Goal: Transaction & Acquisition: Purchase product/service

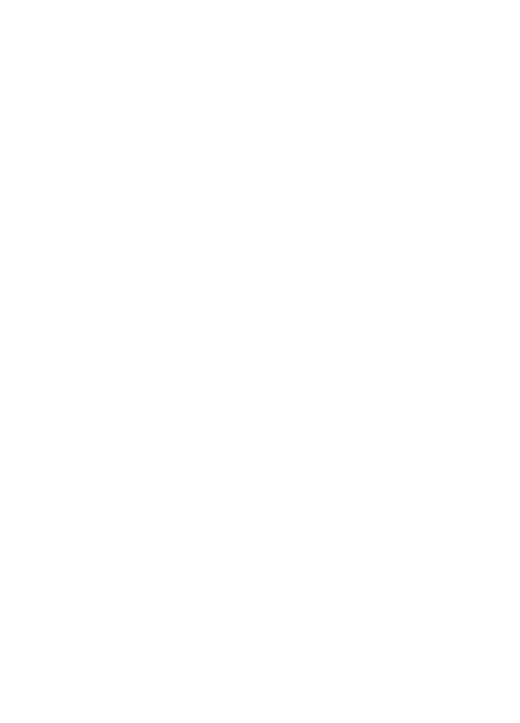
select select "******"
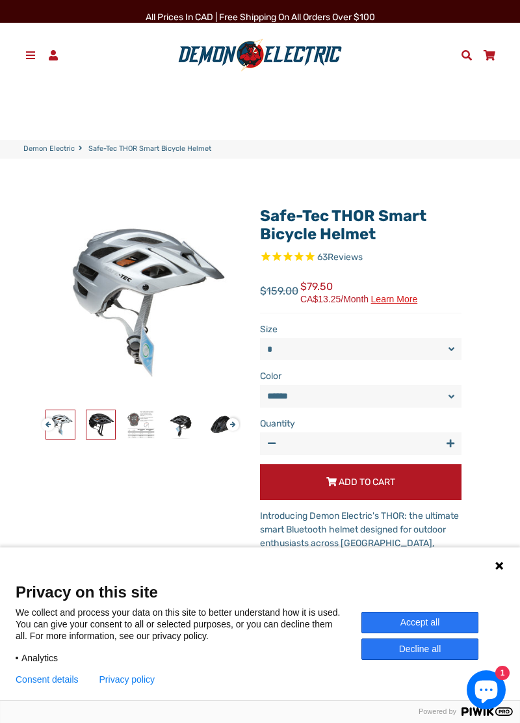
click at [112, 431] on img at bounding box center [100, 424] width 29 height 29
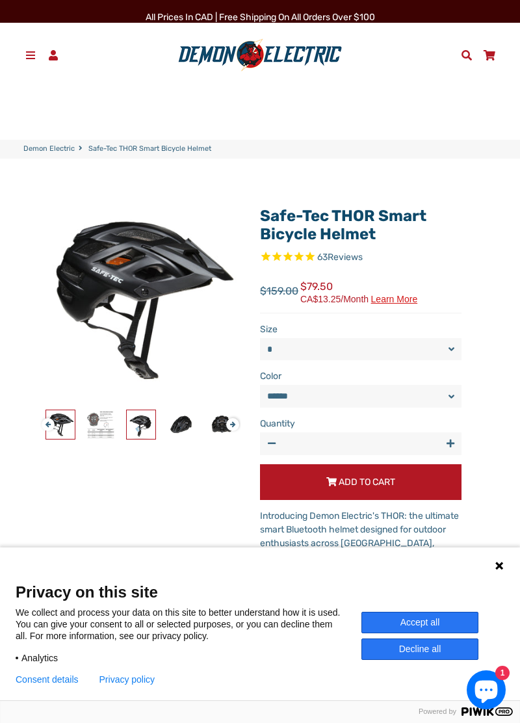
click at [154, 433] on img at bounding box center [141, 424] width 29 height 29
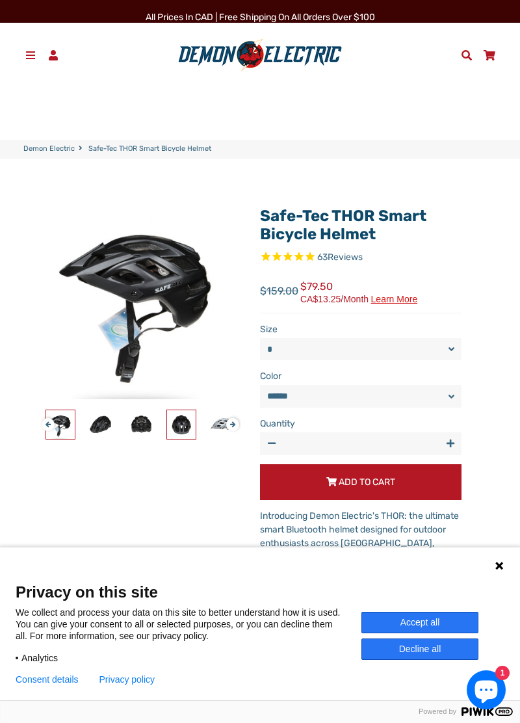
click at [185, 422] on img at bounding box center [181, 424] width 29 height 29
click at [222, 434] on img at bounding box center [221, 424] width 29 height 29
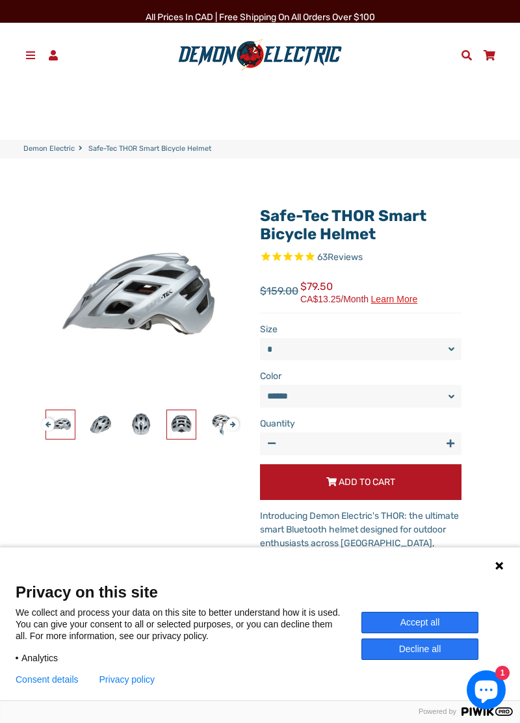
click at [190, 434] on img at bounding box center [181, 424] width 29 height 29
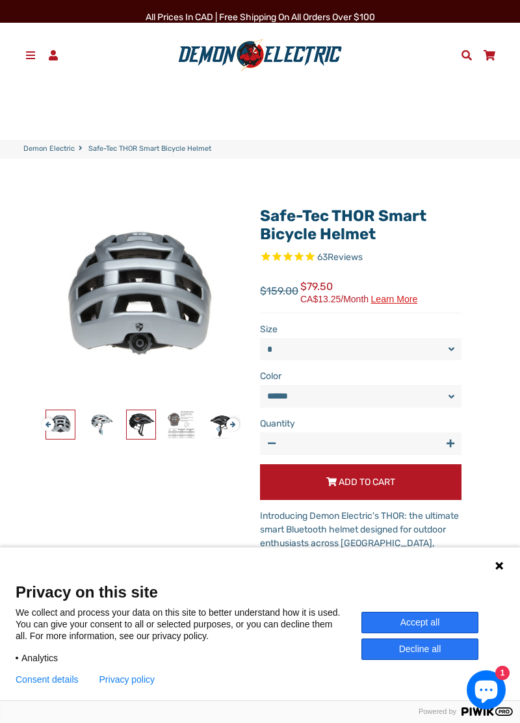
click at [144, 426] on img at bounding box center [141, 424] width 29 height 29
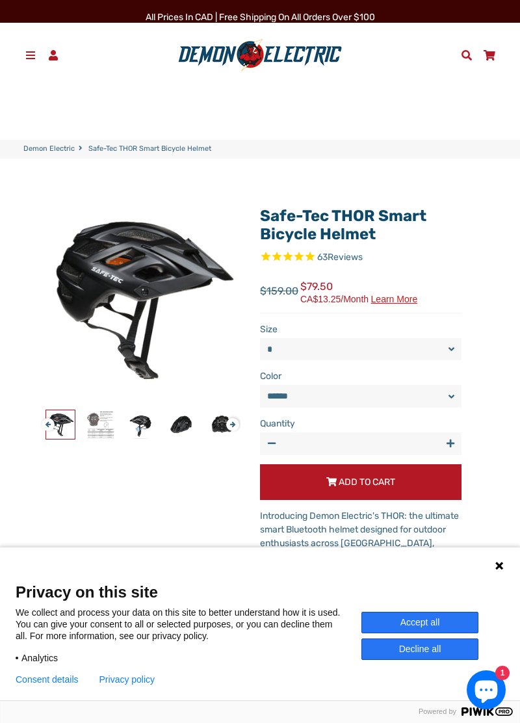
click at [437, 343] on select "* *" at bounding box center [360, 349] width 201 height 22
select select "*"
click at [260, 338] on select "* *" at bounding box center [360, 349] width 201 height 22
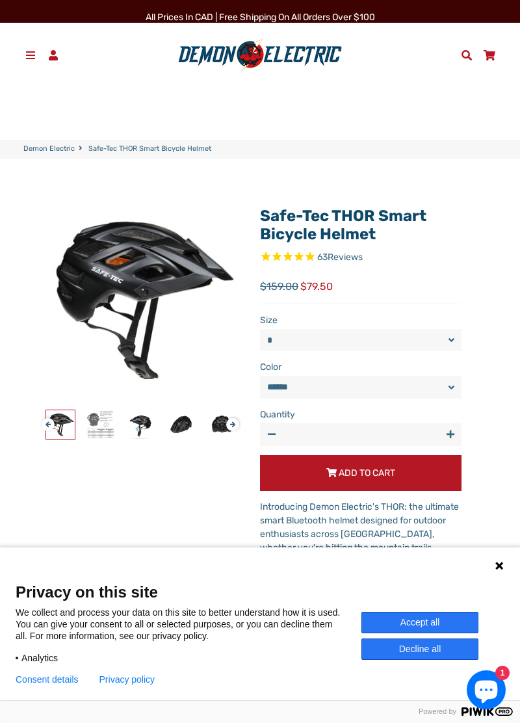
click at [448, 383] on select "****** *****" at bounding box center [360, 387] width 201 height 22
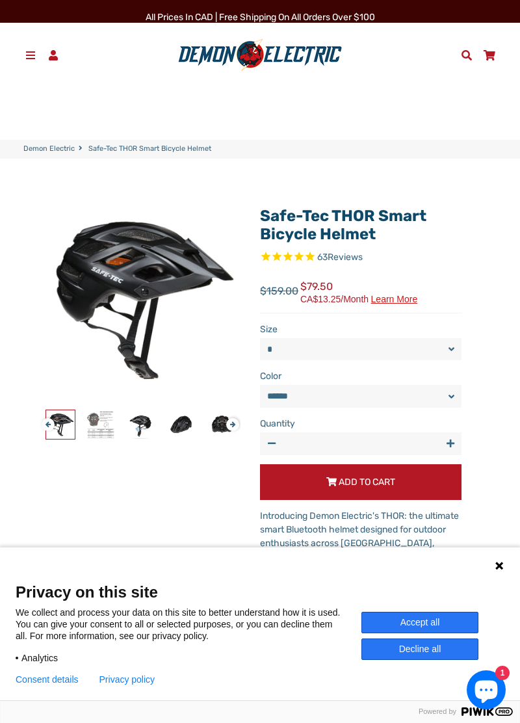
select select "*****"
click at [260, 385] on select "****** *****" at bounding box center [360, 396] width 201 height 22
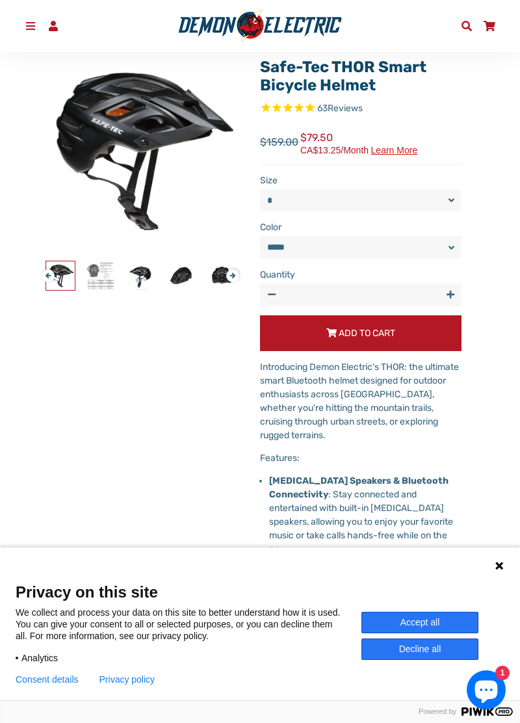
scroll to position [151, 0]
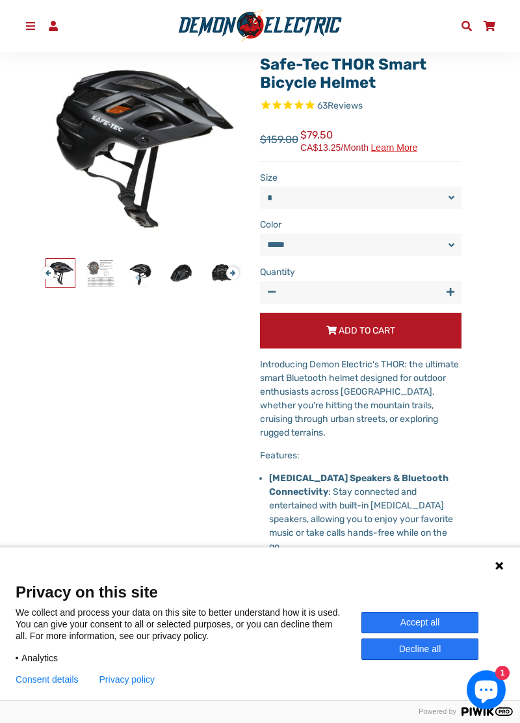
click at [503, 571] on icon at bounding box center [499, 565] width 10 height 10
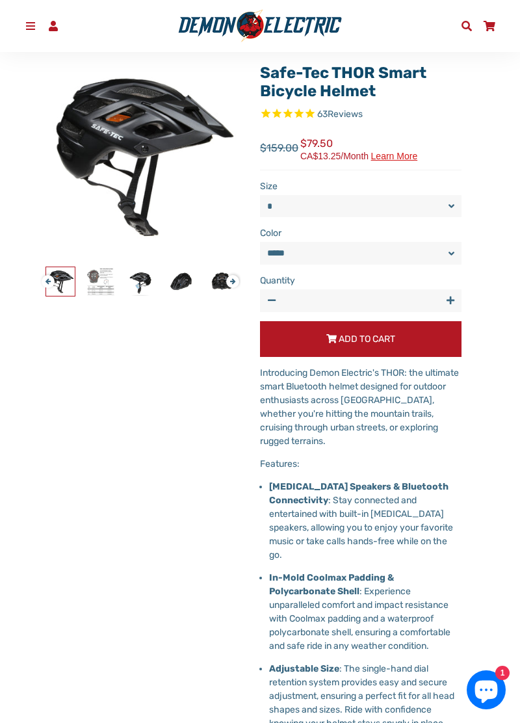
scroll to position [0, 0]
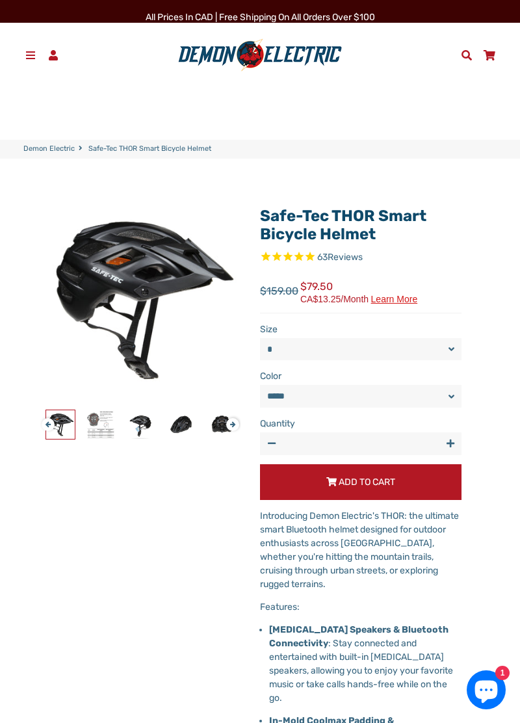
click at [418, 482] on button "Add to Cart" at bounding box center [360, 482] width 201 height 36
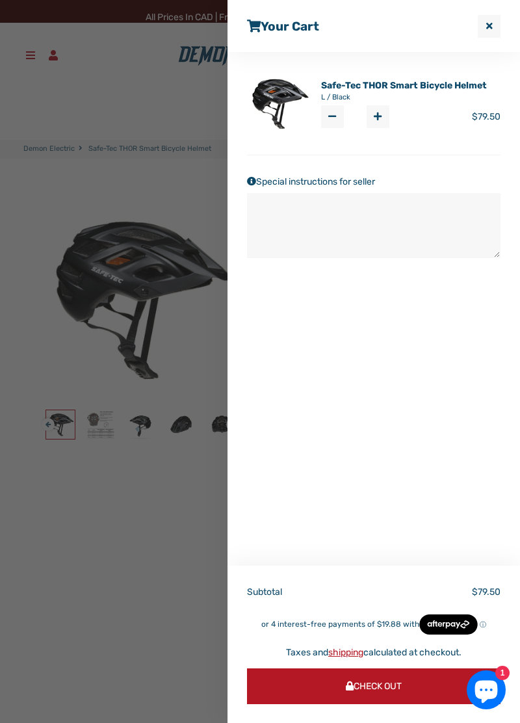
click at [355, 654] on link "shipping" at bounding box center [345, 652] width 35 height 11
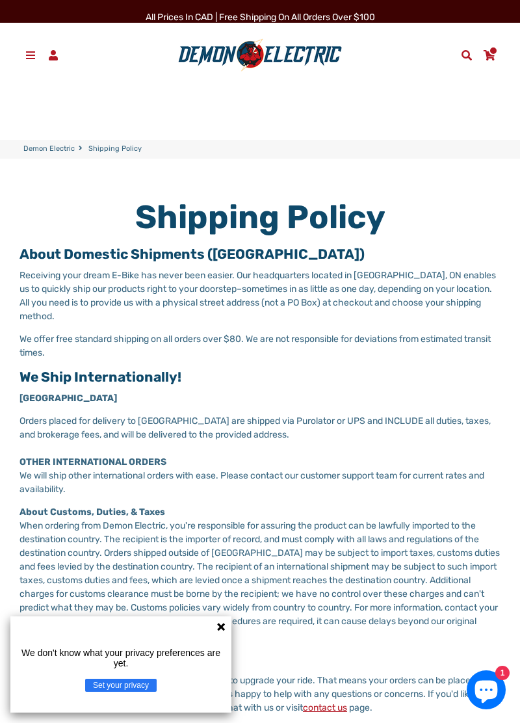
click at [38, 53] on link "Menu" at bounding box center [30, 55] width 23 height 20
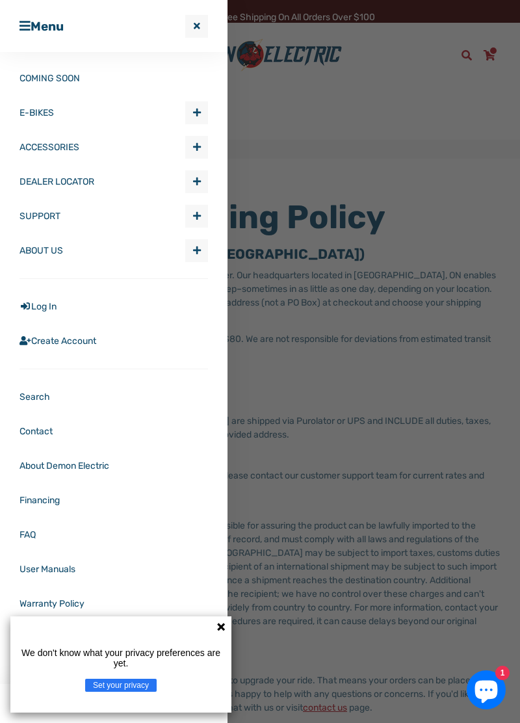
click at [203, 149] on span "Expand submenu ACCESSORIES" at bounding box center [196, 146] width 21 height 21
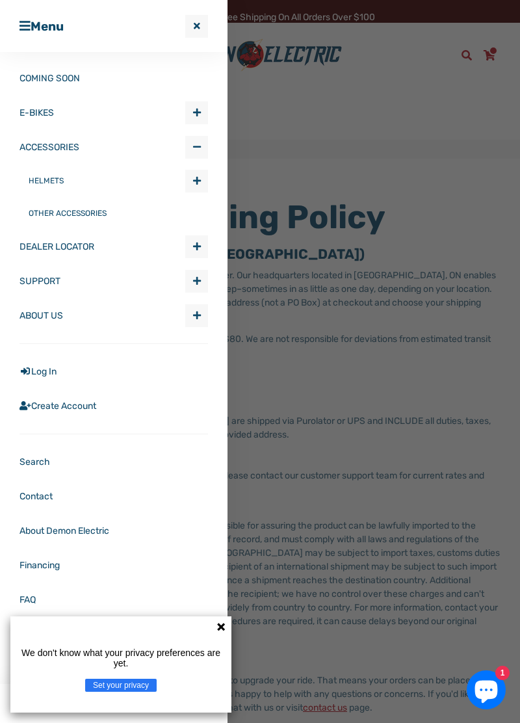
click at [30, 141] on link "ACCESSORIES" at bounding box center [102, 147] width 166 height 34
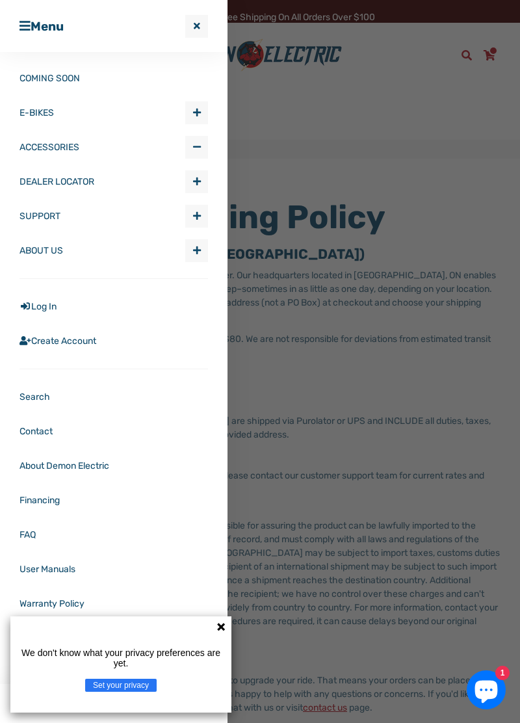
click at [43, 143] on link "ACCESSORIES" at bounding box center [102, 147] width 166 height 34
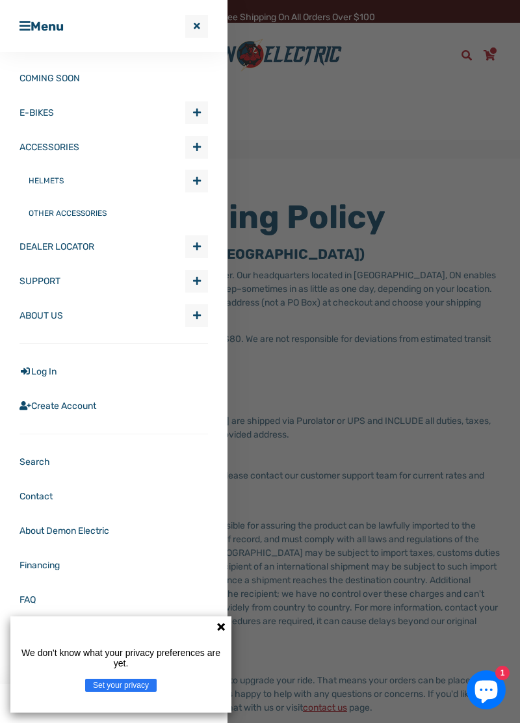
click at [50, 175] on link "HELMETS" at bounding box center [107, 180] width 157 height 32
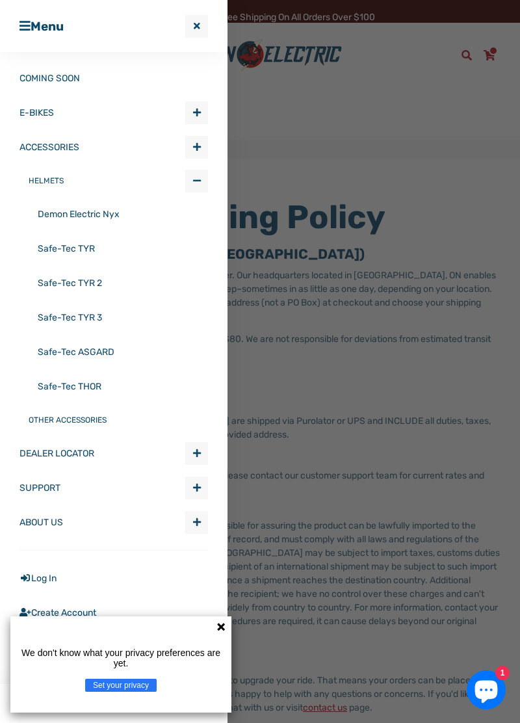
click at [45, 180] on link "HELMETS" at bounding box center [107, 180] width 157 height 32
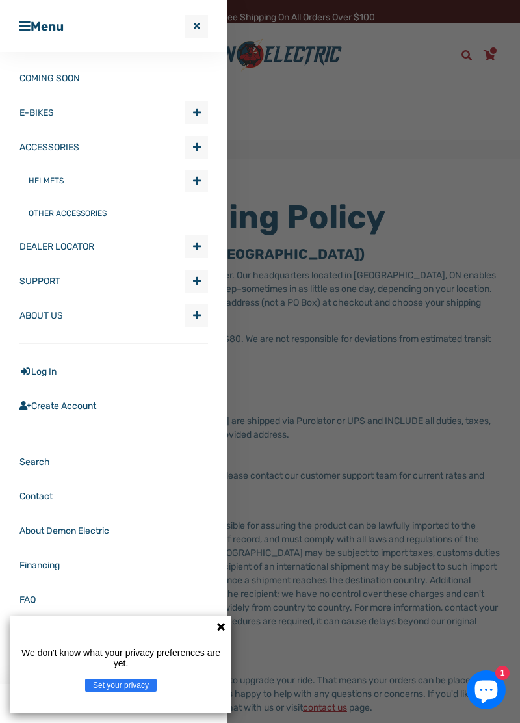
click at [44, 171] on link "HELMETS" at bounding box center [107, 180] width 157 height 32
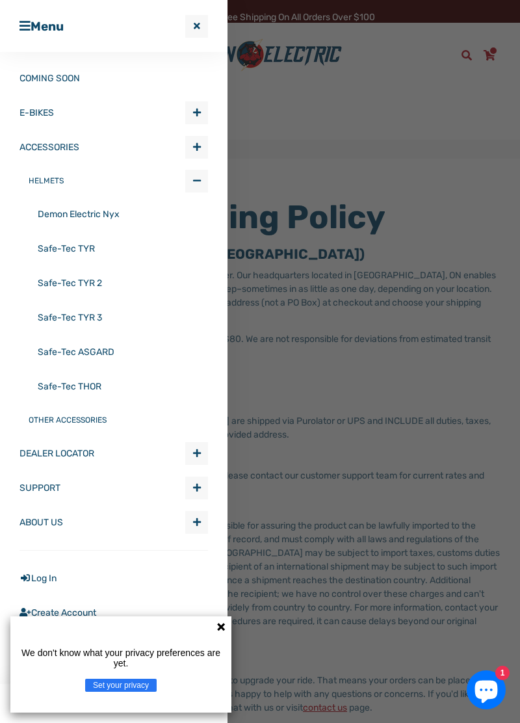
click at [57, 207] on link "Demon Electric Nyx" at bounding box center [123, 214] width 170 height 34
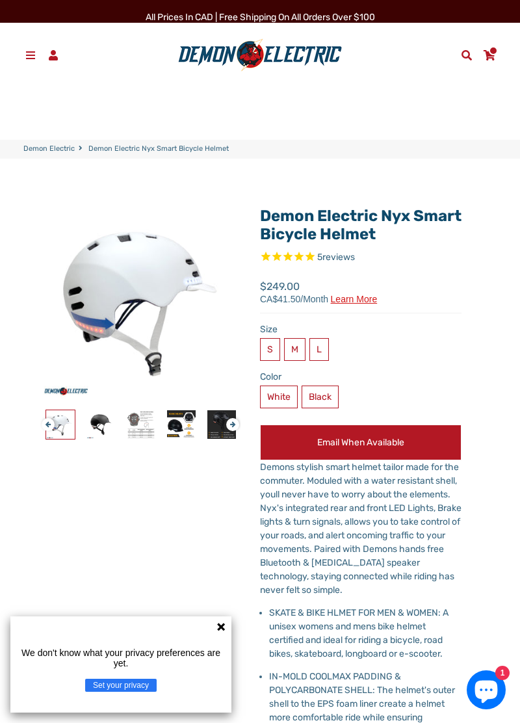
click at [33, 47] on link "Menu" at bounding box center [30, 55] width 23 height 20
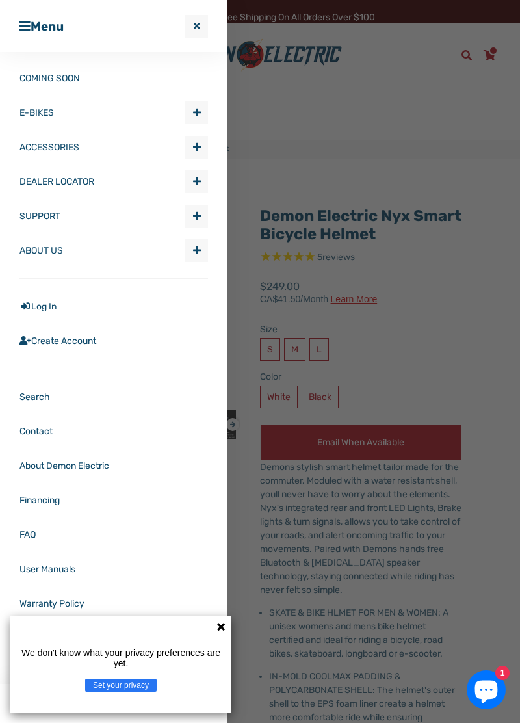
click at [207, 140] on span "Expand submenu ACCESSORIES" at bounding box center [196, 146] width 21 height 21
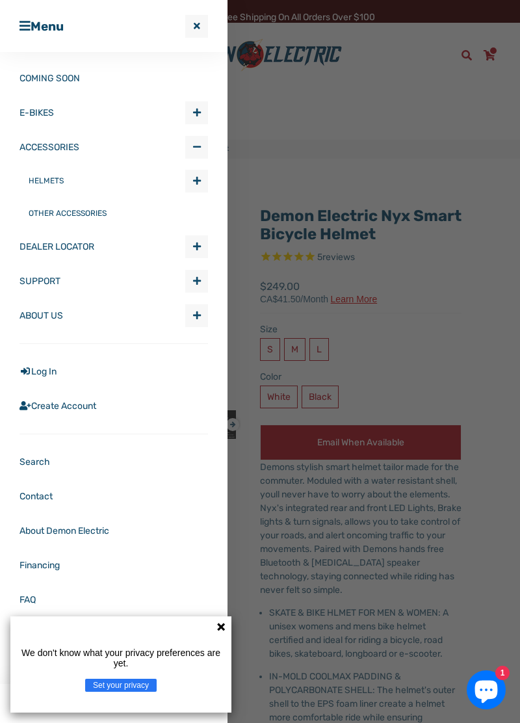
click at [379, 170] on div at bounding box center [260, 361] width 520 height 723
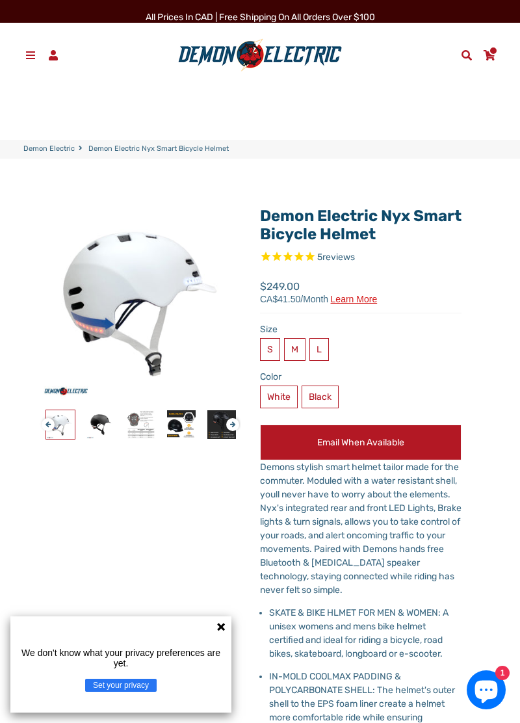
click at [52, 146] on link "Demon Electric" at bounding box center [48, 149] width 51 height 11
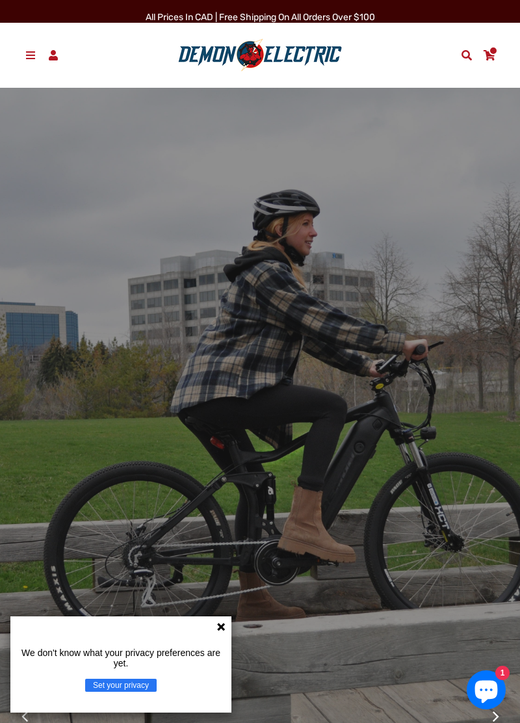
click at [32, 48] on link "Menu" at bounding box center [30, 55] width 23 height 20
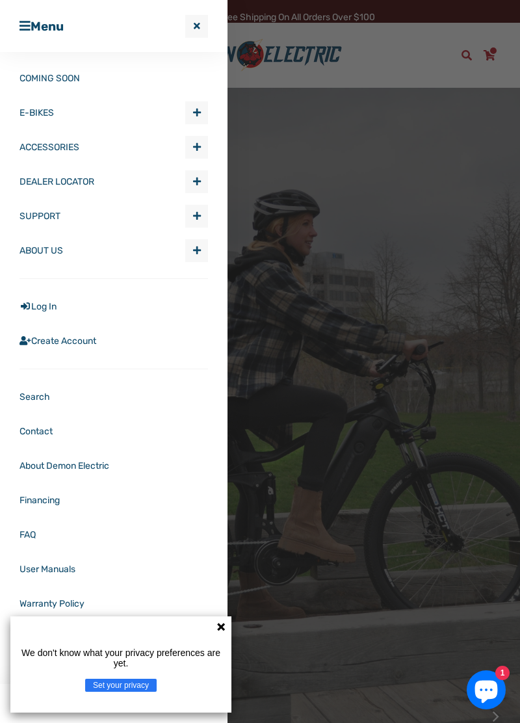
click at [205, 139] on span "Expand submenu ACCESSORIES" at bounding box center [196, 146] width 21 height 21
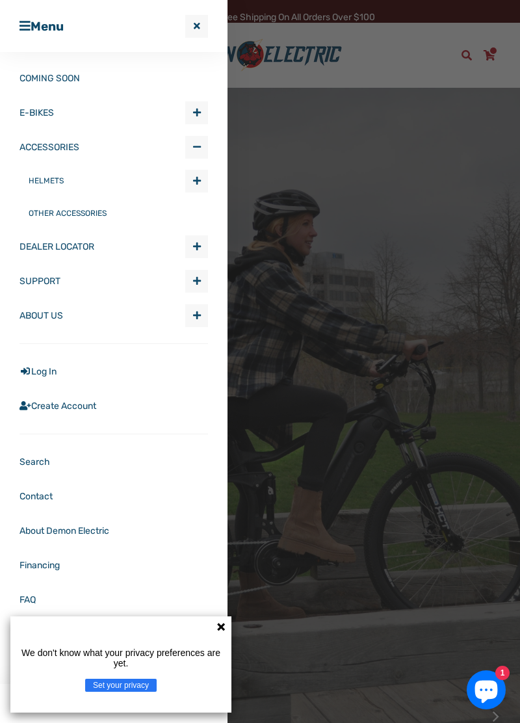
click at [38, 186] on link "HELMETS" at bounding box center [107, 180] width 157 height 32
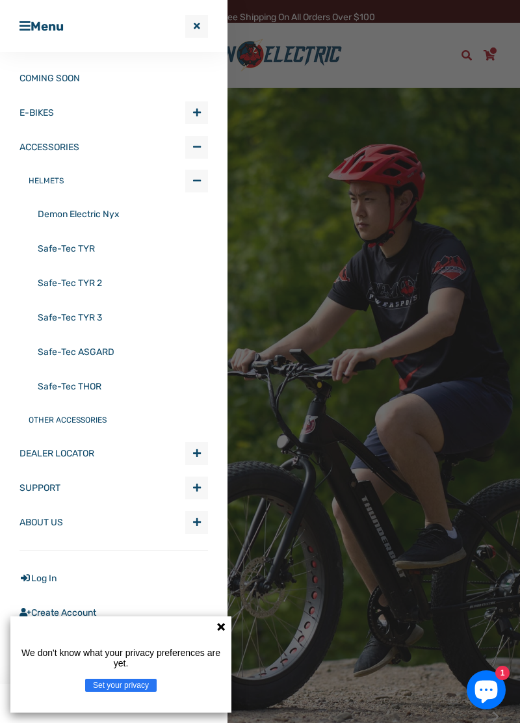
click at [47, 251] on link "Safe-Tec TYR" at bounding box center [123, 248] width 170 height 34
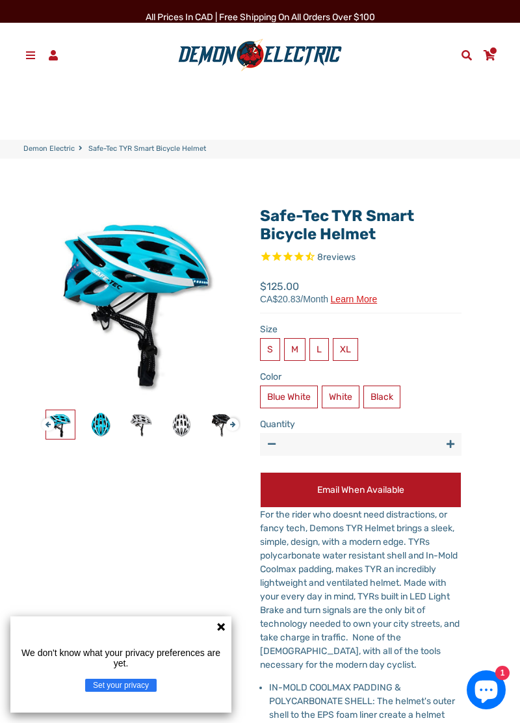
click at [30, 52] on span at bounding box center [31, 55] width 14 height 10
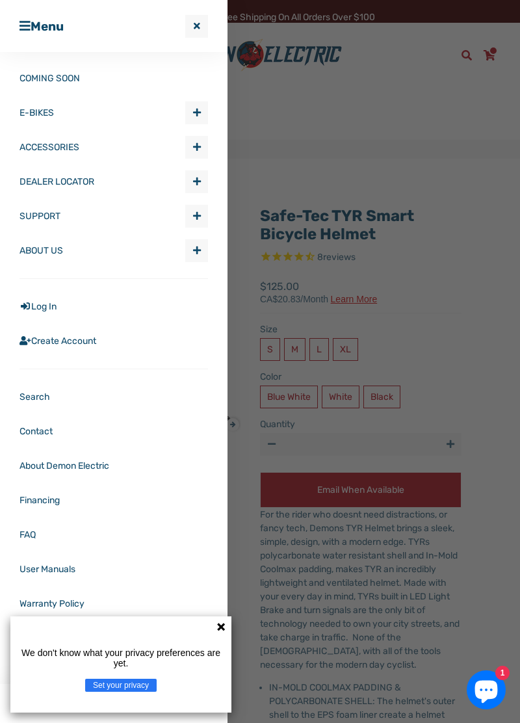
click at [204, 140] on span "Expand submenu ACCESSORIES" at bounding box center [196, 146] width 21 height 21
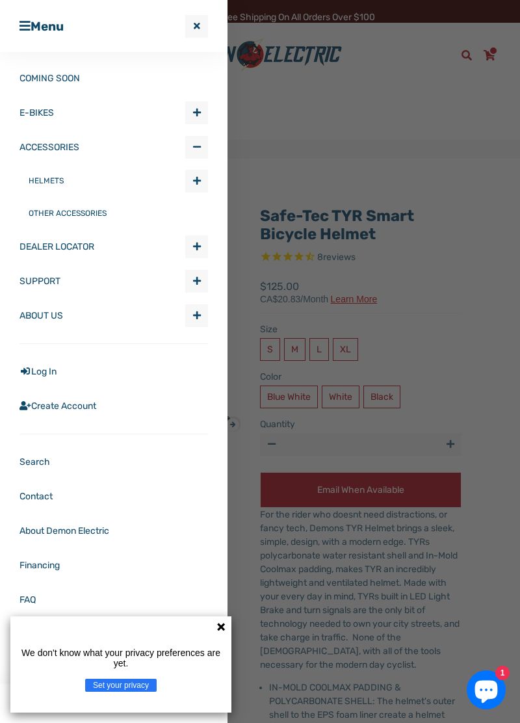
click at [207, 183] on span "Expand submenu ACCESSORIES" at bounding box center [196, 180] width 21 height 21
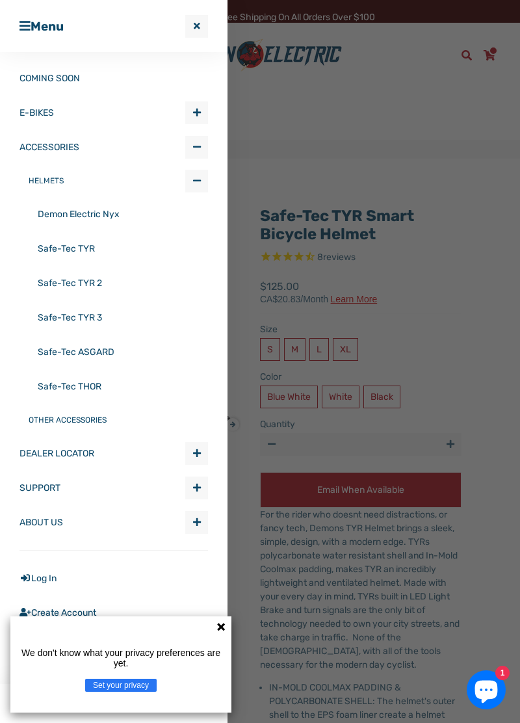
click at [49, 283] on link "Safe-Tec TYR 2" at bounding box center [123, 283] width 170 height 34
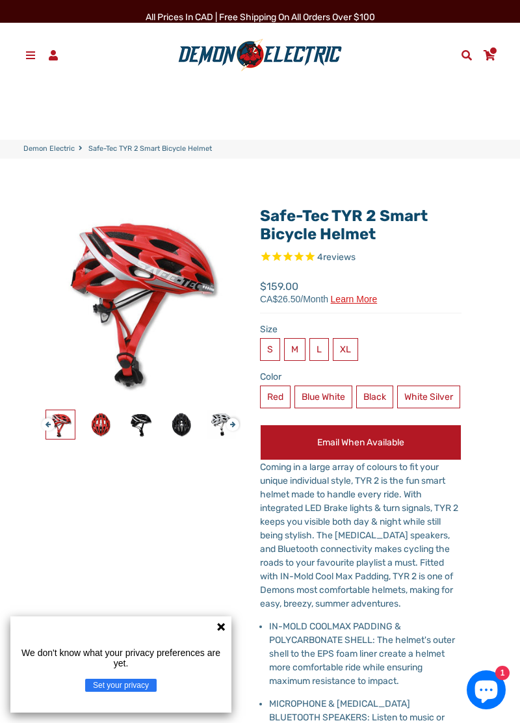
click at [397, 408] on label "White Silver" at bounding box center [428, 396] width 63 height 23
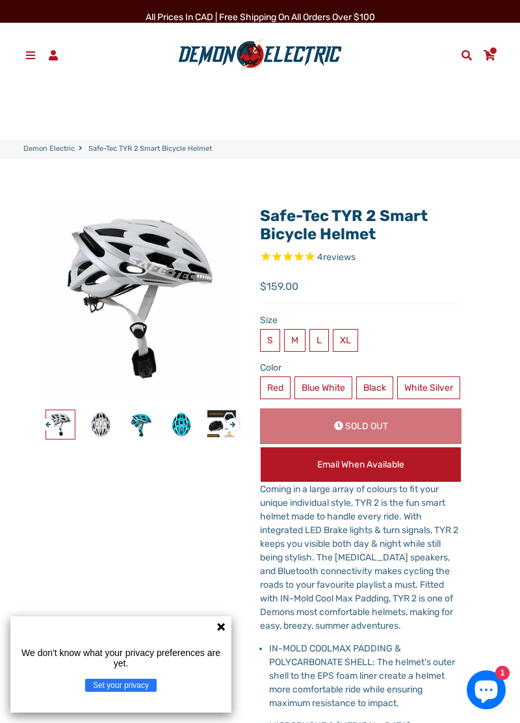
click at [341, 404] on fieldset "Red Blue White Black" at bounding box center [360, 389] width 201 height 27
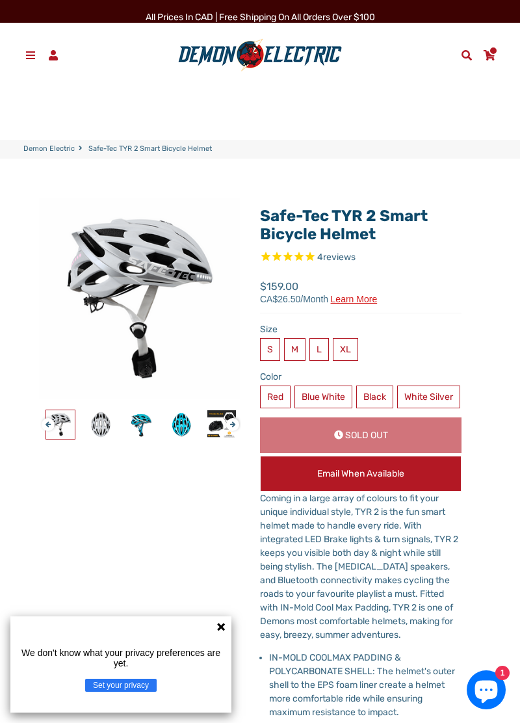
click at [385, 400] on label "Black" at bounding box center [374, 396] width 37 height 23
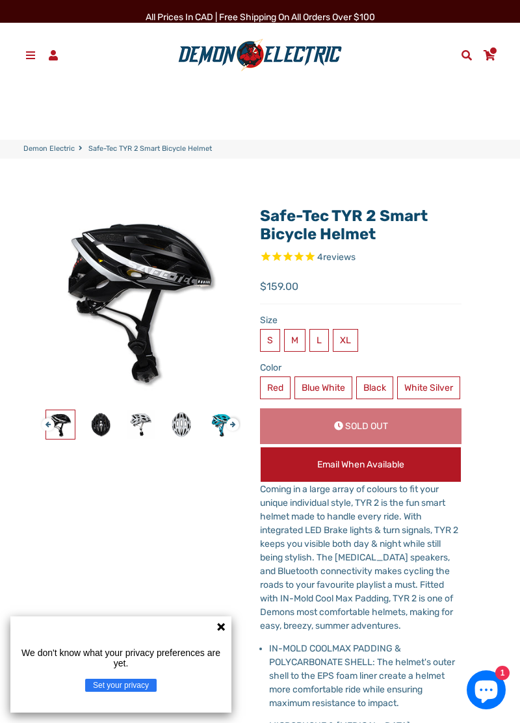
click at [347, 404] on fieldset "Red Blue White Black" at bounding box center [360, 389] width 201 height 27
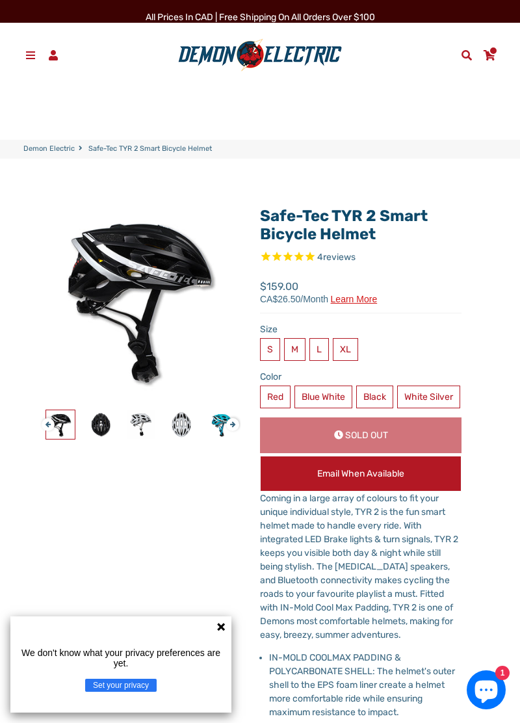
click at [31, 52] on span at bounding box center [31, 55] width 14 height 10
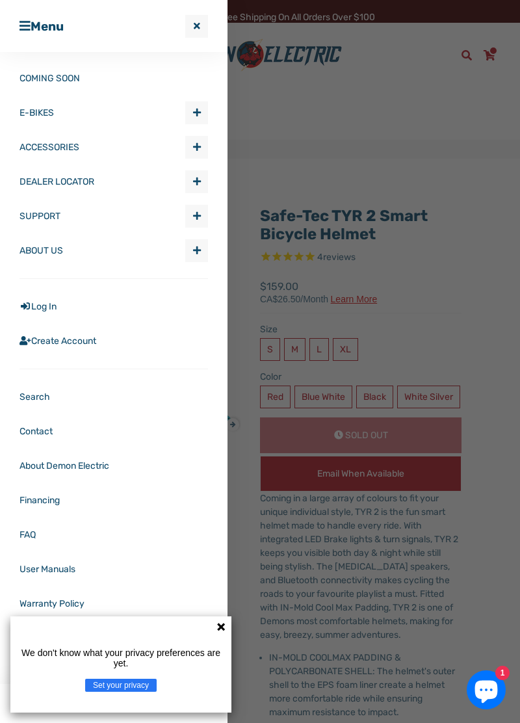
click at [206, 144] on span "Expand submenu ACCESSORIES" at bounding box center [196, 146] width 21 height 21
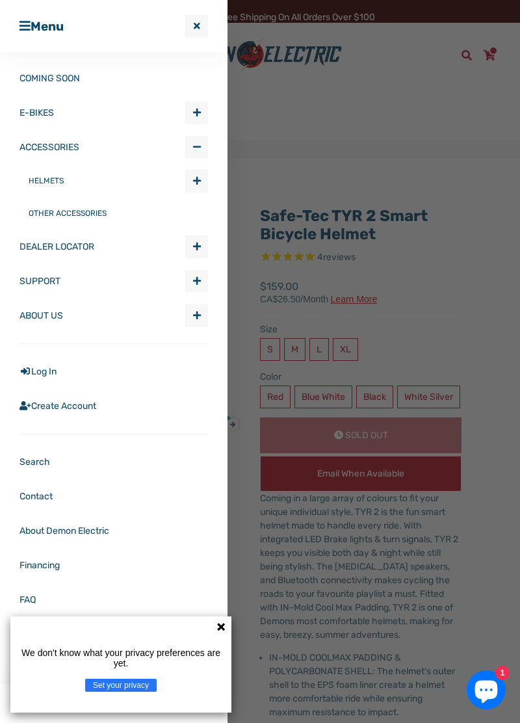
click at [203, 173] on span "Expand submenu ACCESSORIES" at bounding box center [196, 180] width 21 height 21
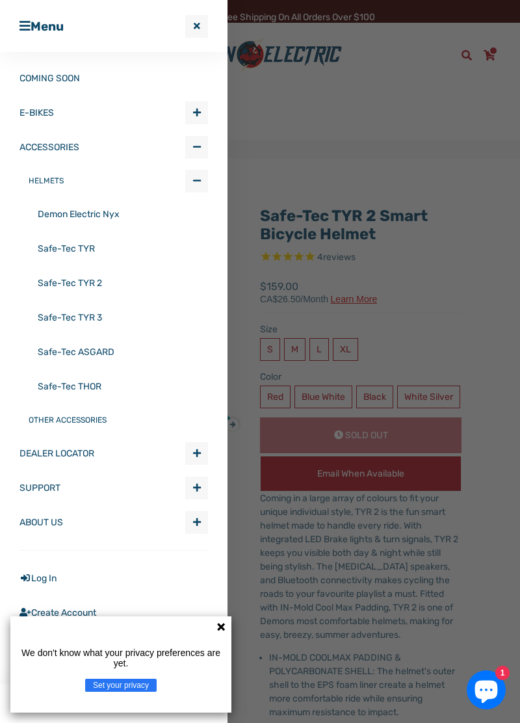
click at [45, 318] on link "Safe-Tec TYR 3" at bounding box center [123, 317] width 170 height 34
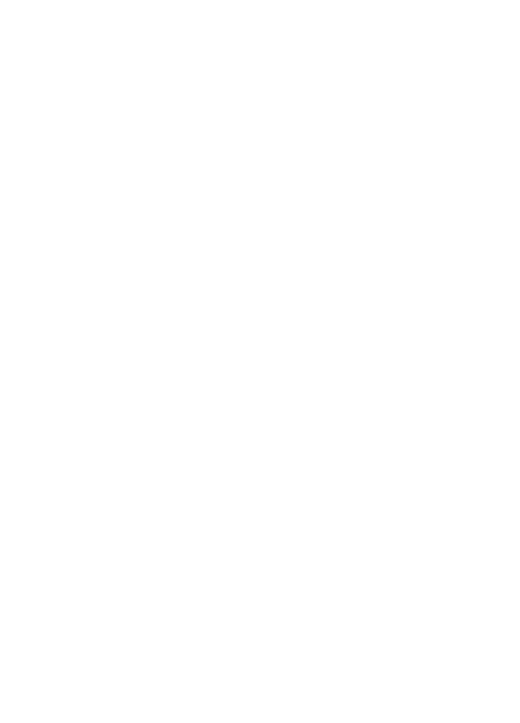
select select "******"
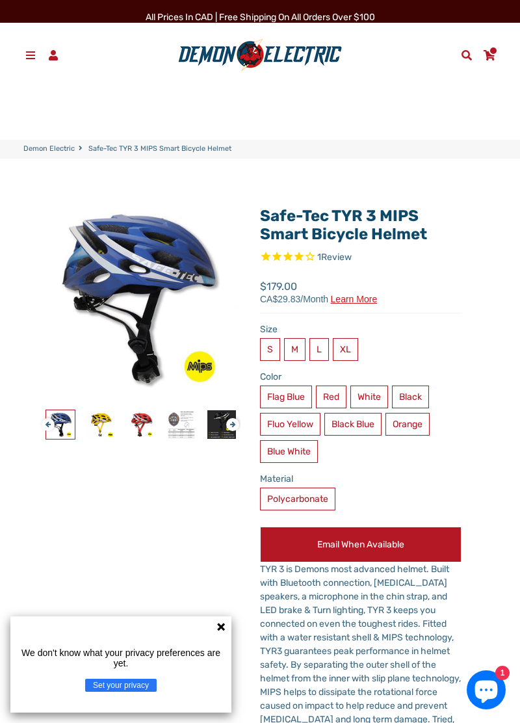
click at [304, 421] on label "Fluo Yellow" at bounding box center [290, 424] width 60 height 23
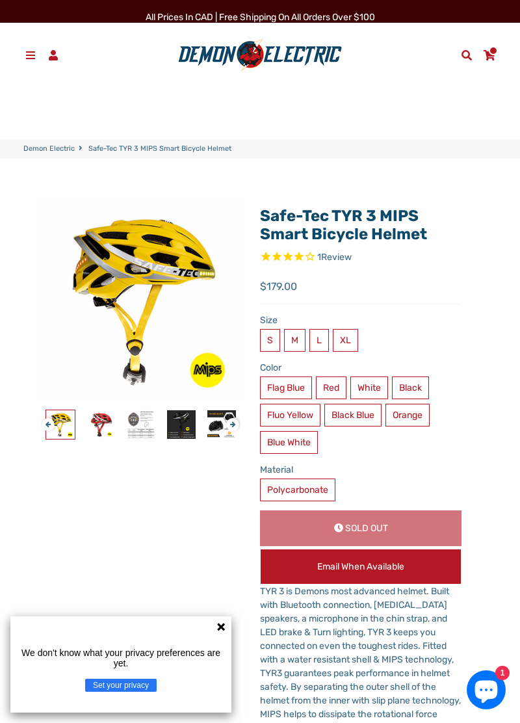
click at [346, 387] on label "Red" at bounding box center [331, 387] width 31 height 23
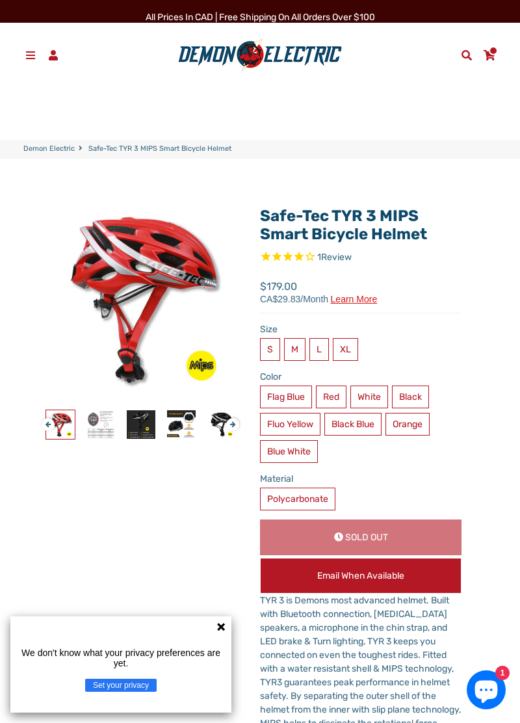
click at [378, 400] on label "White" at bounding box center [369, 396] width 38 height 23
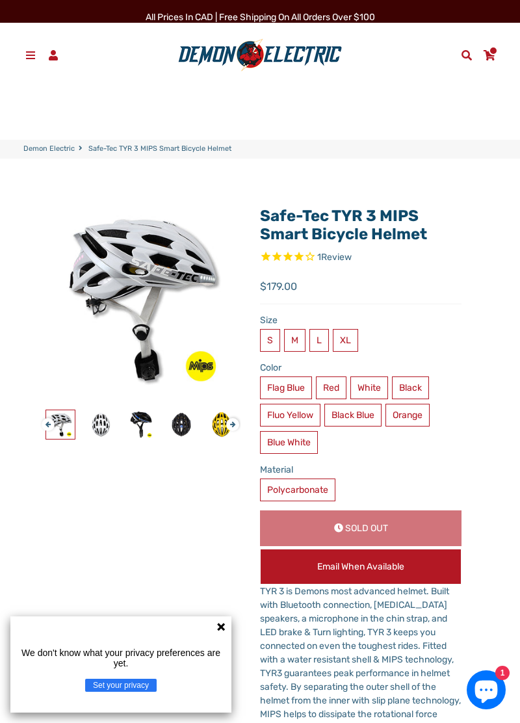
click at [423, 389] on label "Black" at bounding box center [410, 387] width 37 height 23
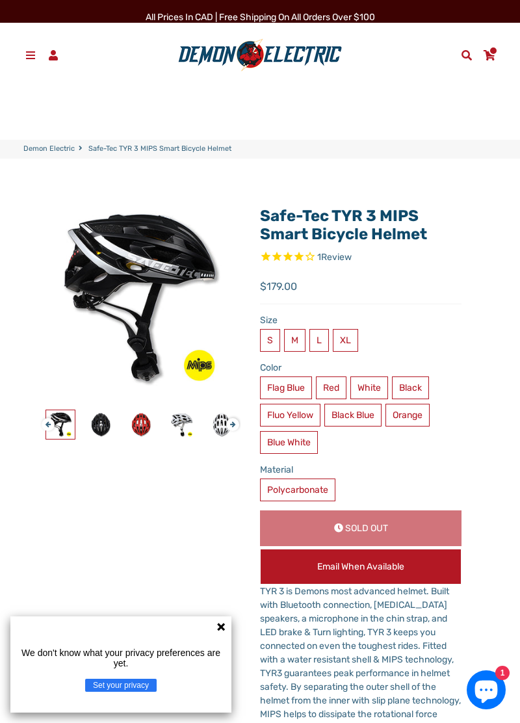
click at [416, 417] on label "Orange" at bounding box center [407, 415] width 44 height 23
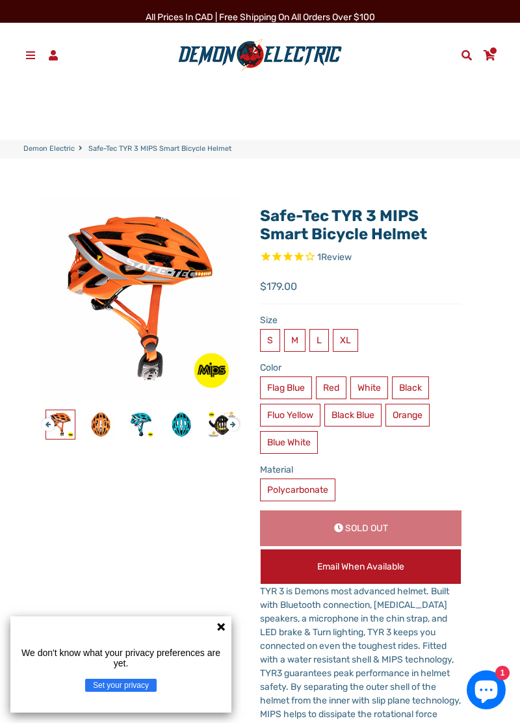
click at [372, 418] on label "Black Blue" at bounding box center [352, 415] width 57 height 23
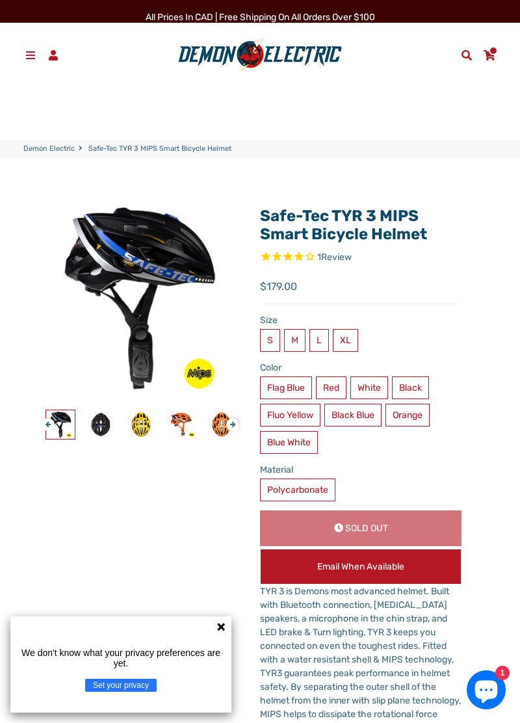
click at [303, 448] on label "Blue White" at bounding box center [289, 442] width 58 height 23
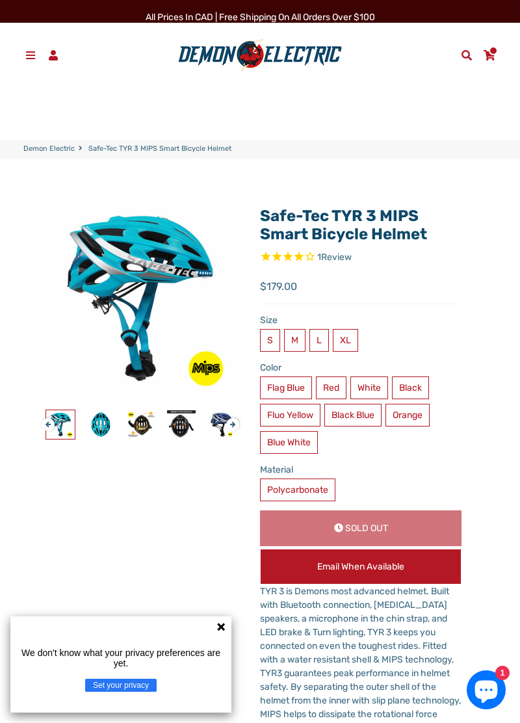
click at [365, 424] on label "Black Blue" at bounding box center [352, 415] width 57 height 23
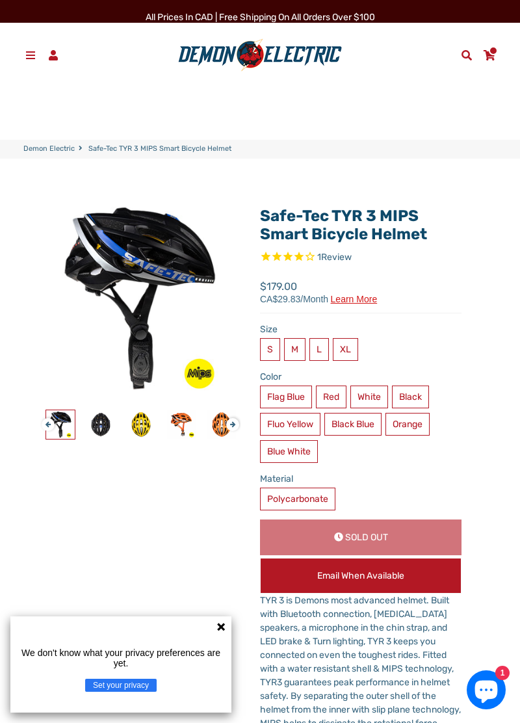
click at [318, 444] on label "Blue White" at bounding box center [289, 451] width 58 height 23
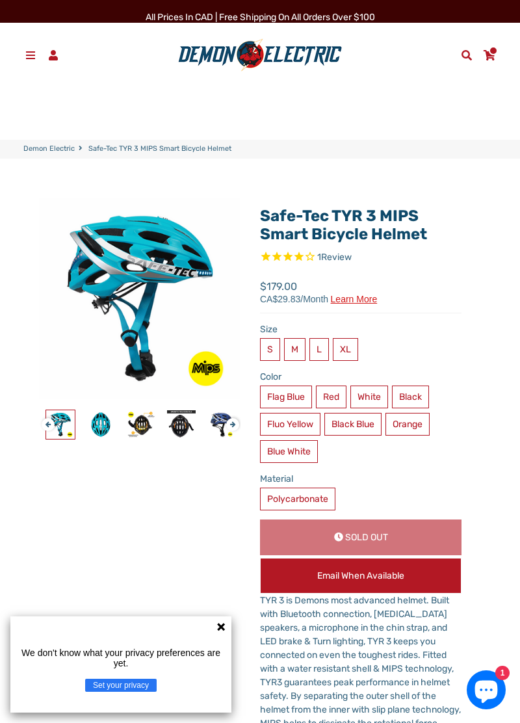
click at [23, 47] on link "Menu" at bounding box center [30, 55] width 23 height 20
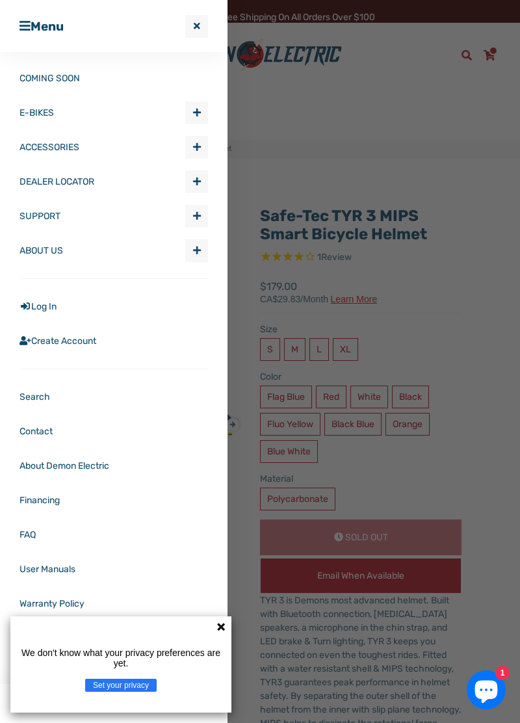
click at [205, 137] on span "Expand submenu ACCESSORIES" at bounding box center [196, 146] width 21 height 21
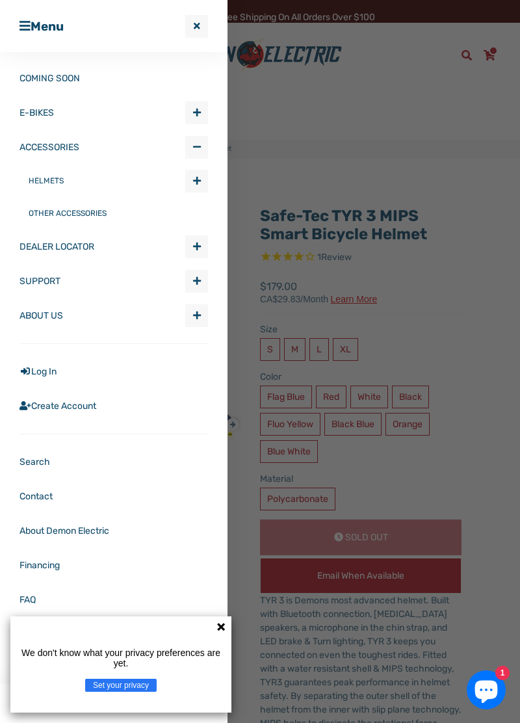
click at [29, 171] on link "HELMETS" at bounding box center [107, 180] width 157 height 32
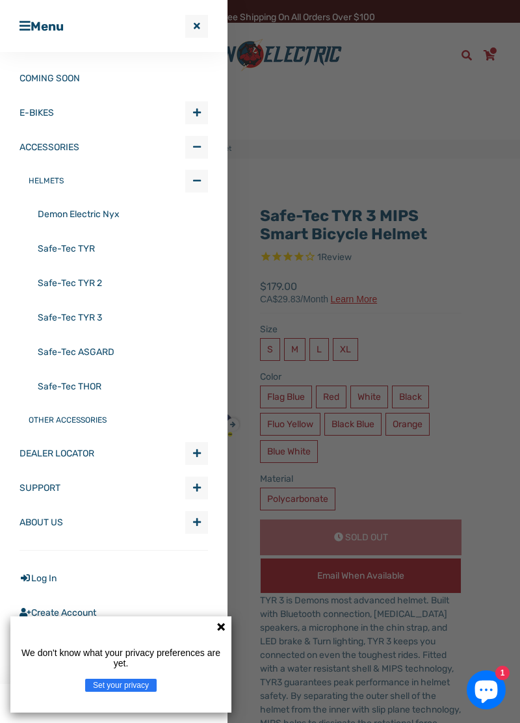
click at [64, 256] on link "Safe-Tec TYR" at bounding box center [123, 248] width 170 height 34
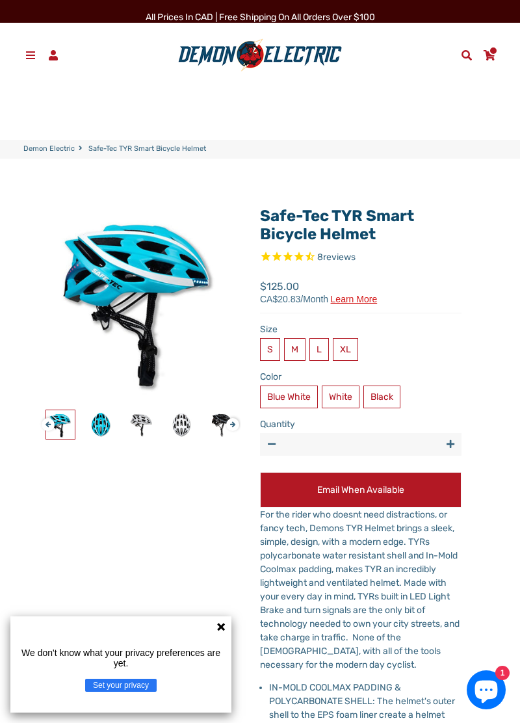
click at [343, 400] on label "White" at bounding box center [341, 396] width 38 height 23
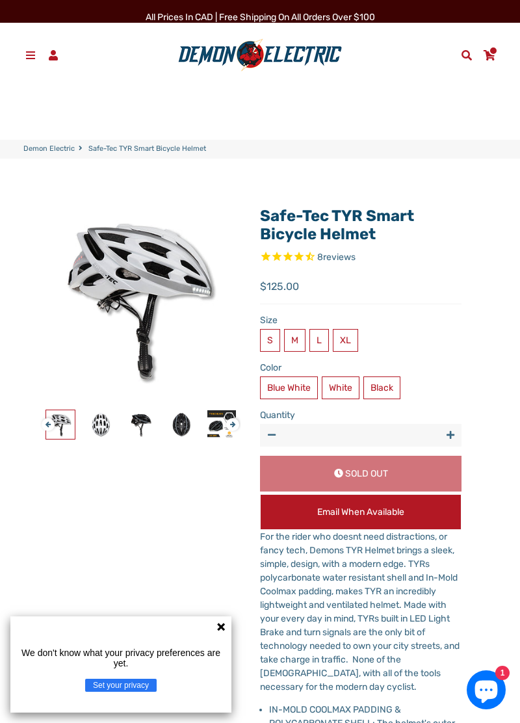
click at [384, 392] on label "Black" at bounding box center [381, 387] width 37 height 23
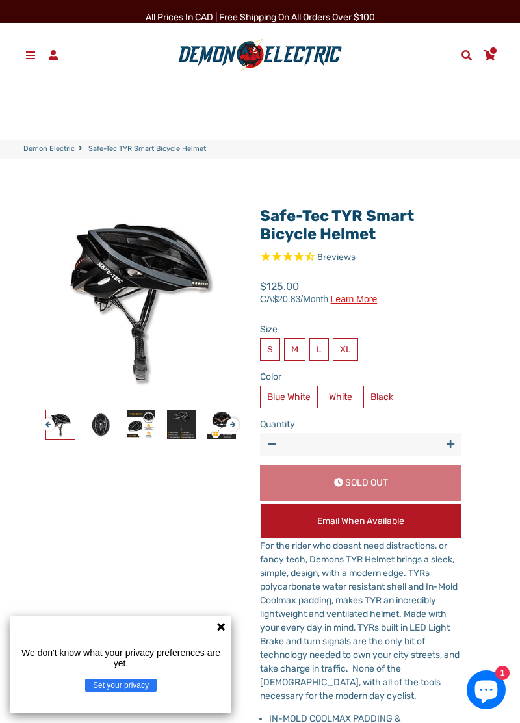
click at [28, 53] on span at bounding box center [31, 55] width 14 height 10
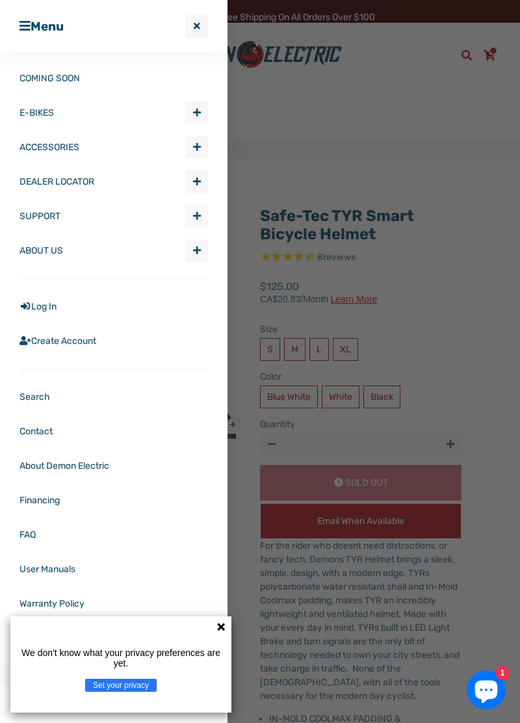
click at [204, 152] on span "Expand submenu ACCESSORIES" at bounding box center [196, 146] width 21 height 21
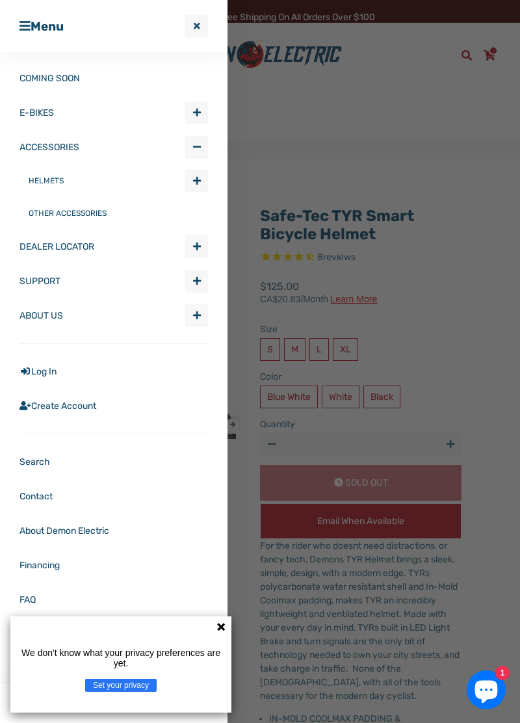
click at [205, 185] on span "Expand submenu ACCESSORIES" at bounding box center [196, 180] width 21 height 21
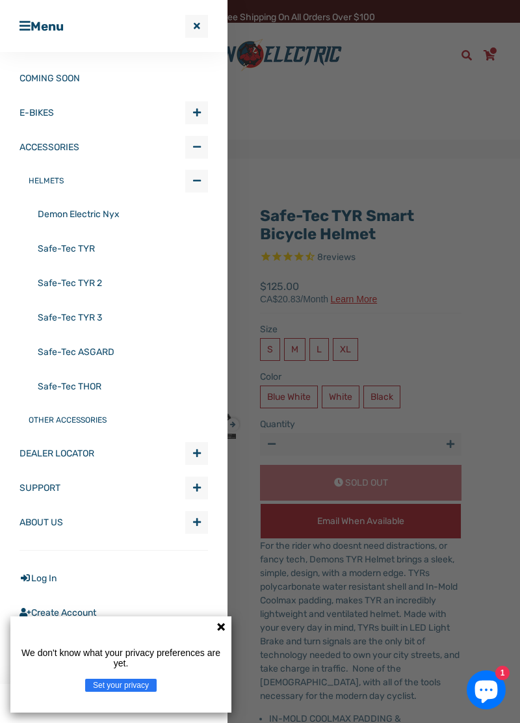
click at [45, 356] on link "Safe-Tec ASGARD" at bounding box center [123, 352] width 170 height 34
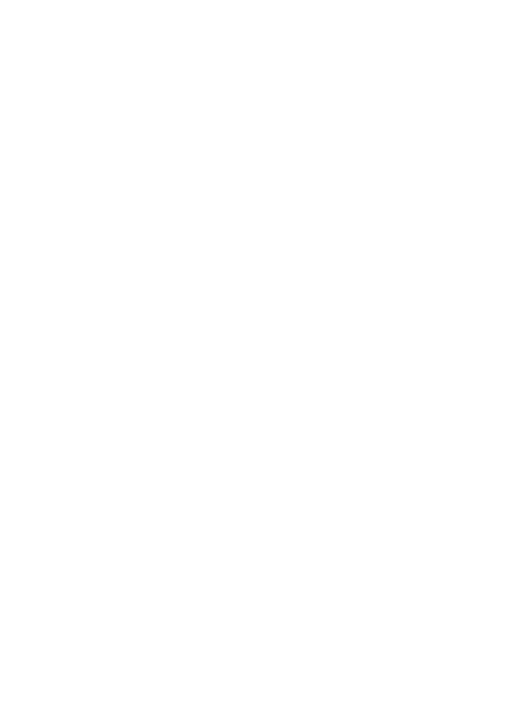
select select "******"
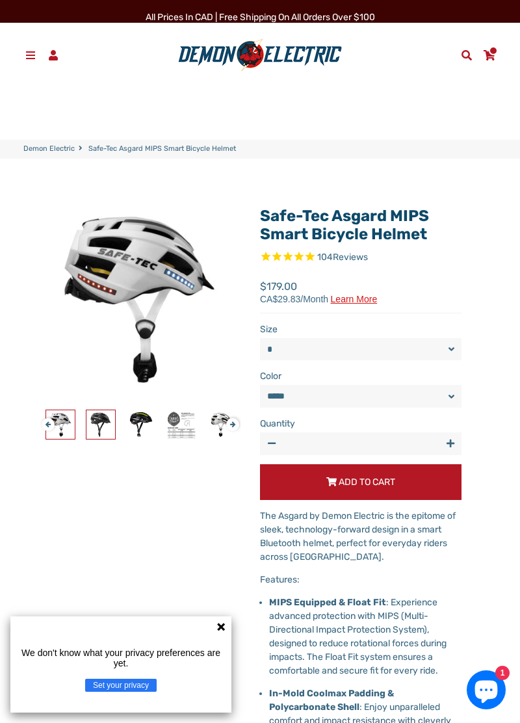
click at [96, 420] on img at bounding box center [100, 424] width 29 height 29
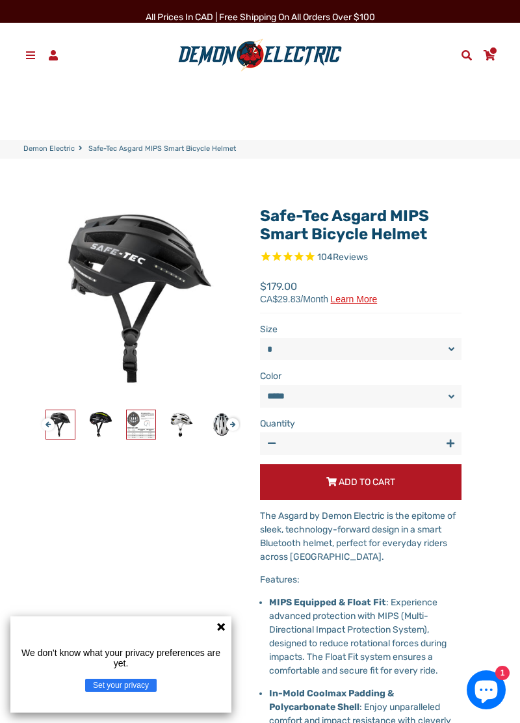
click at [139, 426] on img at bounding box center [141, 424] width 29 height 29
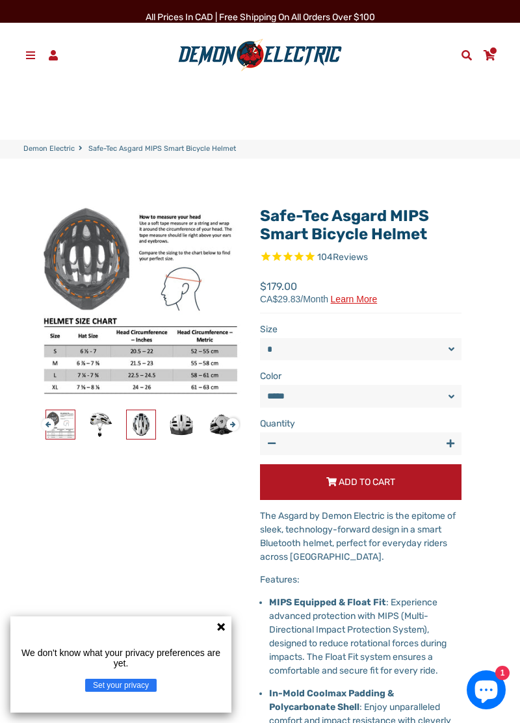
click at [149, 424] on img at bounding box center [141, 424] width 29 height 29
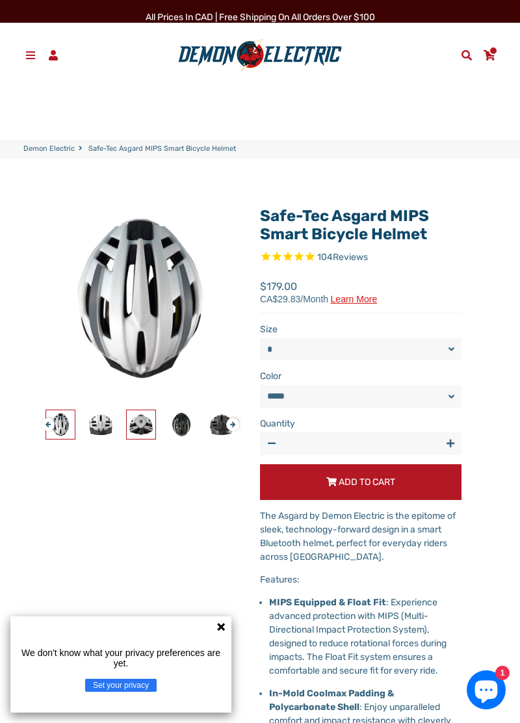
click at [153, 431] on img at bounding box center [141, 424] width 29 height 29
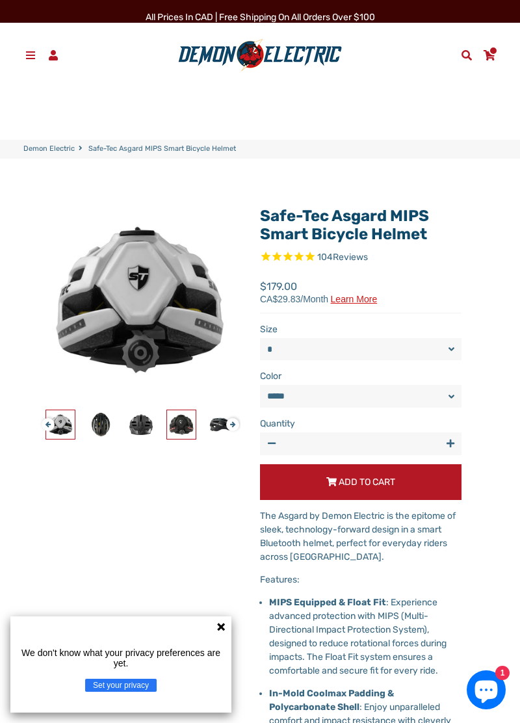
click at [168, 433] on img at bounding box center [181, 424] width 29 height 29
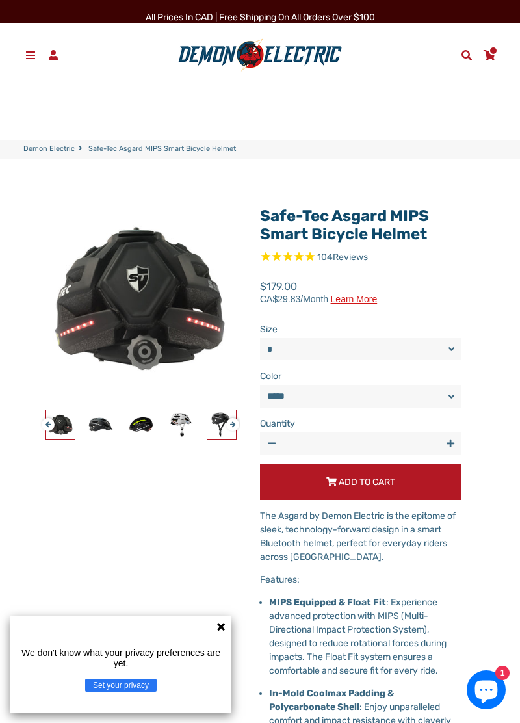
click at [211, 437] on img at bounding box center [221, 424] width 29 height 29
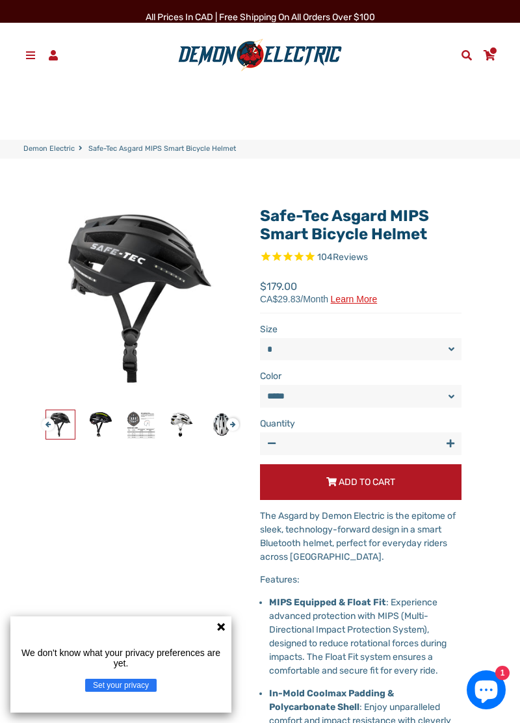
click at [374, 399] on select "**********" at bounding box center [360, 396] width 201 height 22
click at [260, 385] on select "**********" at bounding box center [360, 396] width 201 height 22
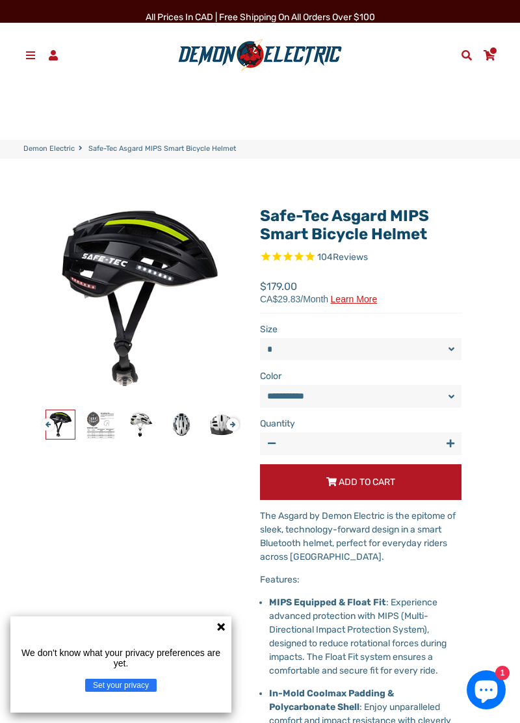
click at [383, 396] on select "**********" at bounding box center [360, 396] width 201 height 22
select select "*****"
click at [260, 385] on select "**********" at bounding box center [360, 396] width 201 height 22
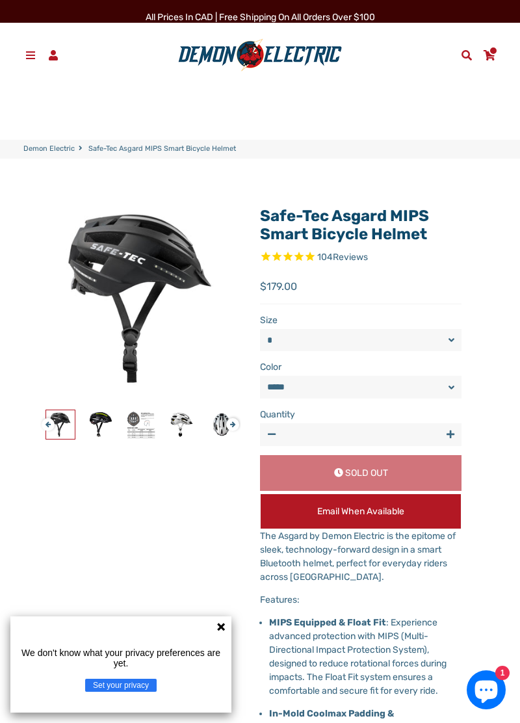
click at [177, 545] on div "Safe-Tec Asgard MIPS Smart Bicycle Helmet 104 Reviews" at bounding box center [129, 723] width 221 height 1051
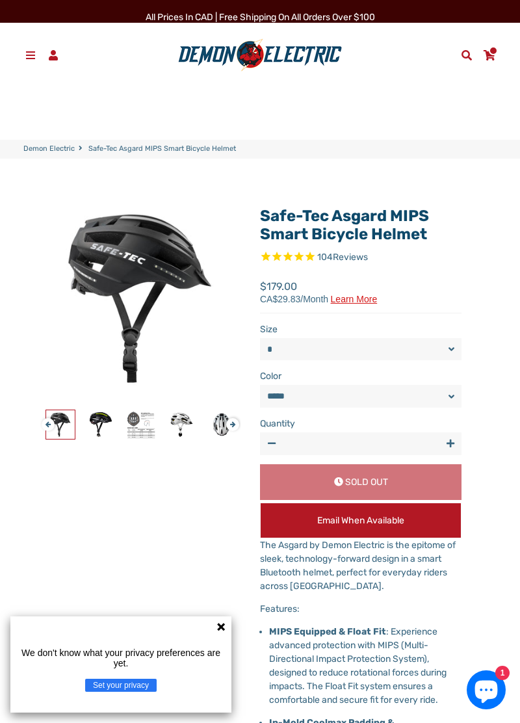
click at [31, 47] on link "Menu" at bounding box center [30, 55] width 23 height 20
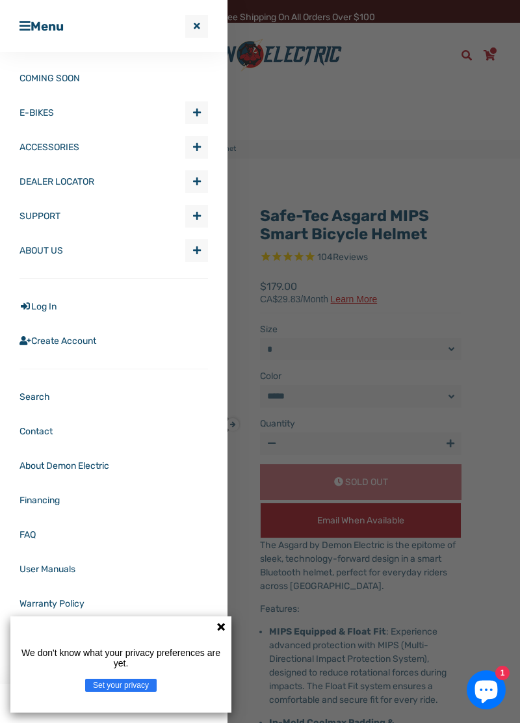
click at [206, 144] on span "Expand submenu ACCESSORIES" at bounding box center [196, 146] width 21 height 21
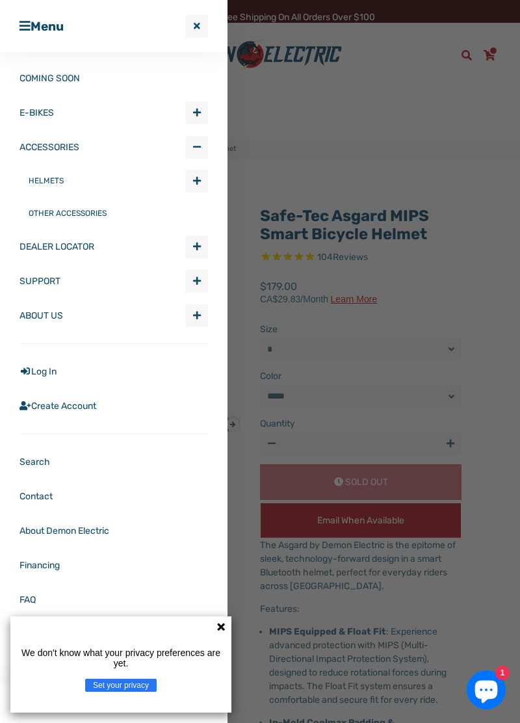
click at [204, 177] on span "Expand submenu ACCESSORIES" at bounding box center [196, 180] width 21 height 21
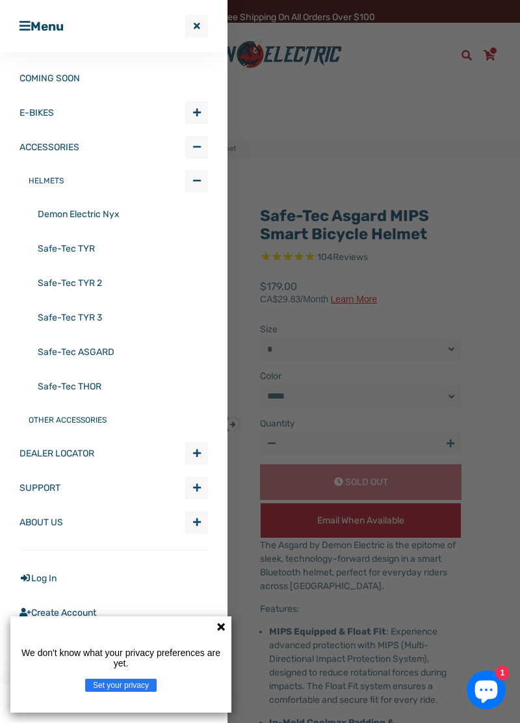
click at [120, 392] on link "Safe-Tec THOR" at bounding box center [123, 386] width 170 height 34
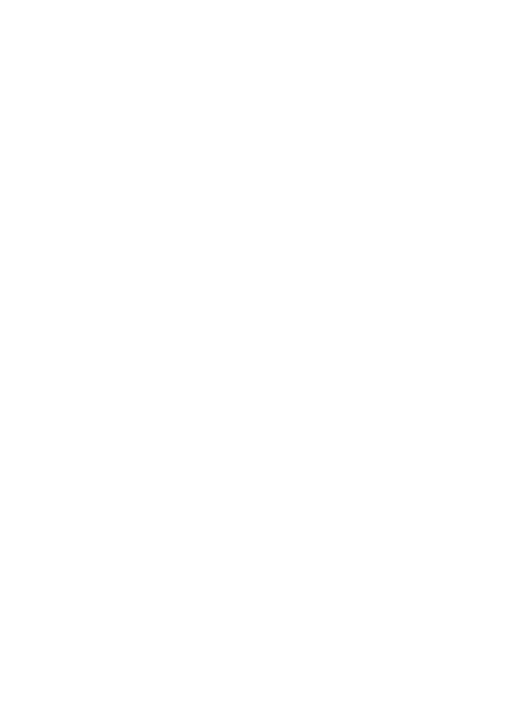
select select "******"
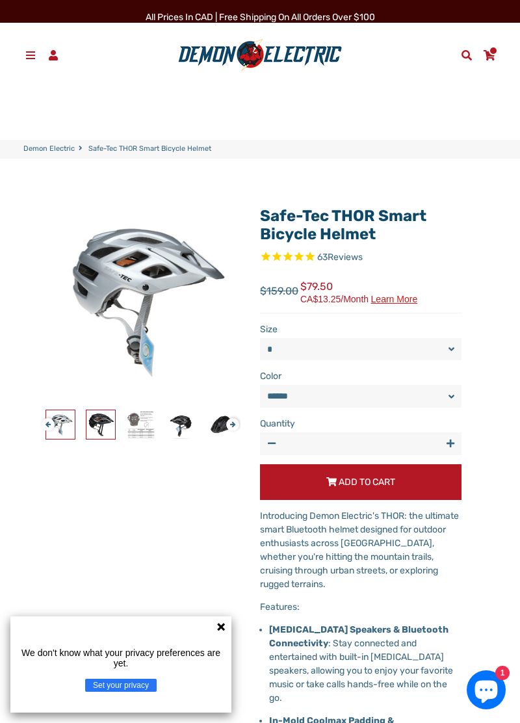
click at [101, 425] on img at bounding box center [100, 424] width 29 height 29
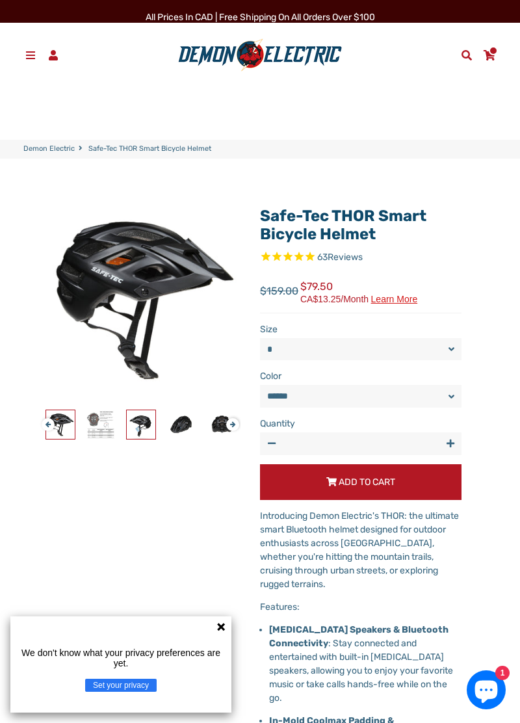
click at [148, 432] on img at bounding box center [141, 424] width 29 height 29
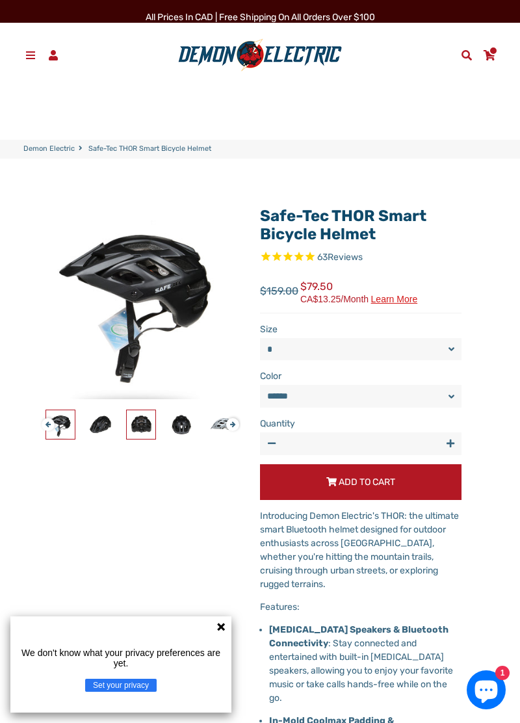
click at [146, 429] on img at bounding box center [141, 424] width 29 height 29
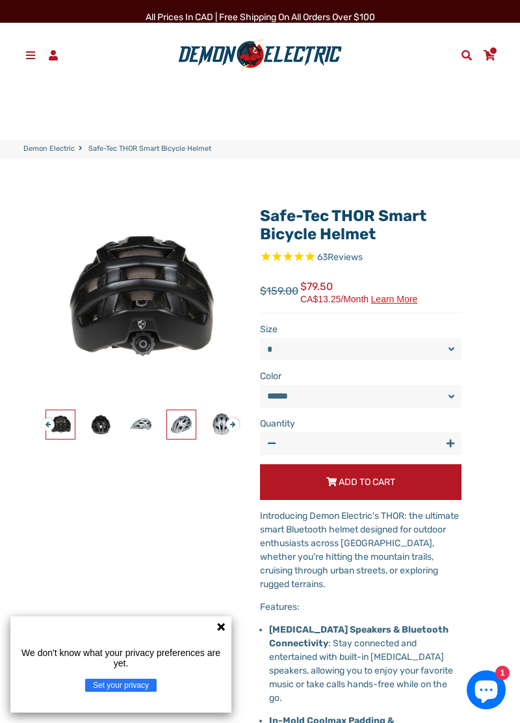
click at [184, 425] on img at bounding box center [181, 424] width 29 height 29
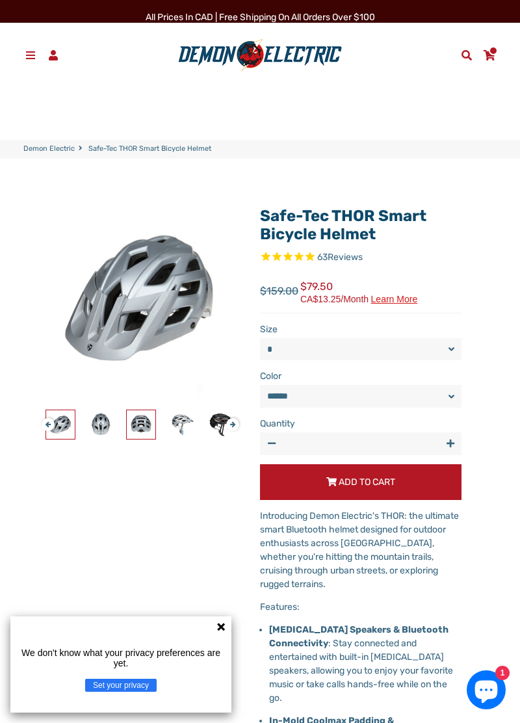
click at [153, 434] on img at bounding box center [141, 424] width 29 height 29
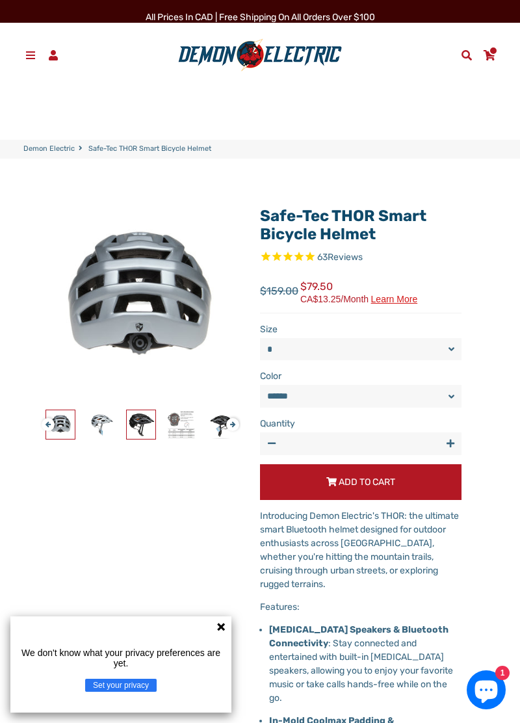
click at [153, 431] on img at bounding box center [141, 424] width 29 height 29
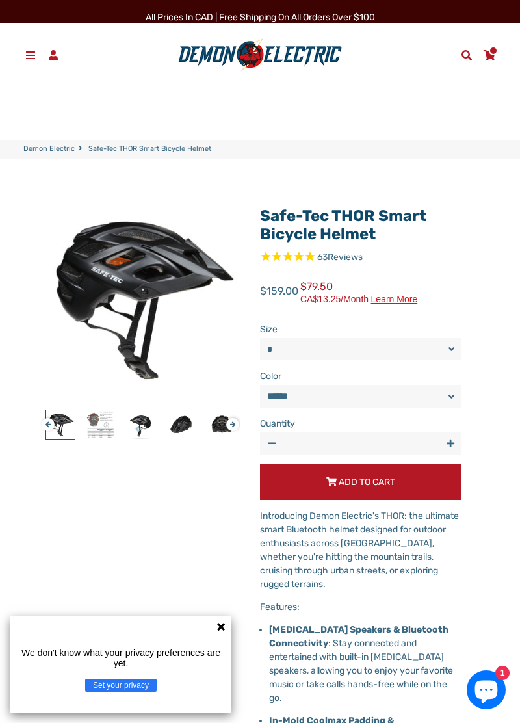
scroll to position [12, 0]
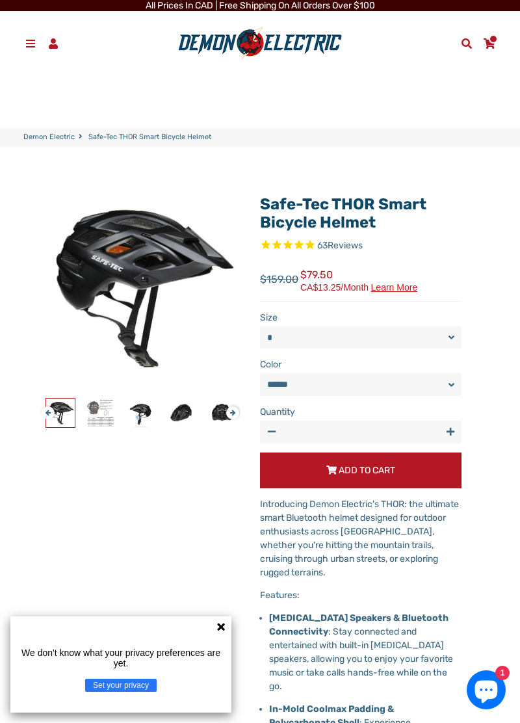
click at [361, 390] on select "****** *****" at bounding box center [360, 384] width 201 height 22
click at [359, 390] on select "****** *****" at bounding box center [360, 384] width 201 height 22
click at [211, 539] on div "Safe-Tec THOR Smart Bicycle Helmet 63 Reviews Next" at bounding box center [129, 671] width 221 height 971
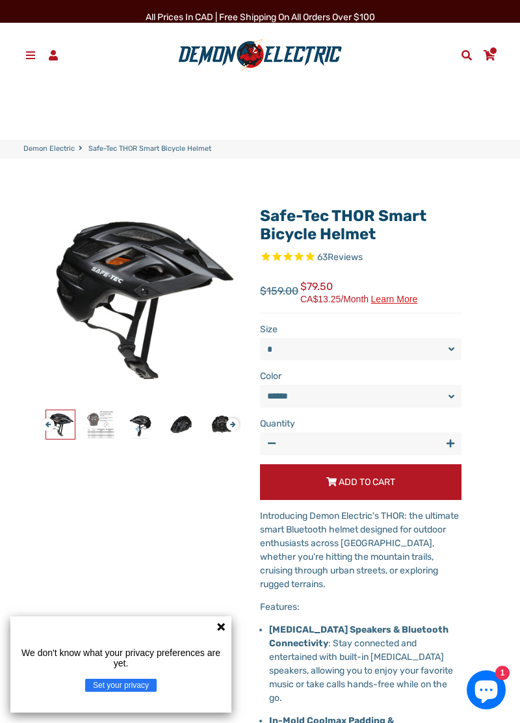
click at [30, 60] on span "Menu" at bounding box center [31, 55] width 14 height 12
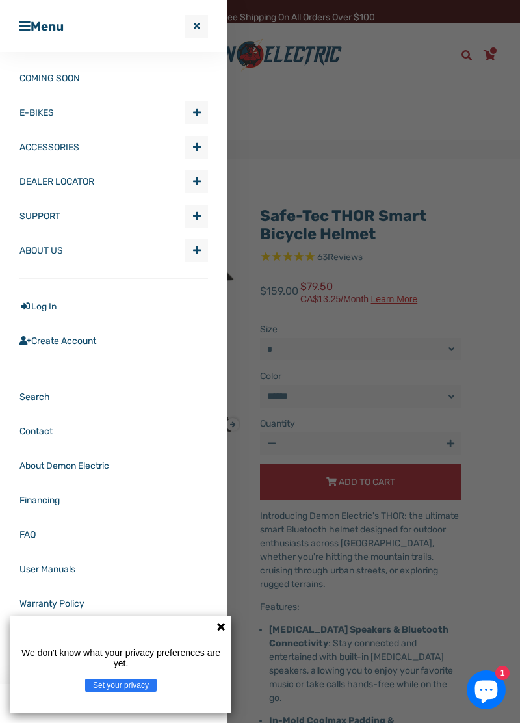
click at [203, 153] on span "Expand submenu ACCESSORIES" at bounding box center [196, 146] width 21 height 21
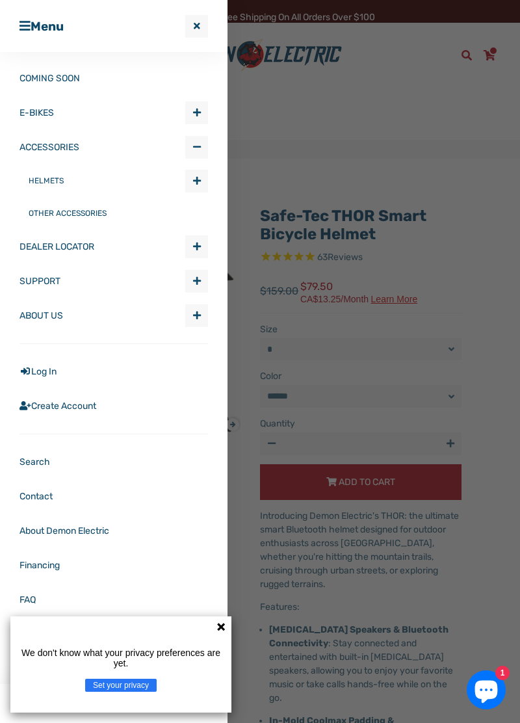
click at [100, 216] on link "OTHER ACCESSORIES" at bounding box center [118, 213] width 179 height 32
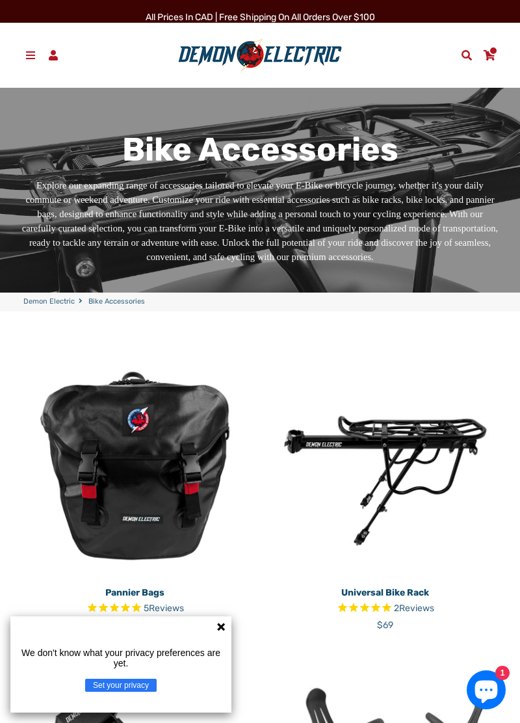
click at [21, 62] on link "Menu" at bounding box center [30, 55] width 23 height 20
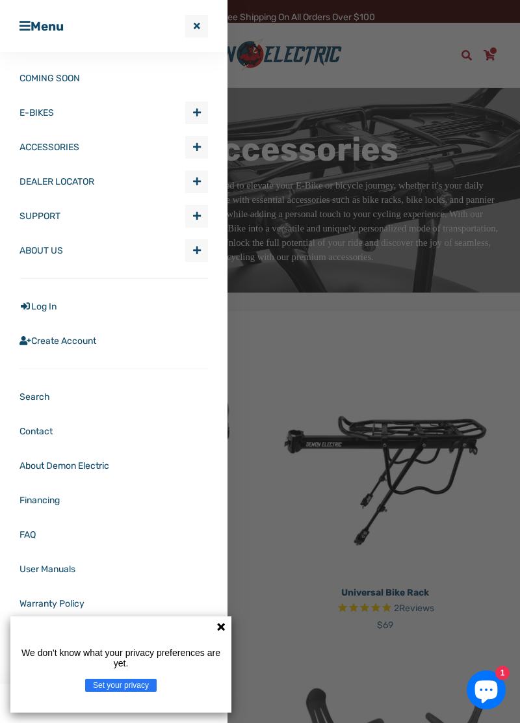
click at [206, 179] on span "Expand submenu DEALER LOCATOR" at bounding box center [196, 181] width 21 height 21
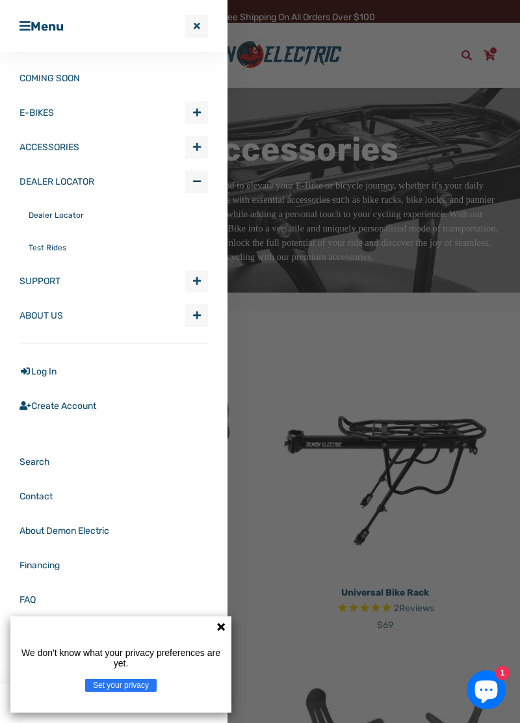
click at [74, 216] on link "Dealer Locator" at bounding box center [118, 215] width 179 height 32
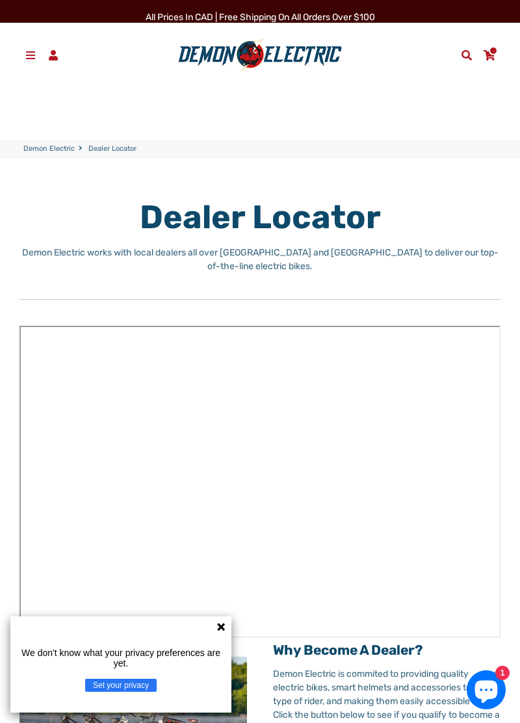
click at [222, 624] on icon at bounding box center [221, 627] width 8 height 8
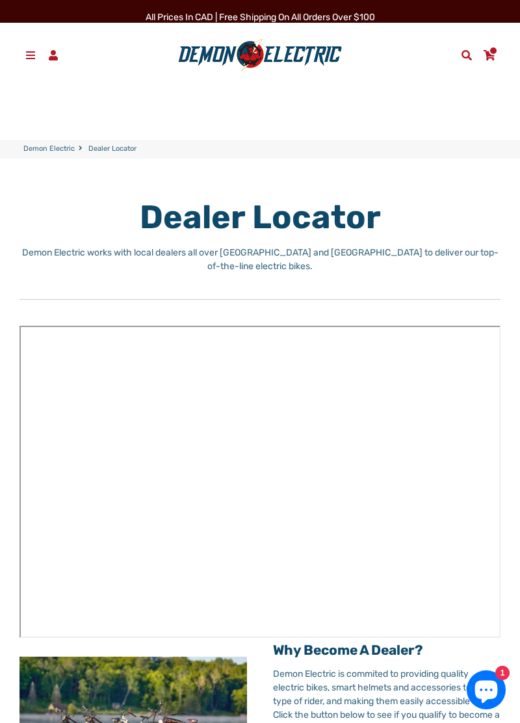
click at [31, 51] on span at bounding box center [31, 55] width 14 height 10
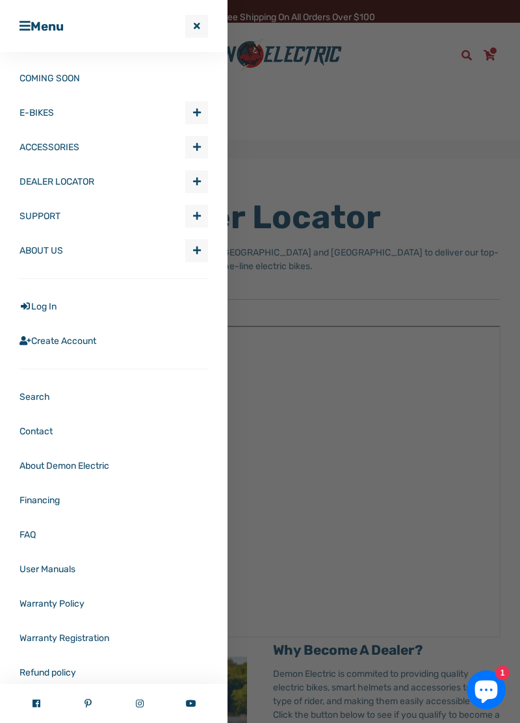
click at [387, 277] on div at bounding box center [260, 361] width 520 height 723
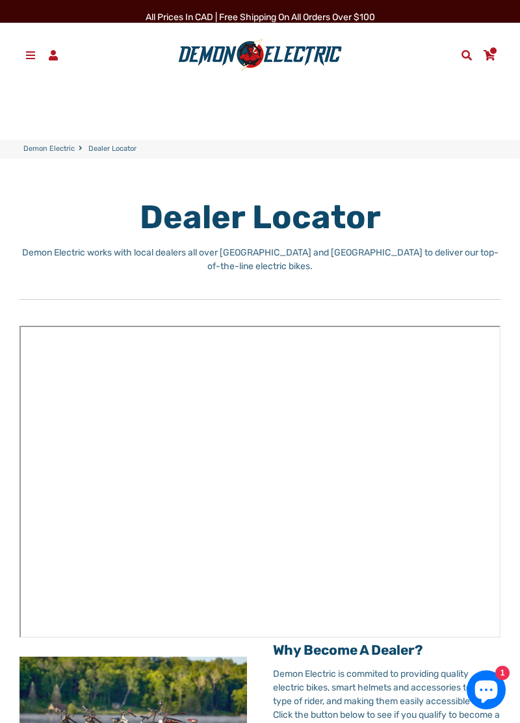
click at [495, 55] on span at bounding box center [489, 55] width 14 height 10
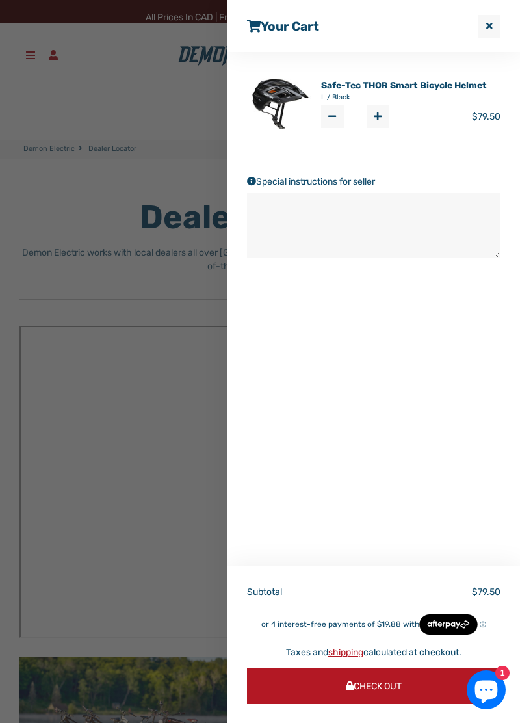
click at [424, 690] on button "Check Out" at bounding box center [373, 686] width 253 height 36
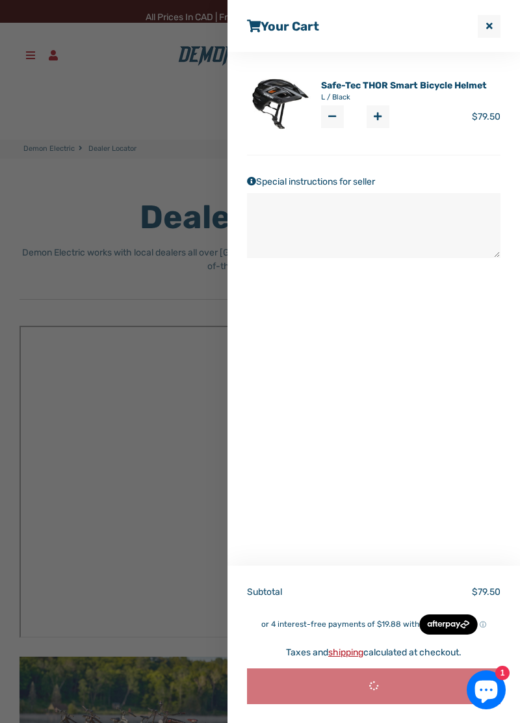
click at [379, 122] on button "+" at bounding box center [377, 116] width 23 height 23
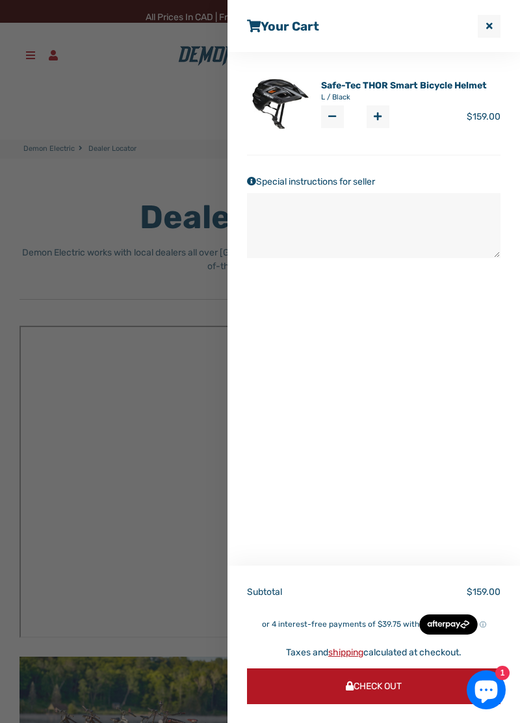
click at [434, 688] on button "Check Out" at bounding box center [373, 686] width 253 height 36
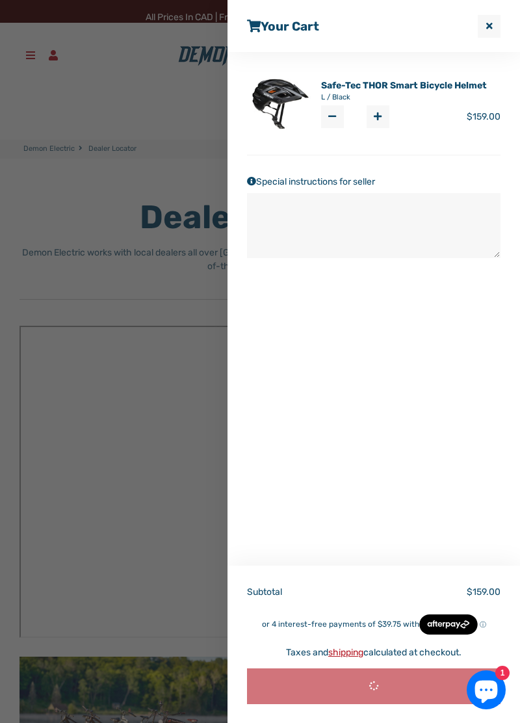
click at [483, 32] on button "Close Cart" at bounding box center [489, 26] width 23 height 23
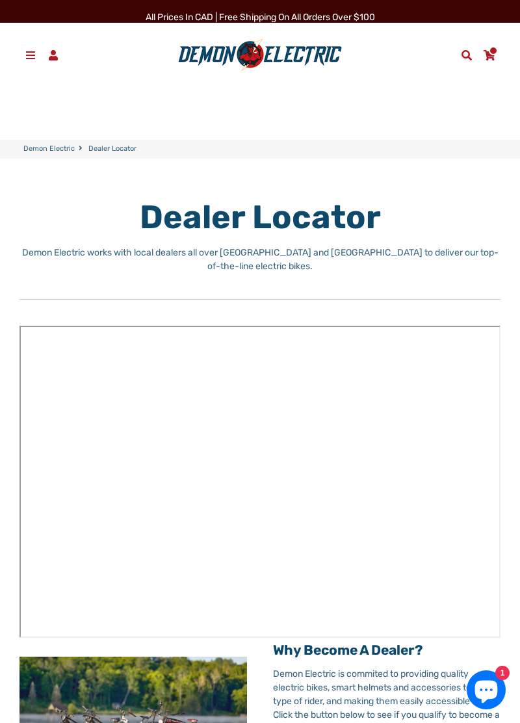
click at [23, 46] on link "Menu" at bounding box center [30, 55] width 23 height 20
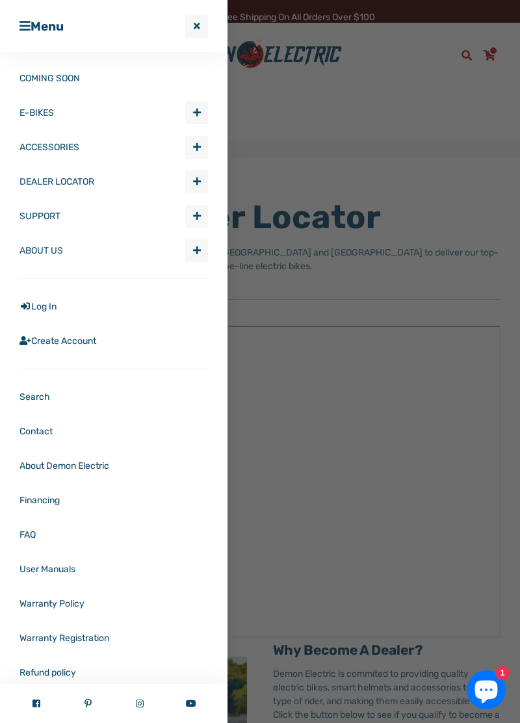
click at [201, 149] on span "Expand submenu ACCESSORIES" at bounding box center [196, 146] width 21 height 21
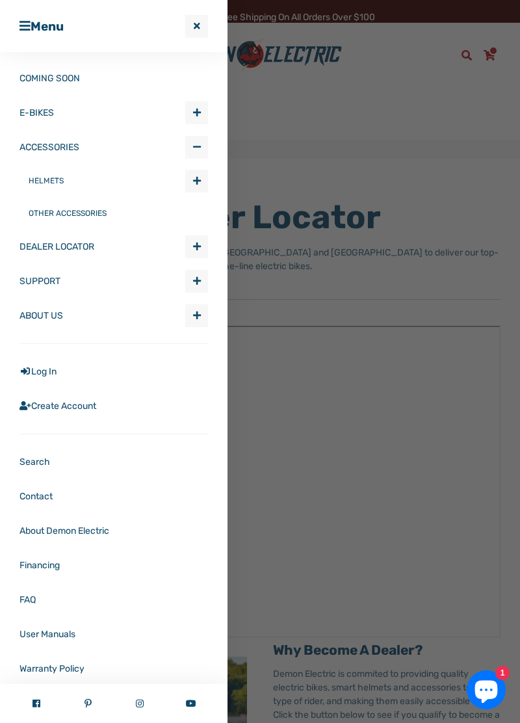
click at [198, 177] on span "button" at bounding box center [197, 180] width 8 height 9
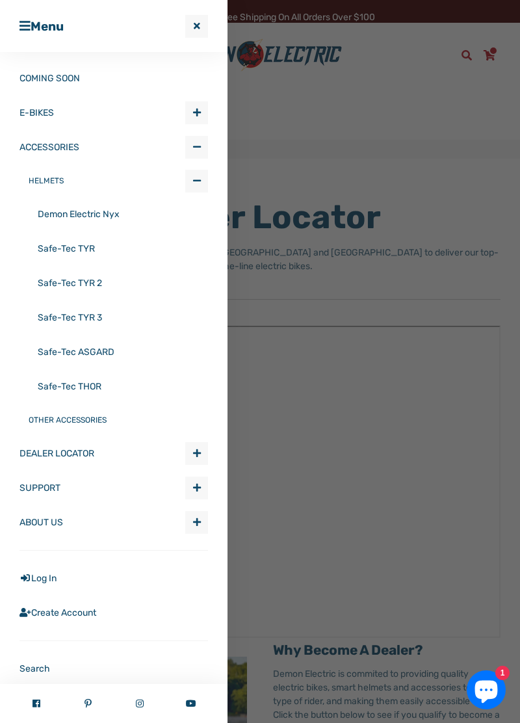
click at [89, 385] on link "Safe-Tec THOR" at bounding box center [123, 386] width 170 height 34
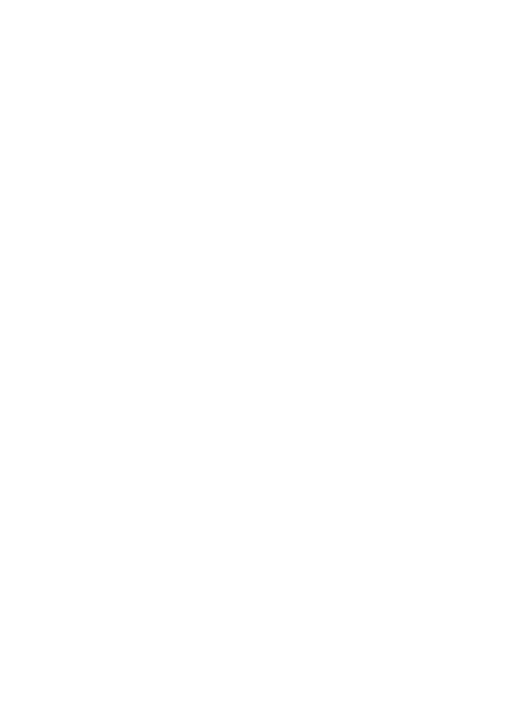
select select "******"
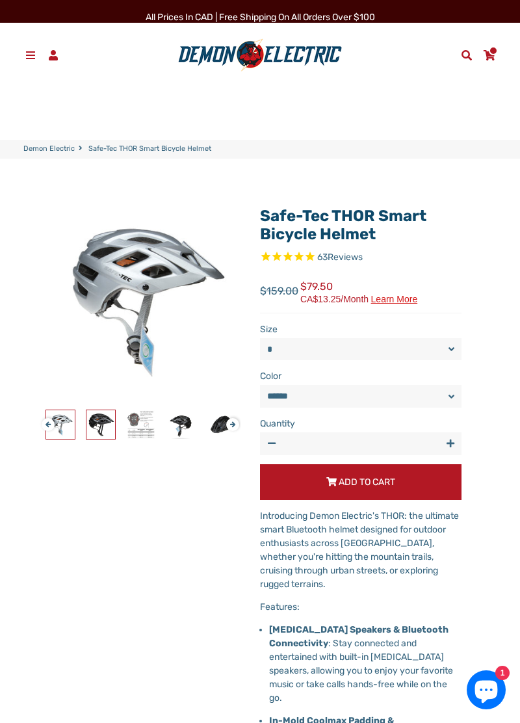
click at [100, 414] on img at bounding box center [100, 424] width 29 height 29
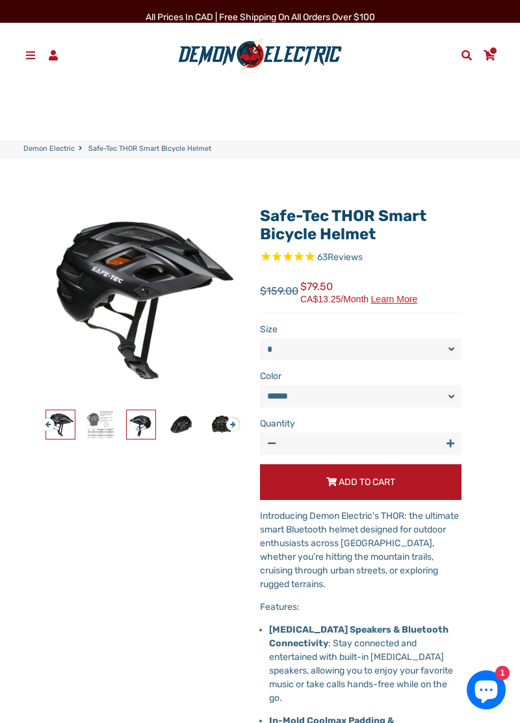
click at [146, 428] on img at bounding box center [141, 424] width 29 height 29
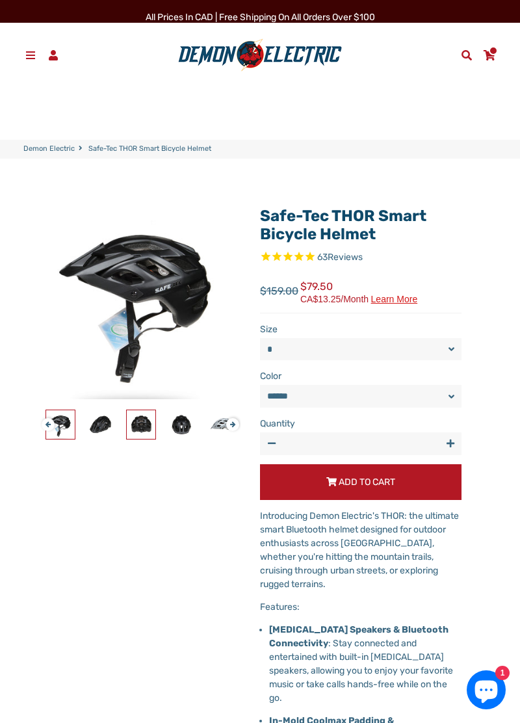
click at [155, 436] on link at bounding box center [141, 424] width 30 height 30
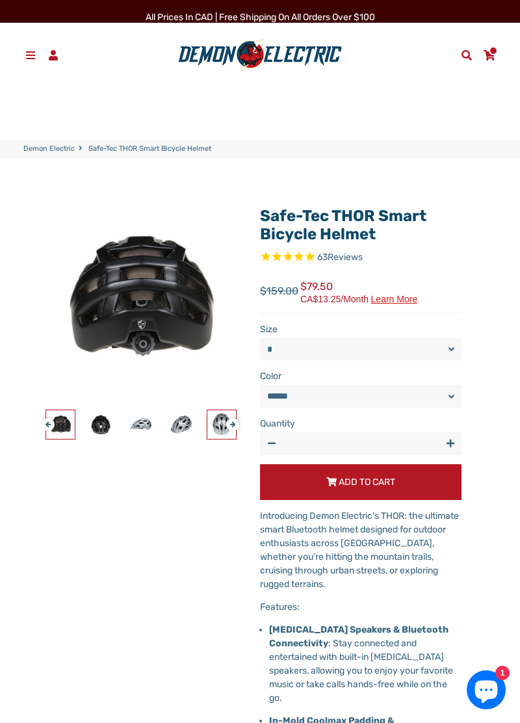
click at [209, 435] on img at bounding box center [221, 424] width 29 height 29
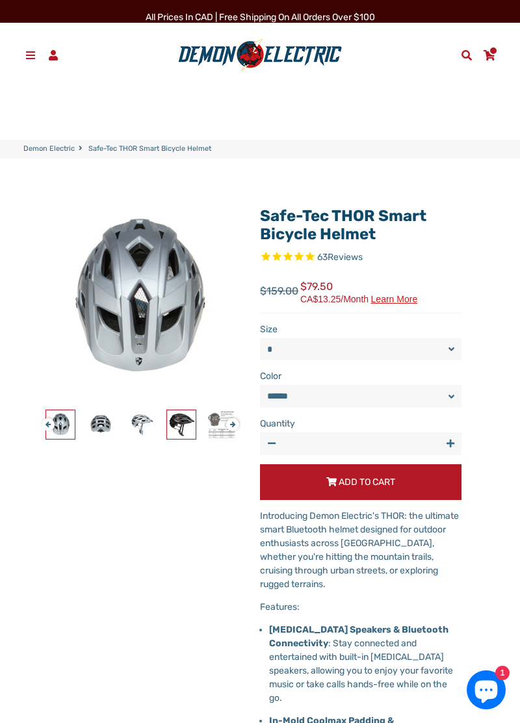
click at [186, 433] on img at bounding box center [181, 424] width 29 height 29
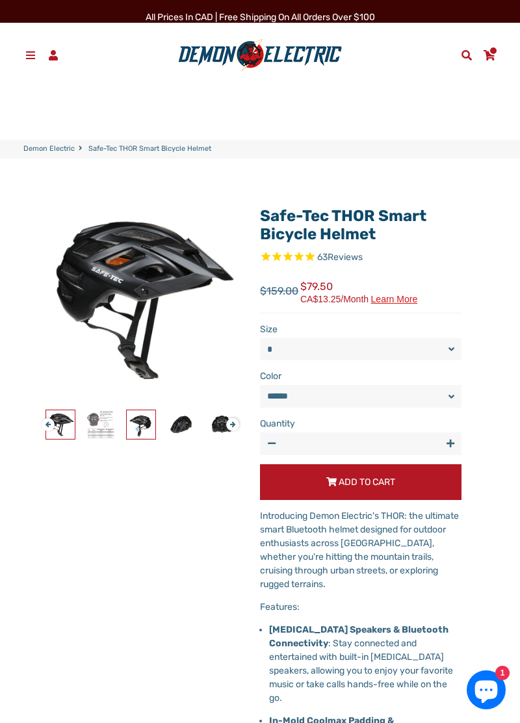
click at [144, 427] on img at bounding box center [141, 424] width 29 height 29
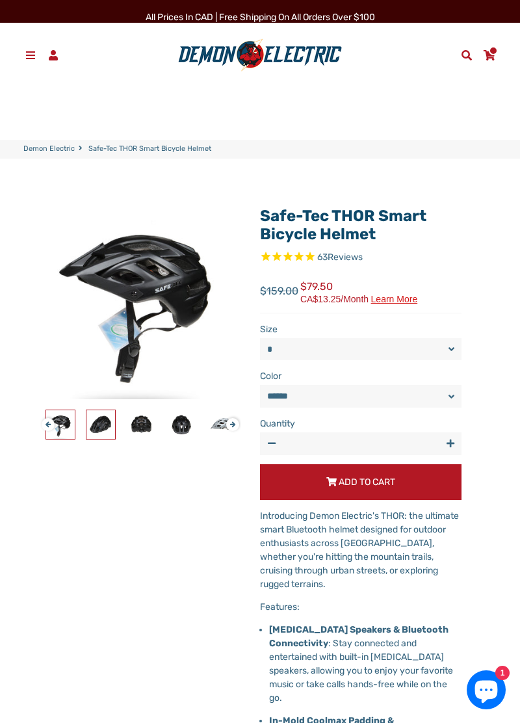
click at [112, 421] on img at bounding box center [100, 424] width 29 height 29
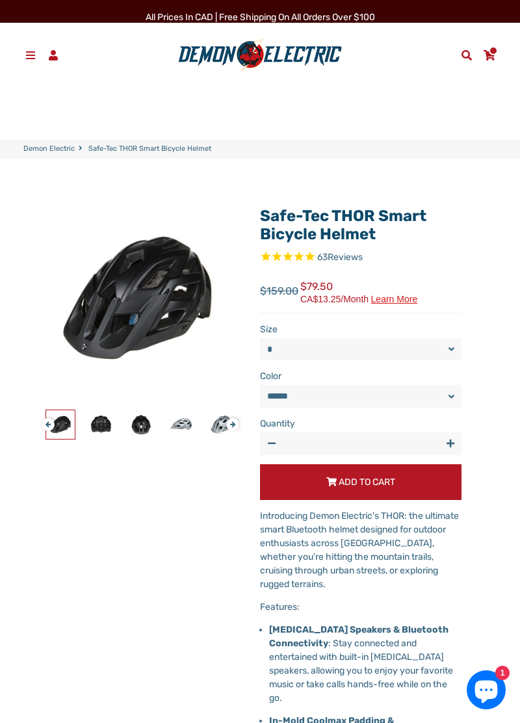
click at [65, 424] on img at bounding box center [60, 424] width 29 height 29
click at [32, 426] on div "Safe-Tec THOR Smart Bicycle Helmet 63 Reviews Next" at bounding box center [129, 683] width 221 height 971
click at [194, 418] on img at bounding box center [181, 424] width 29 height 29
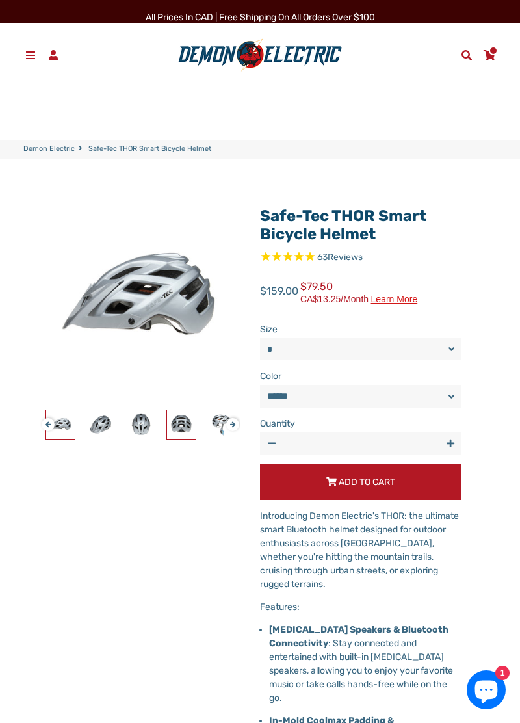
click at [178, 426] on img at bounding box center [181, 424] width 29 height 29
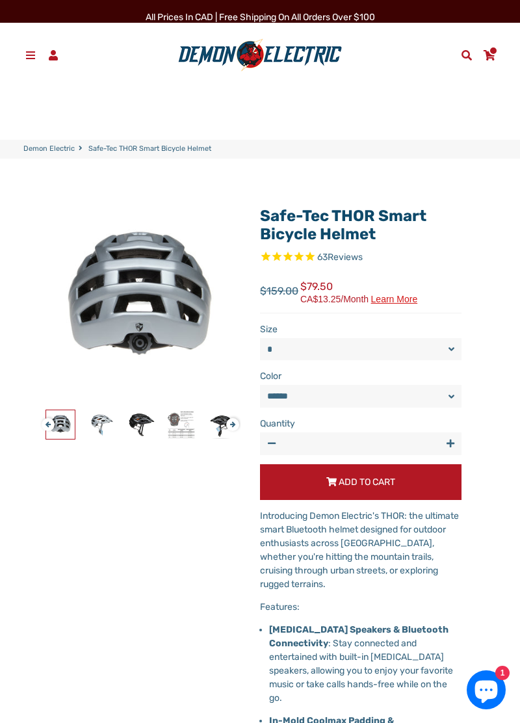
click at [459, 382] on label "Color" at bounding box center [360, 376] width 201 height 14
click at [417, 392] on select "****** *****" at bounding box center [360, 396] width 201 height 22
select select "*****"
click at [260, 385] on select "****** *****" at bounding box center [360, 396] width 201 height 22
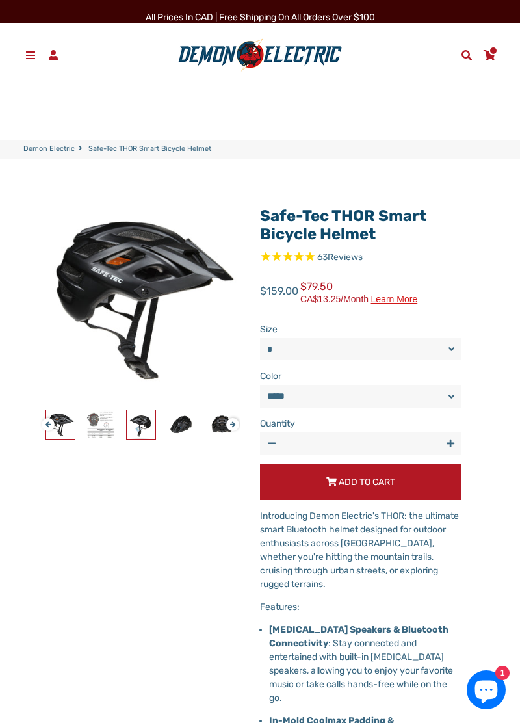
click at [138, 437] on img at bounding box center [141, 424] width 29 height 29
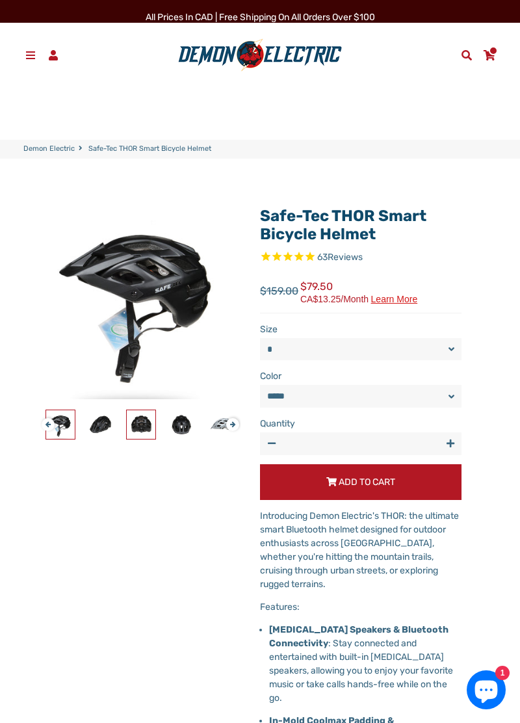
click at [129, 439] on link at bounding box center [141, 424] width 30 height 30
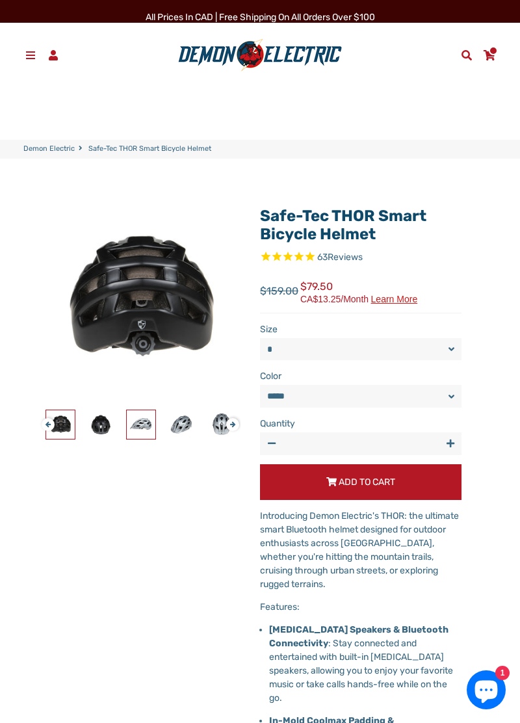
click at [140, 433] on img at bounding box center [141, 424] width 29 height 29
click at [185, 428] on img at bounding box center [181, 424] width 29 height 29
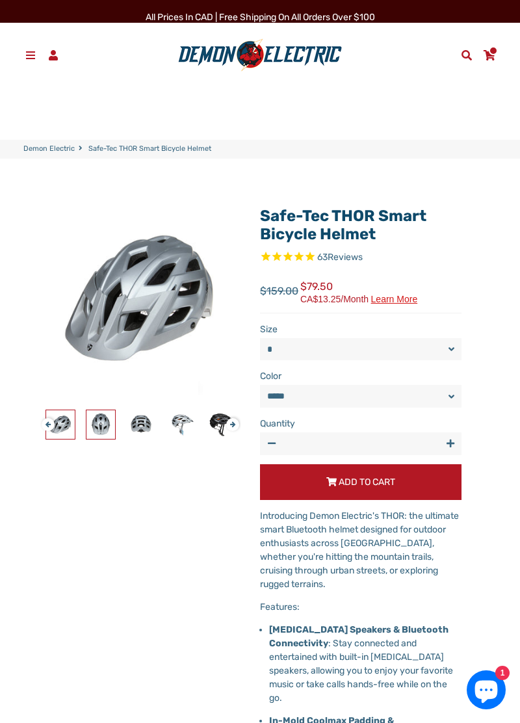
click at [98, 420] on img at bounding box center [100, 424] width 29 height 29
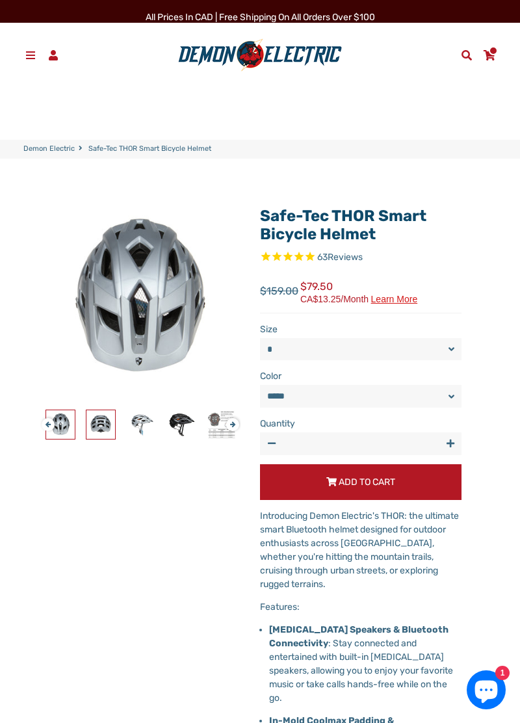
click at [105, 433] on img at bounding box center [100, 424] width 29 height 29
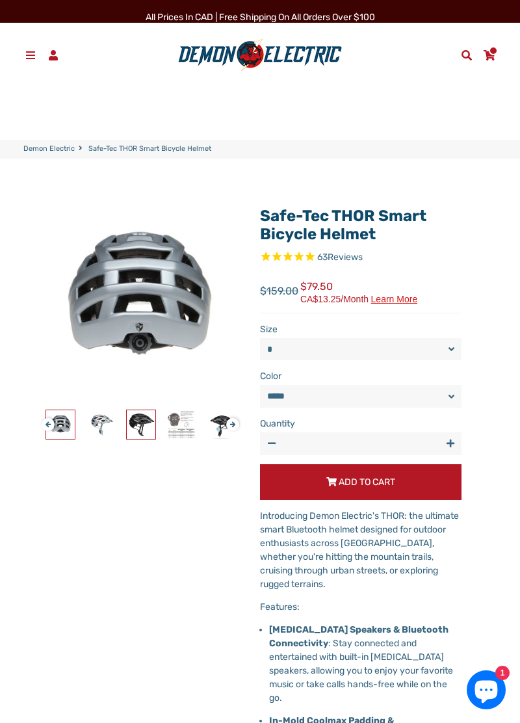
click at [149, 433] on img at bounding box center [141, 424] width 29 height 29
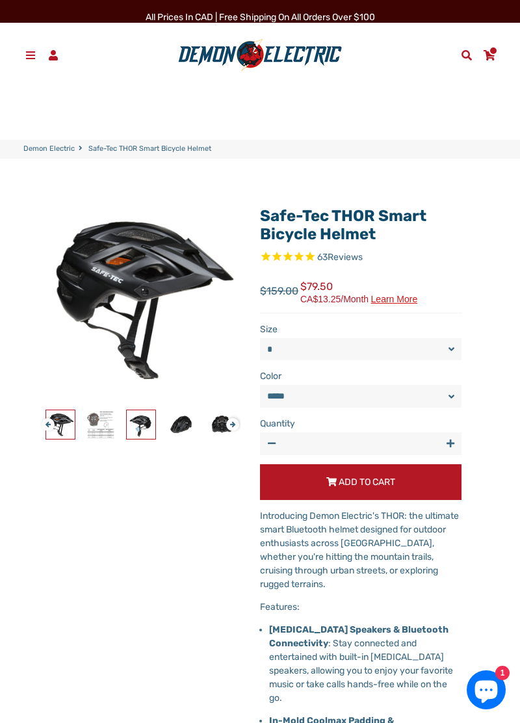
click at [154, 431] on img at bounding box center [141, 424] width 29 height 29
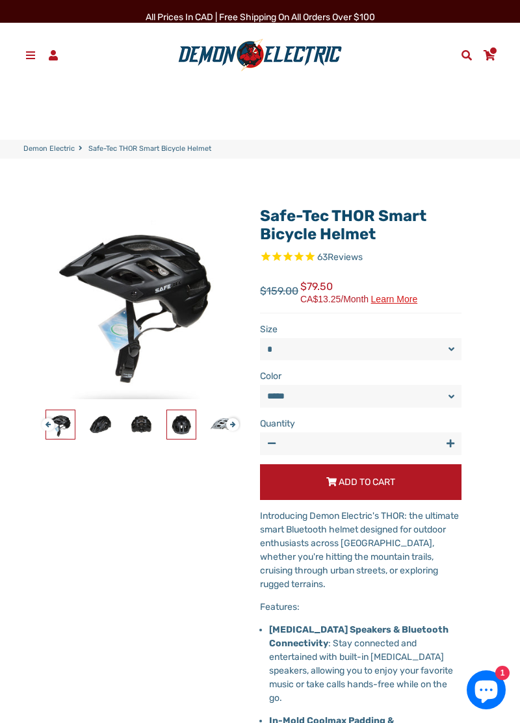
click at [186, 431] on img at bounding box center [181, 424] width 29 height 29
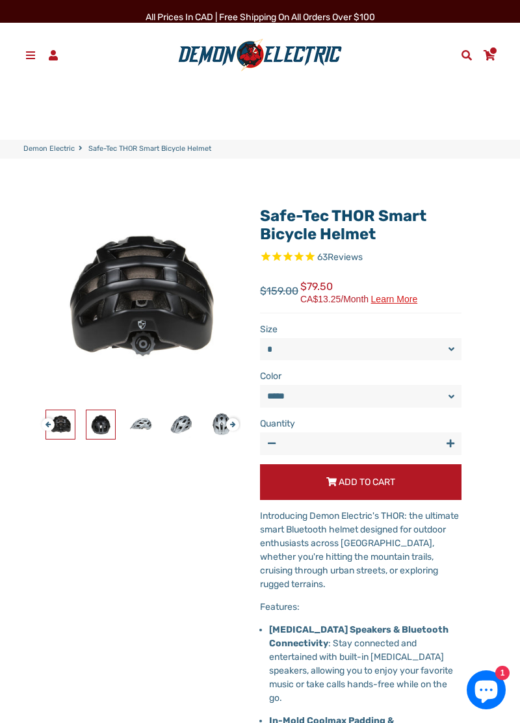
click at [101, 426] on img at bounding box center [100, 424] width 29 height 29
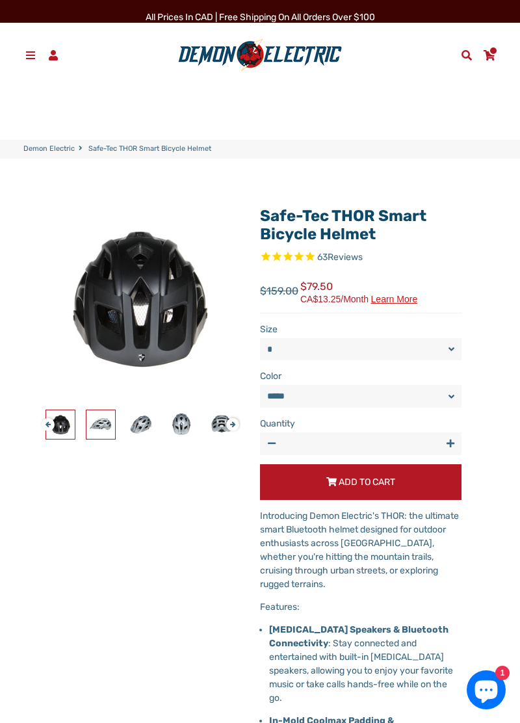
click at [105, 424] on img at bounding box center [100, 424] width 29 height 29
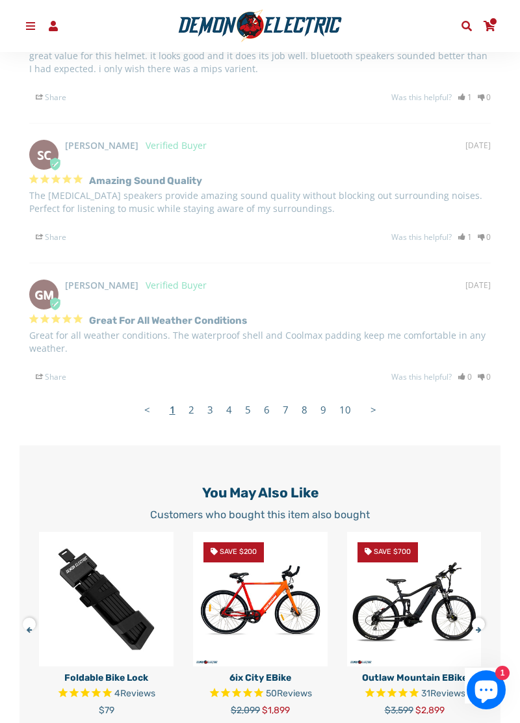
scroll to position [1788, 0]
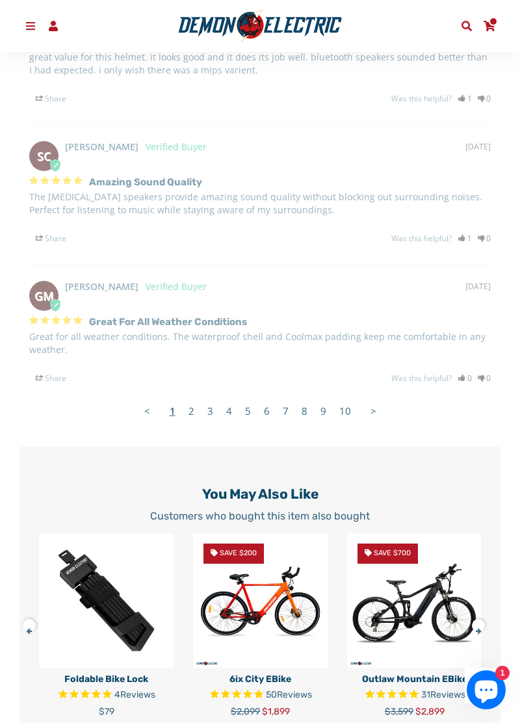
click at [181, 407] on link "1" at bounding box center [172, 411] width 19 height 26
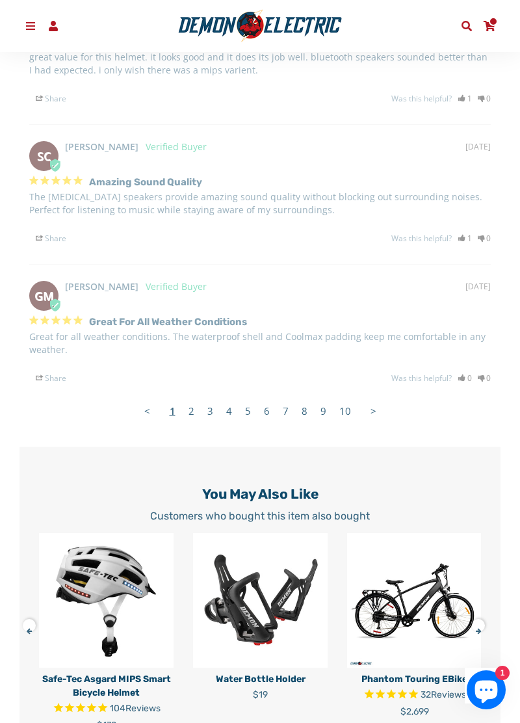
click at [188, 415] on link "2" at bounding box center [191, 411] width 19 height 26
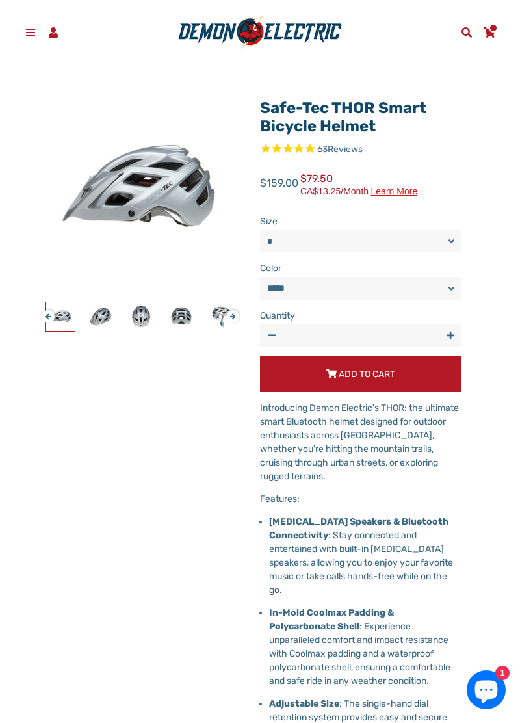
scroll to position [0, 0]
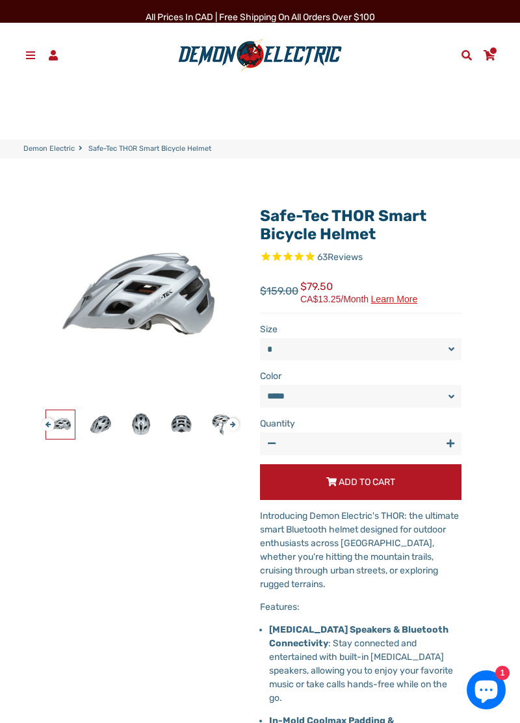
click at [26, 56] on span at bounding box center [31, 55] width 14 height 10
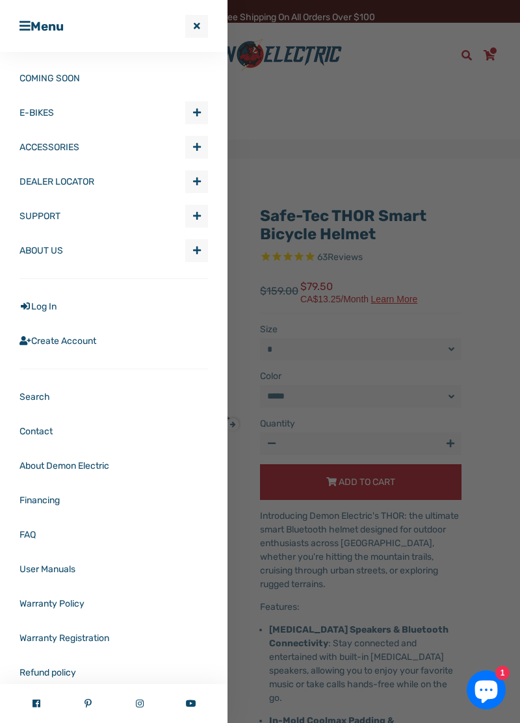
click at [199, 148] on span "button" at bounding box center [197, 146] width 8 height 9
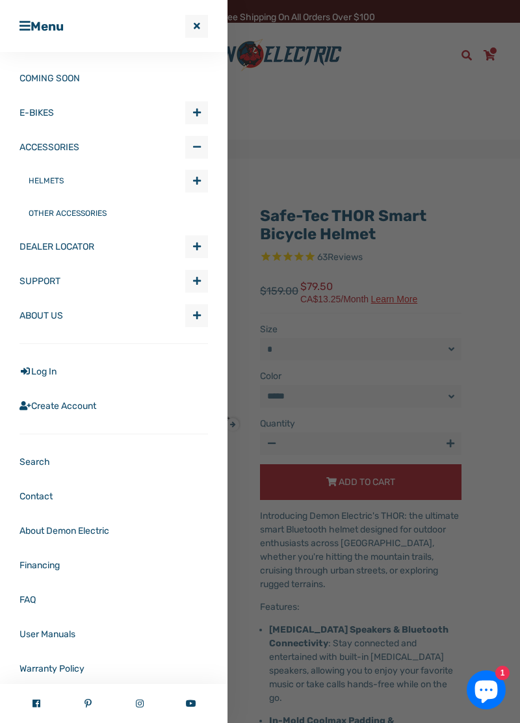
click at [88, 218] on link "OTHER ACCESSORIES" at bounding box center [118, 213] width 179 height 32
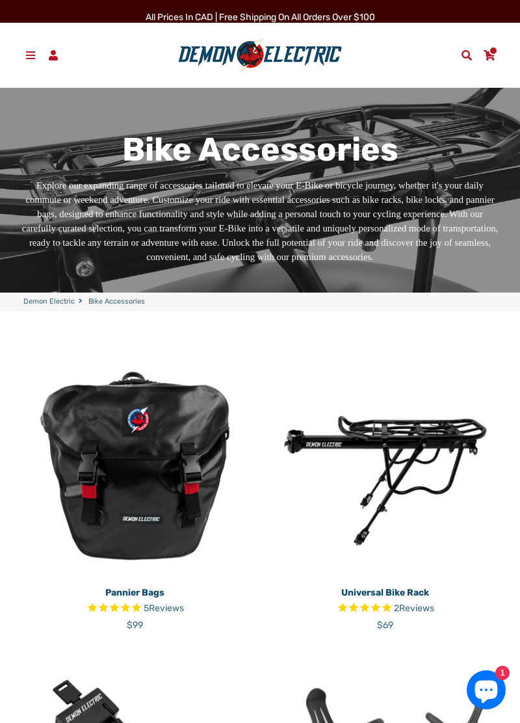
click at [24, 47] on link "Menu" at bounding box center [30, 55] width 23 height 20
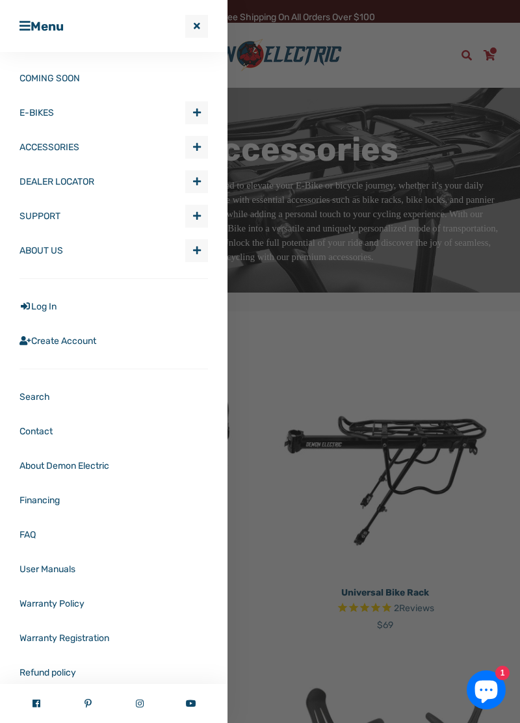
click at [201, 176] on span "Expand submenu DEALER LOCATOR" at bounding box center [196, 181] width 21 height 21
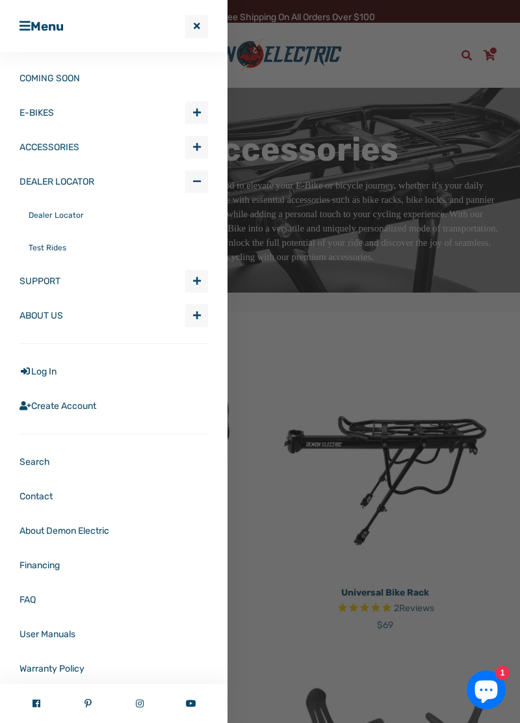
click at [58, 246] on link "Test Rides" at bounding box center [118, 247] width 179 height 32
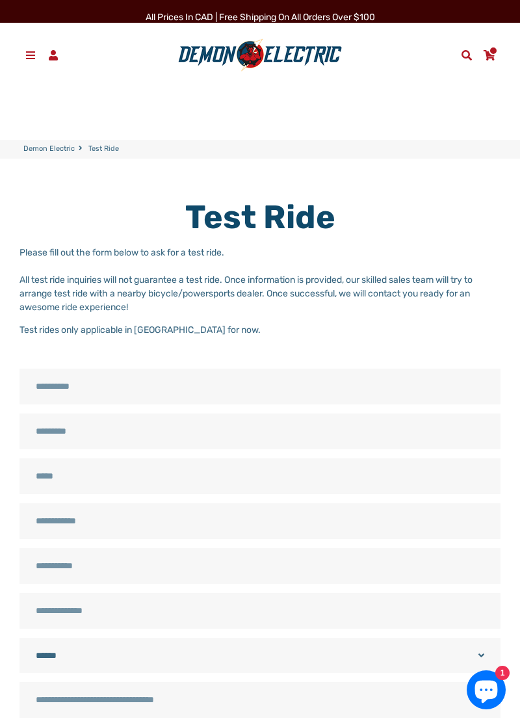
click at [32, 56] on span at bounding box center [31, 55] width 14 height 10
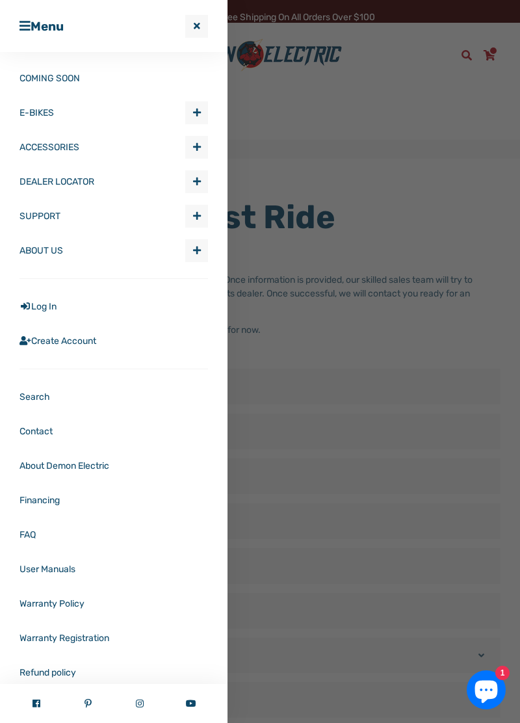
click at [204, 222] on span "Expand submenu SUPPORT" at bounding box center [196, 215] width 21 height 21
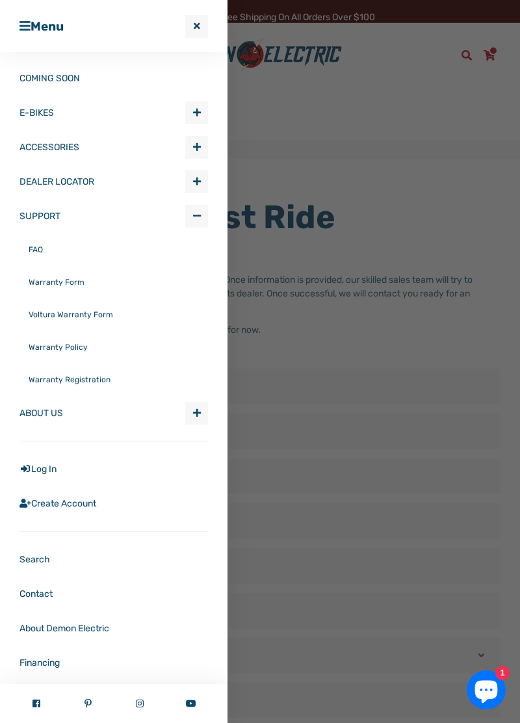
click at [199, 413] on span "button" at bounding box center [197, 412] width 8 height 9
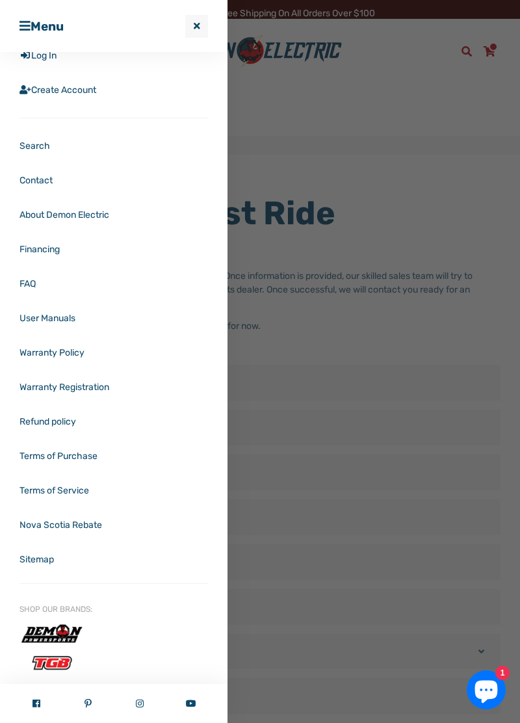
scroll to position [416, 0]
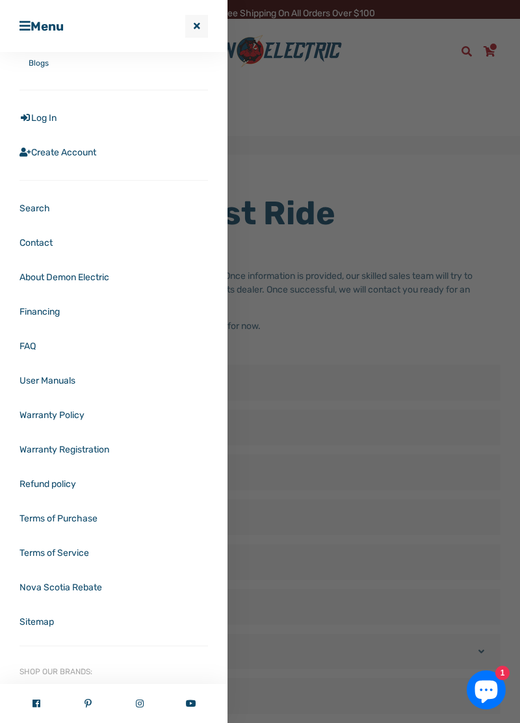
click at [101, 493] on link "Refund policy" at bounding box center [113, 484] width 188 height 34
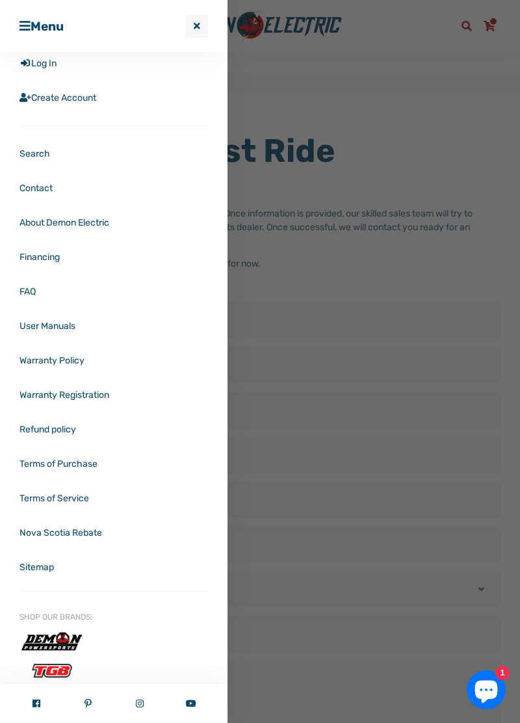
scroll to position [478, 0]
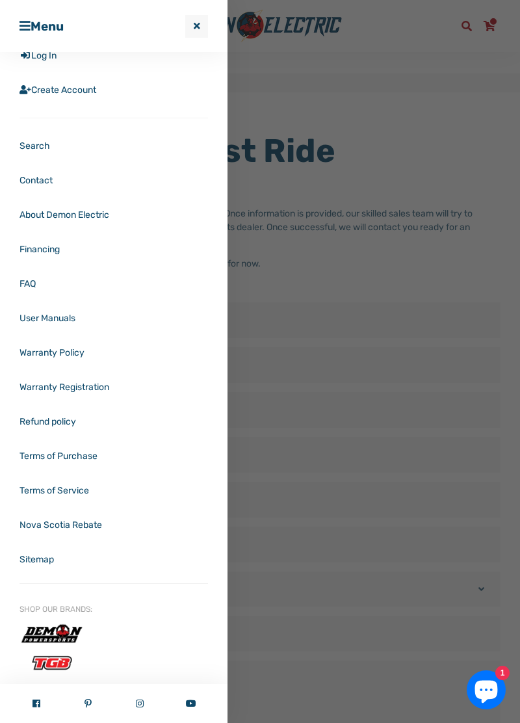
click at [173, 530] on link "Nova Scotia Rebate" at bounding box center [113, 525] width 188 height 34
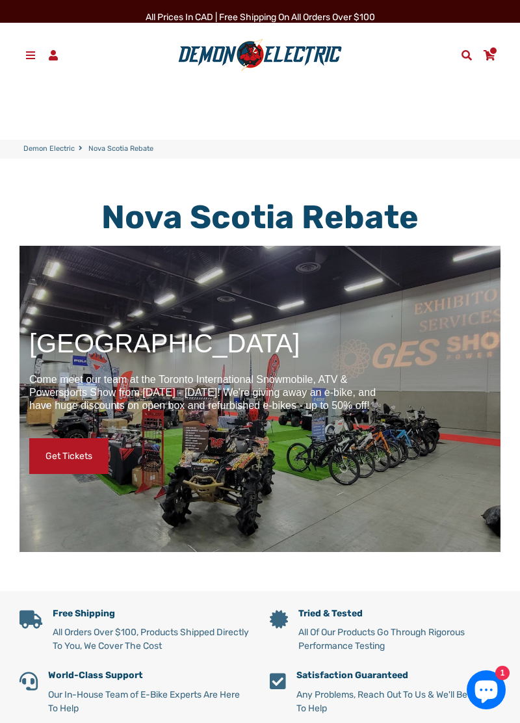
click at [29, 45] on link "Menu" at bounding box center [30, 55] width 23 height 20
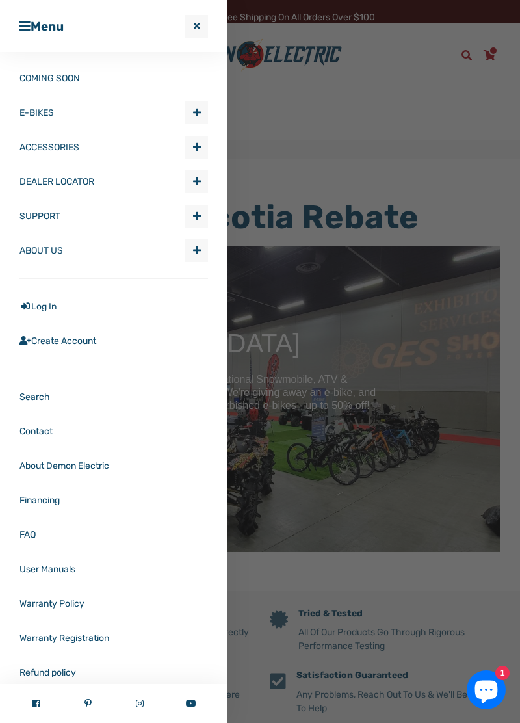
click at [196, 105] on span "Expand submenu E-BIKES" at bounding box center [196, 112] width 21 height 21
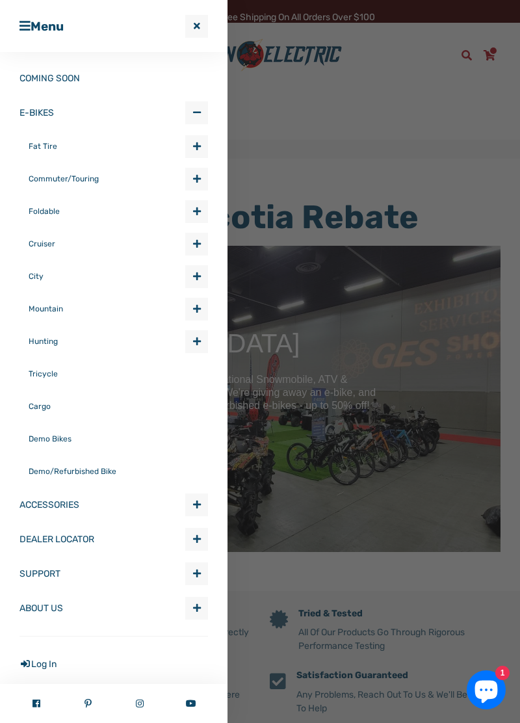
click at [205, 139] on span "Expand submenu E-BIKES" at bounding box center [196, 146] width 21 height 21
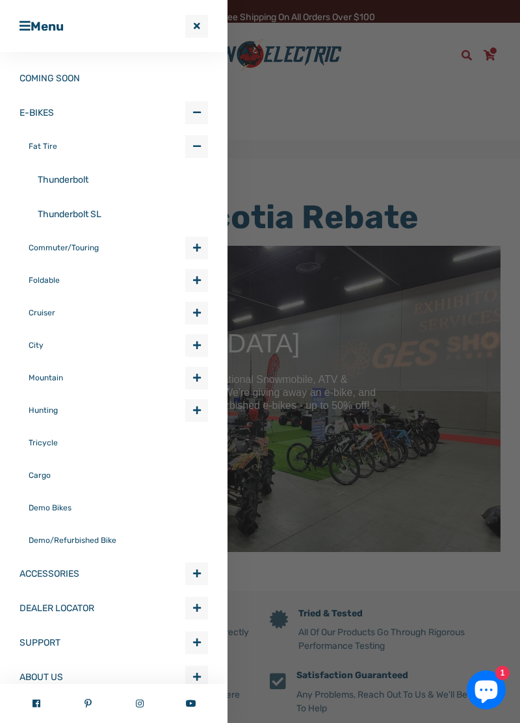
click at [99, 179] on link "Thunderbolt" at bounding box center [123, 179] width 170 height 34
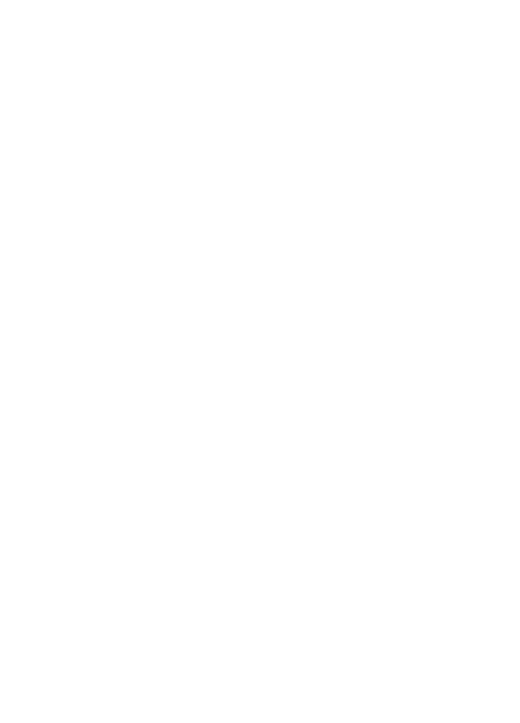
select select "******"
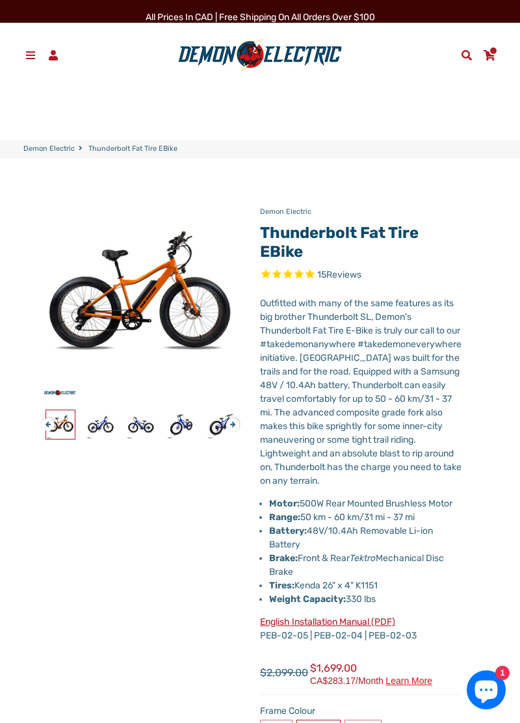
click at [32, 45] on link "Menu" at bounding box center [30, 55] width 23 height 20
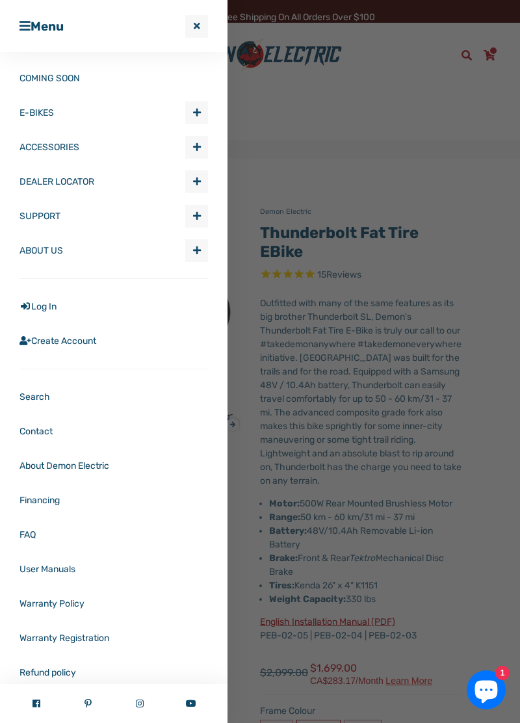
click at [201, 110] on span "Expand submenu E-BIKES" at bounding box center [196, 112] width 21 height 21
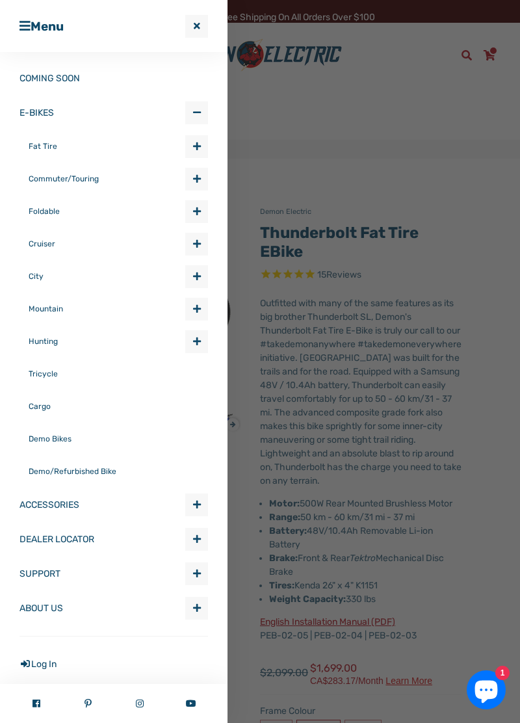
click at [205, 145] on span "Expand submenu E-BIKES" at bounding box center [196, 146] width 21 height 21
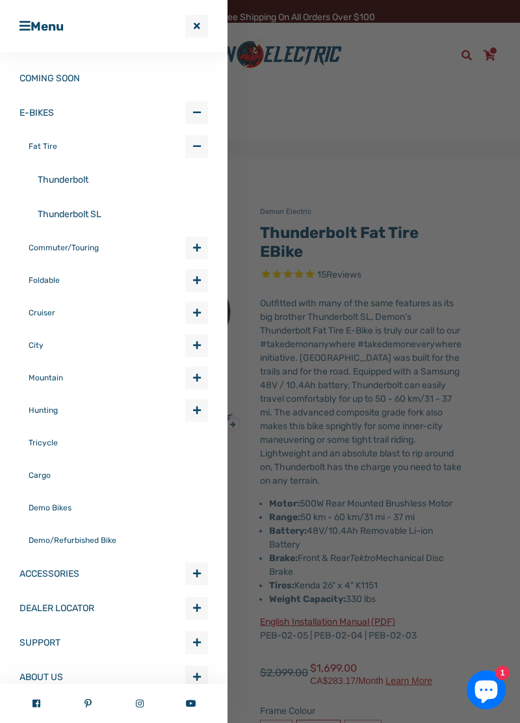
click at [100, 225] on link "Thunderbolt SL" at bounding box center [123, 214] width 170 height 34
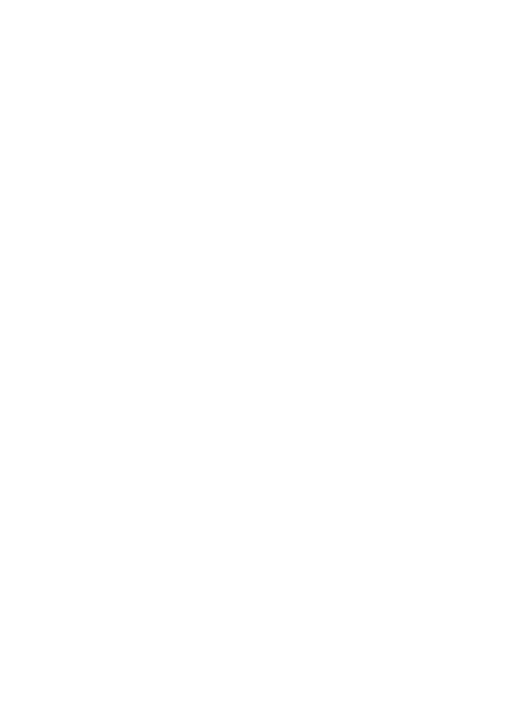
select select "******"
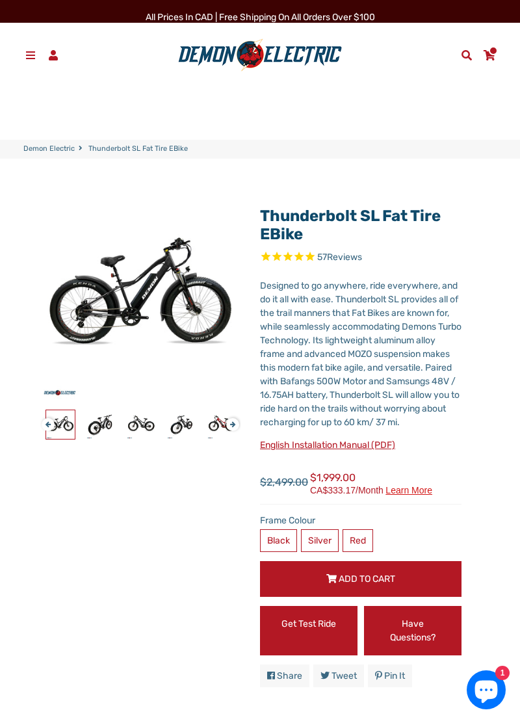
click at [35, 57] on span at bounding box center [31, 55] width 14 height 10
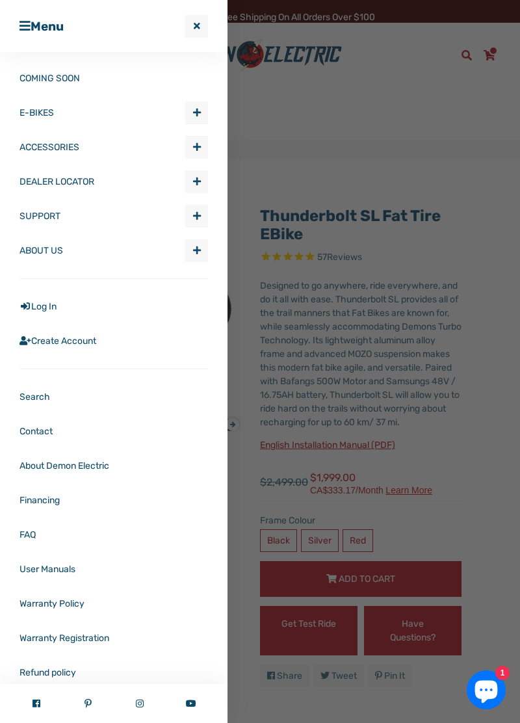
click at [201, 114] on span "Expand submenu E-BIKES" at bounding box center [196, 112] width 21 height 21
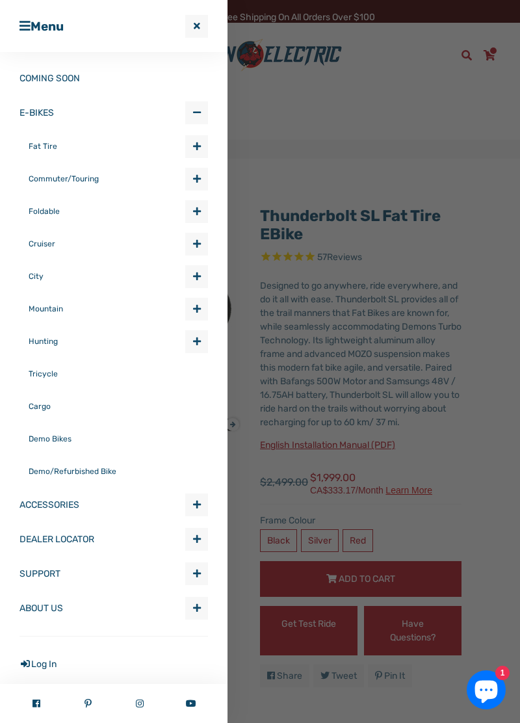
click at [205, 178] on span "Expand submenu E-BIKES" at bounding box center [196, 178] width 21 height 21
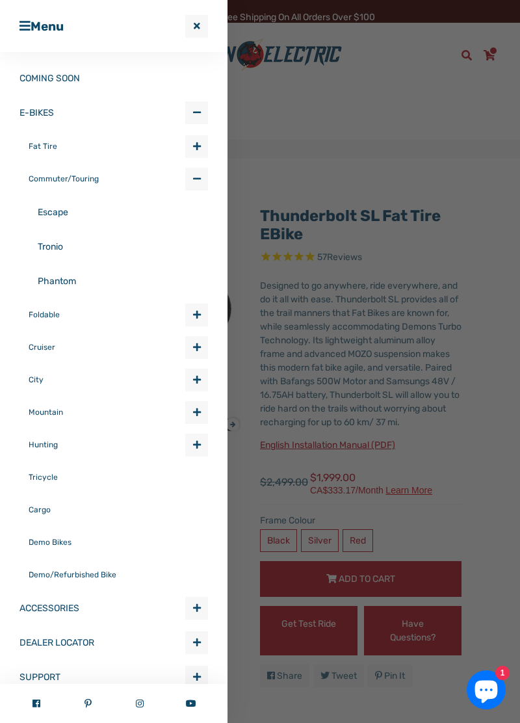
click at [59, 212] on link "Escape" at bounding box center [123, 212] width 170 height 34
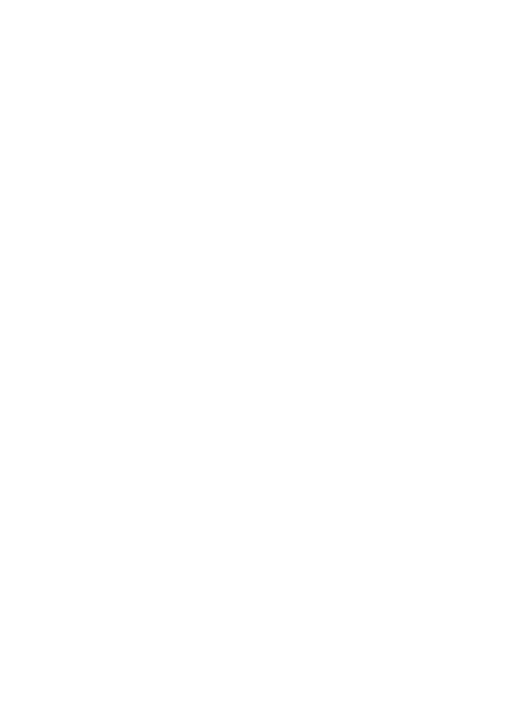
select select "******"
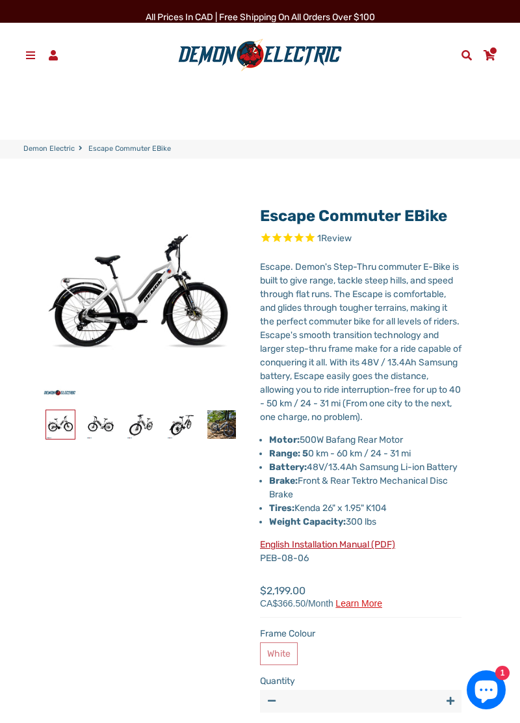
click at [33, 58] on span at bounding box center [31, 55] width 14 height 10
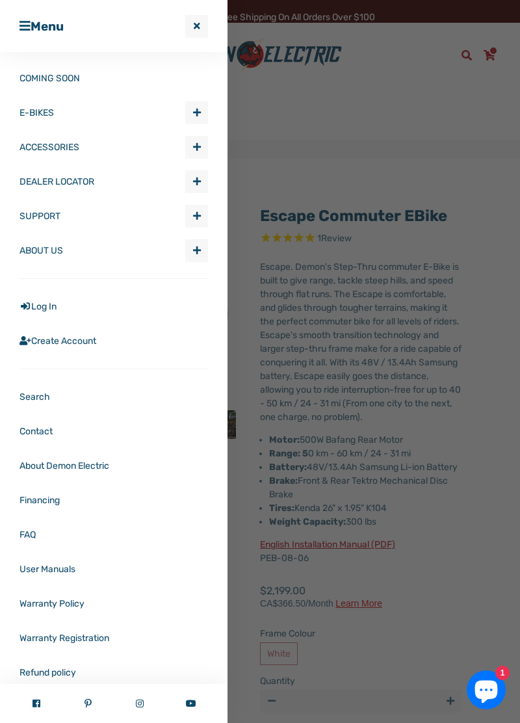
click at [205, 114] on span "Expand submenu E-BIKES" at bounding box center [196, 112] width 21 height 21
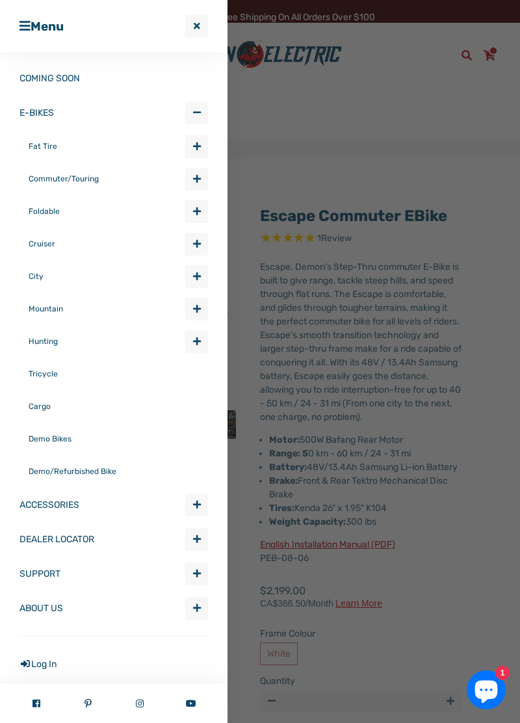
click at [205, 175] on span "Expand submenu E-BIKES" at bounding box center [196, 178] width 21 height 21
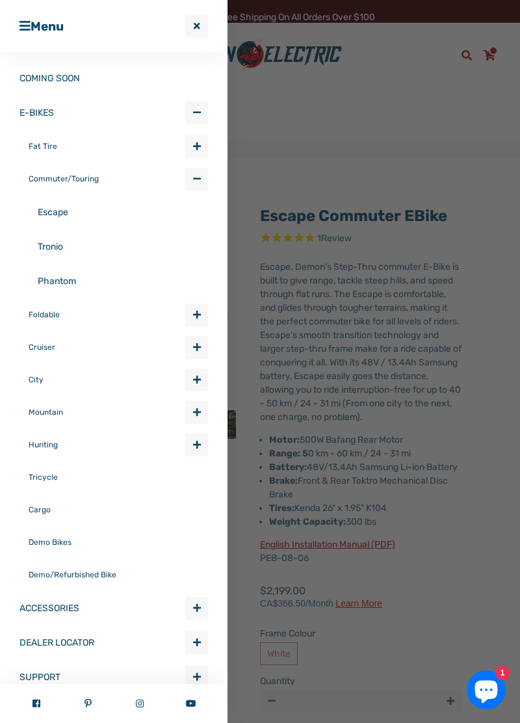
click at [60, 250] on link "Tronio" at bounding box center [123, 246] width 170 height 34
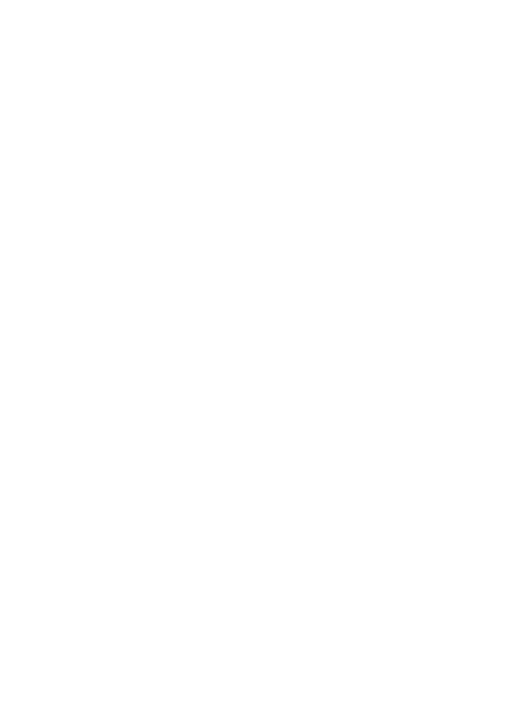
select select "******"
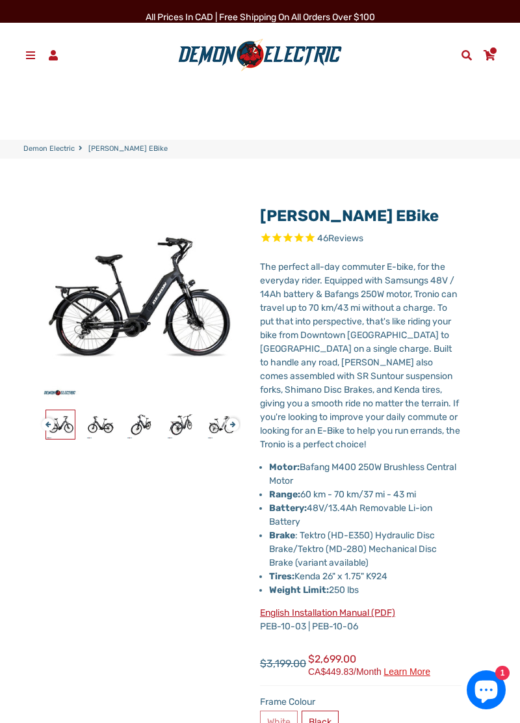
click at [32, 57] on span at bounding box center [31, 55] width 14 height 10
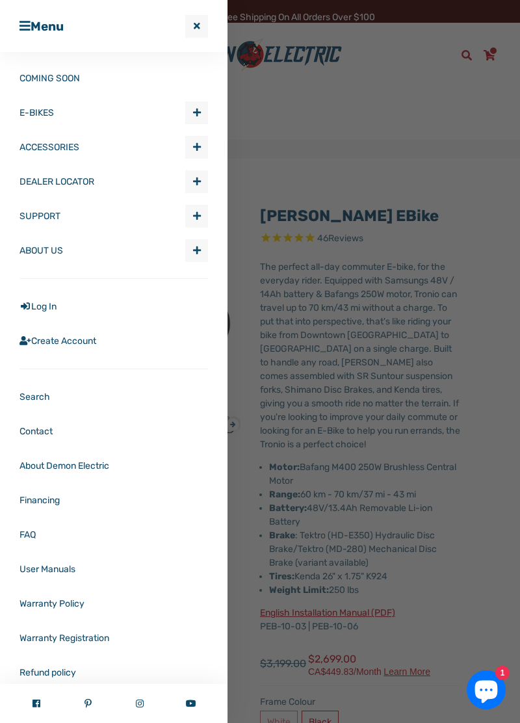
click at [198, 116] on span "button" at bounding box center [197, 112] width 8 height 9
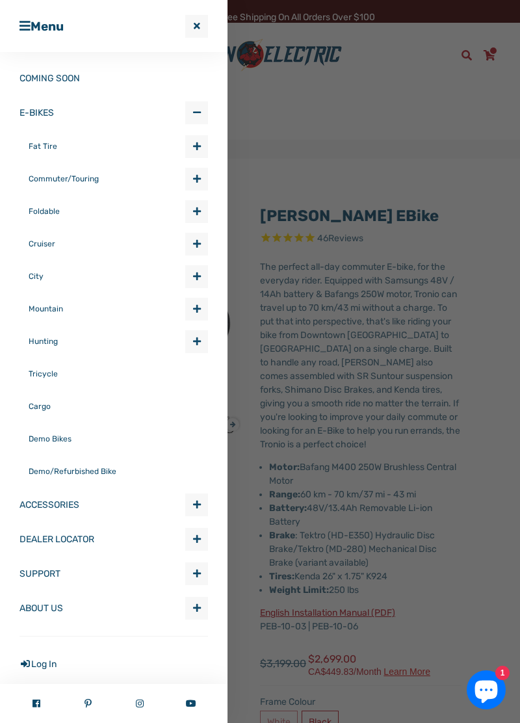
click at [205, 175] on span "Expand submenu E-BIKES" at bounding box center [196, 178] width 21 height 21
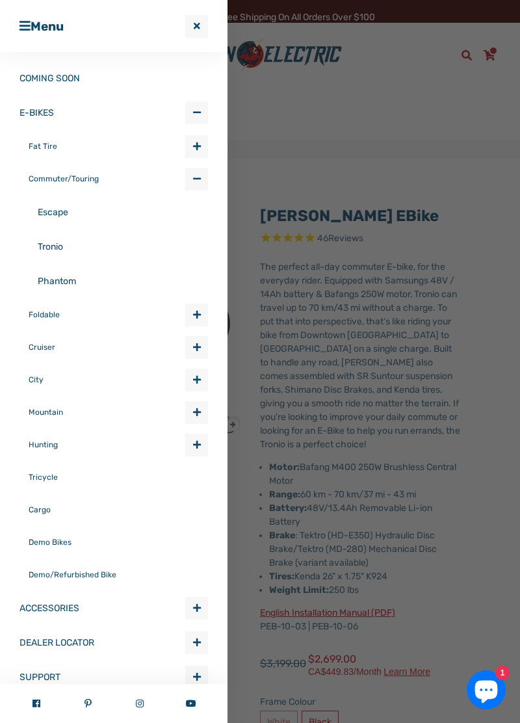
click at [70, 281] on link "Phantom" at bounding box center [123, 281] width 170 height 34
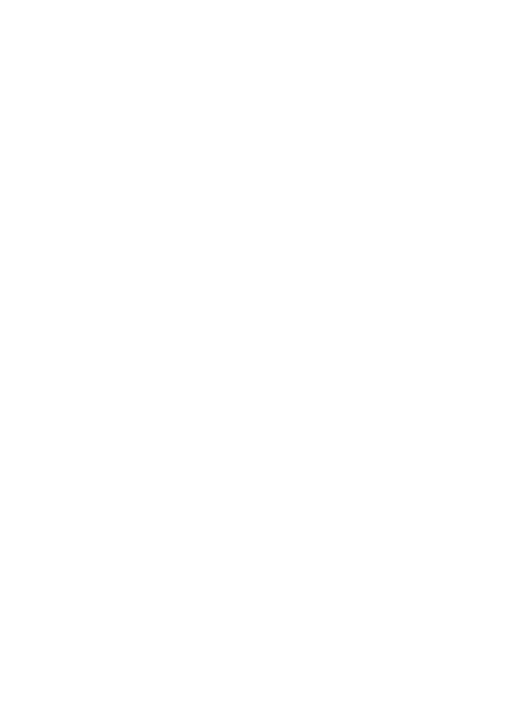
select select "******"
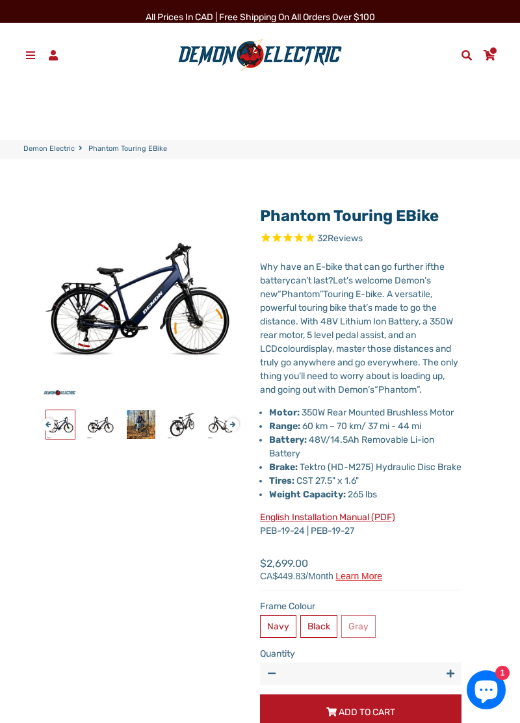
click at [22, 51] on link "Menu" at bounding box center [30, 55] width 23 height 20
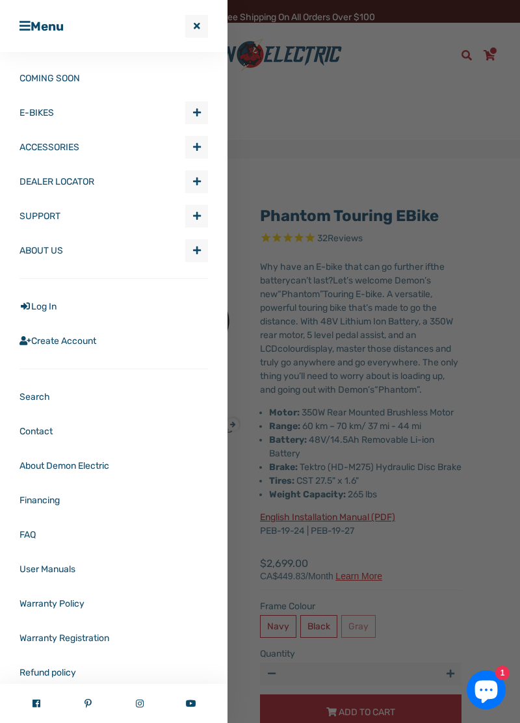
click at [203, 104] on span "Expand submenu E-BIKES" at bounding box center [196, 112] width 21 height 21
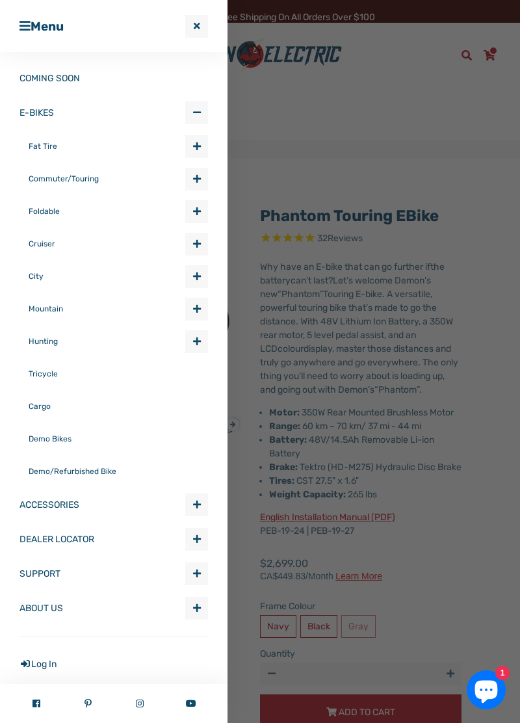
click at [203, 240] on span "Expand submenu E-BIKES" at bounding box center [196, 243] width 21 height 21
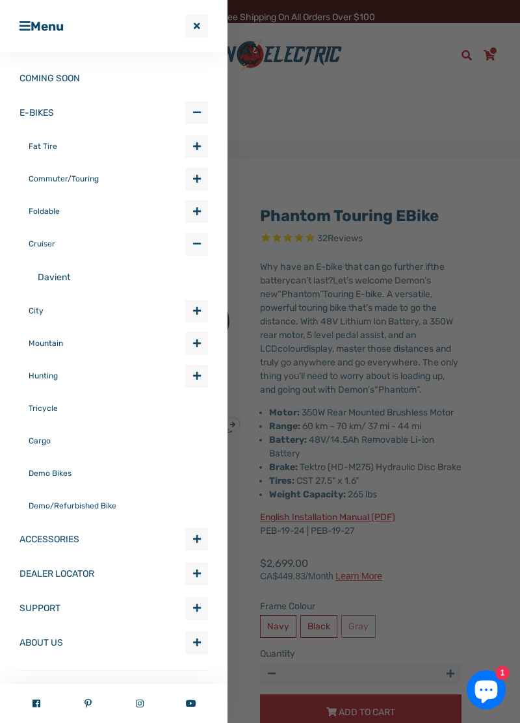
click at [92, 277] on link "Davient" at bounding box center [123, 277] width 170 height 34
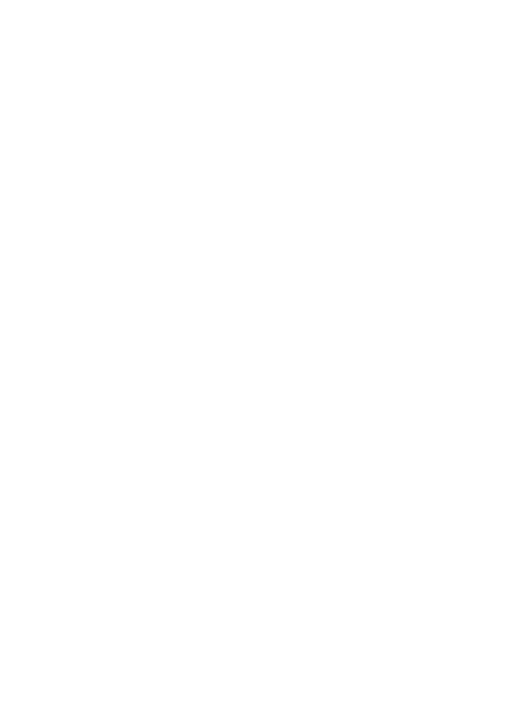
select select "******"
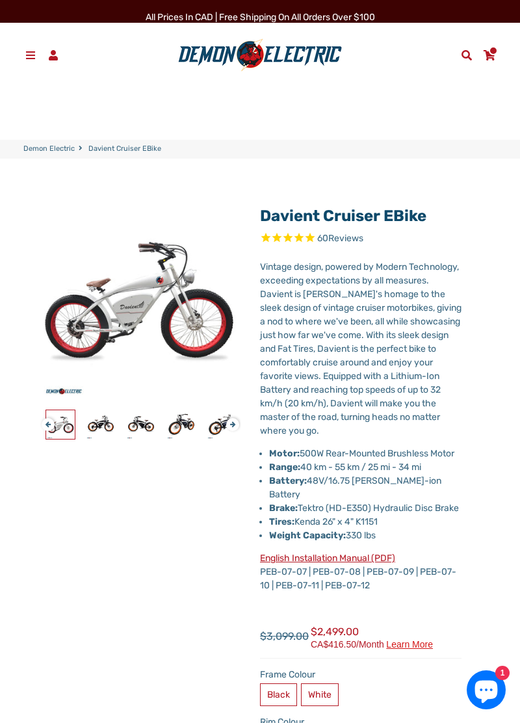
click at [27, 53] on span at bounding box center [31, 55] width 14 height 10
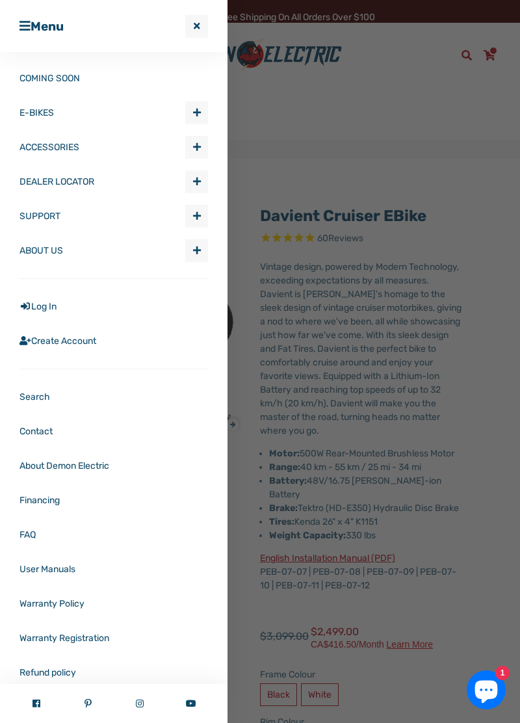
click at [204, 142] on span "Expand submenu ACCESSORIES" at bounding box center [196, 146] width 21 height 21
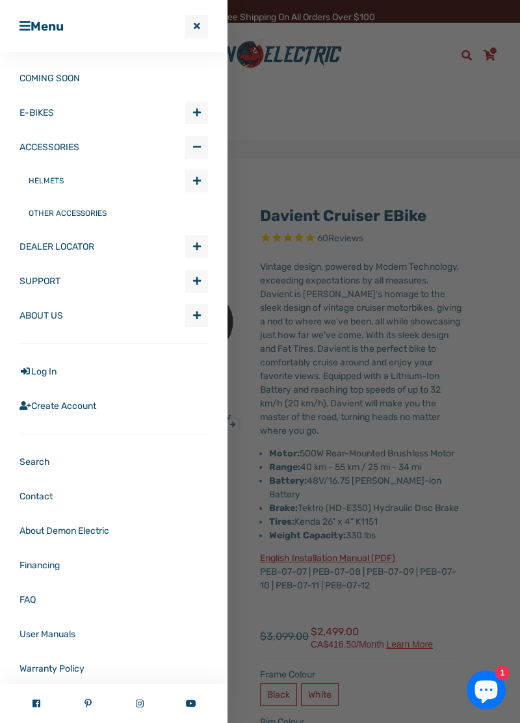
click at [203, 114] on span "Expand submenu E-BIKES" at bounding box center [196, 112] width 21 height 21
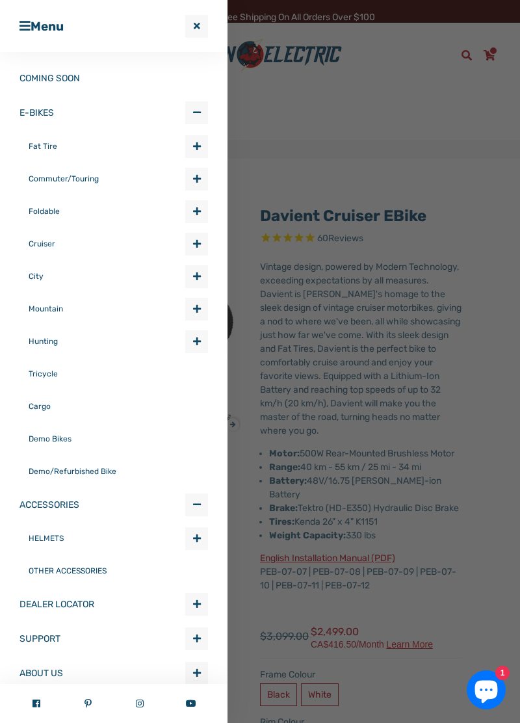
click at [200, 275] on span "button" at bounding box center [197, 276] width 8 height 9
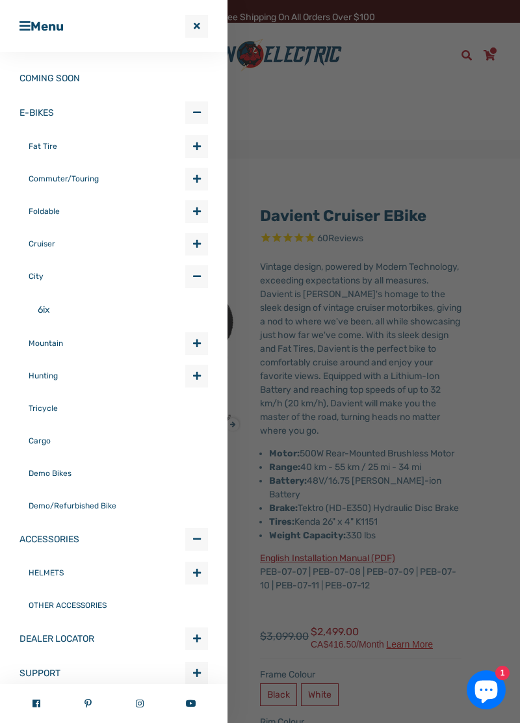
click at [55, 304] on link "6ix" at bounding box center [123, 309] width 170 height 34
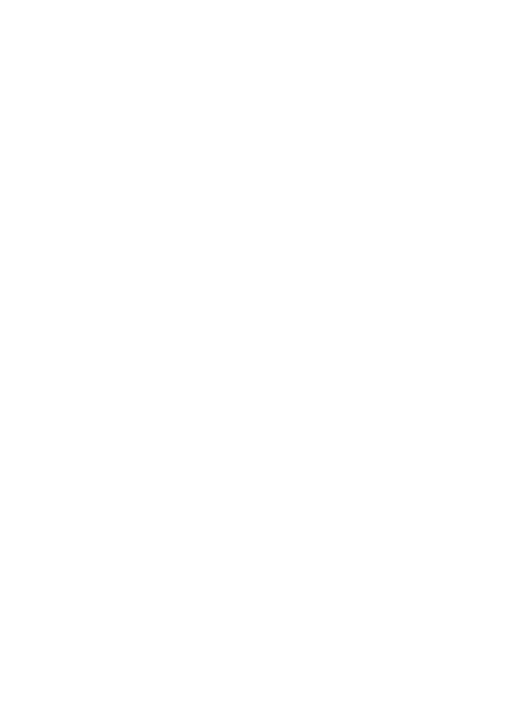
select select "******"
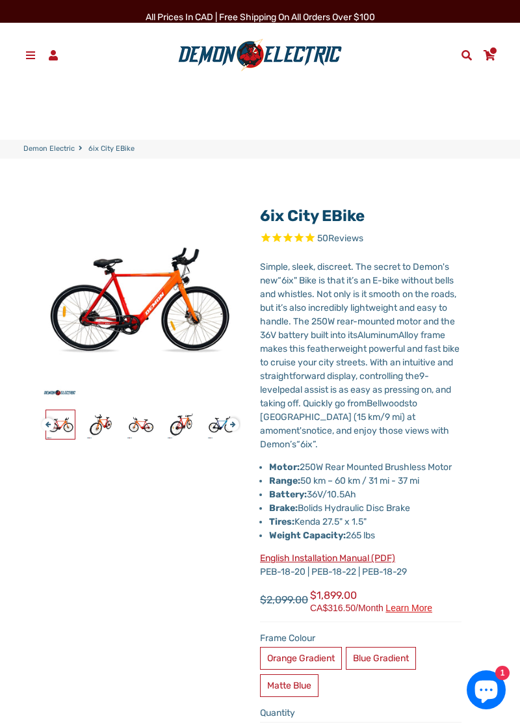
click at [29, 60] on span at bounding box center [31, 55] width 14 height 10
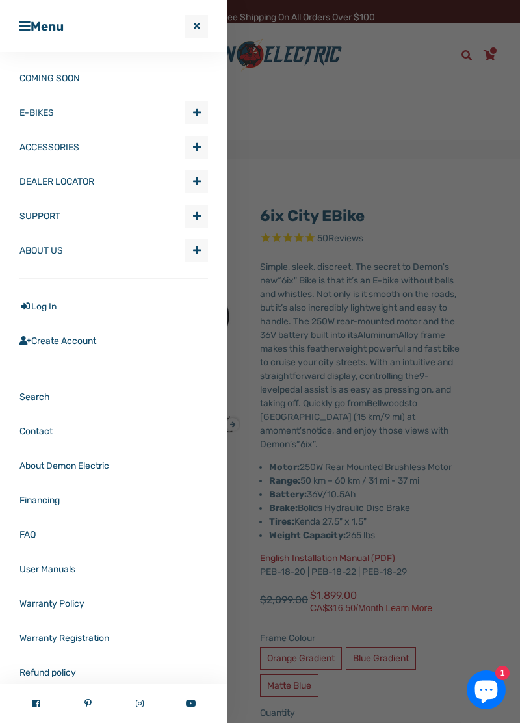
click at [203, 148] on span "Expand submenu ACCESSORIES" at bounding box center [196, 146] width 21 height 21
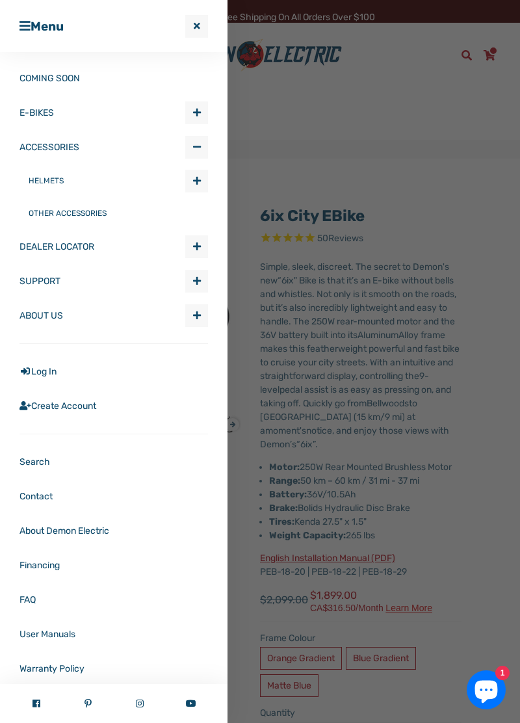
click at [201, 103] on span "Expand submenu E-BIKES" at bounding box center [196, 112] width 21 height 21
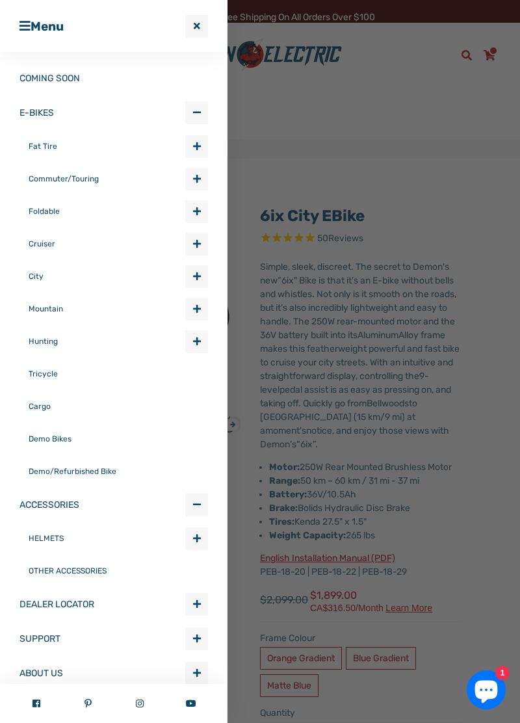
click at [205, 308] on span "Expand submenu E-BIKES" at bounding box center [196, 308] width 21 height 21
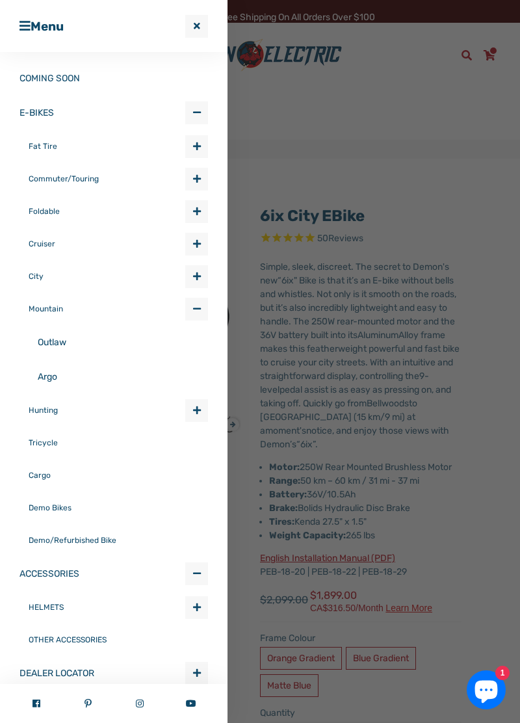
click at [196, 275] on span "button" at bounding box center [197, 276] width 8 height 9
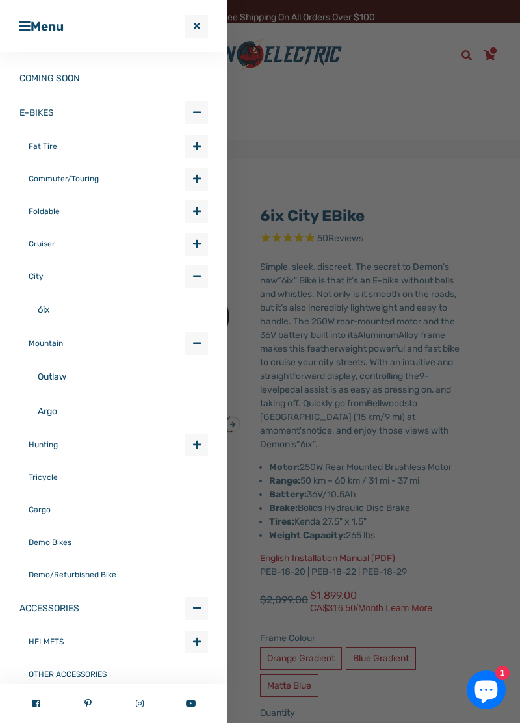
click at [66, 380] on link "Outlaw" at bounding box center [123, 376] width 170 height 34
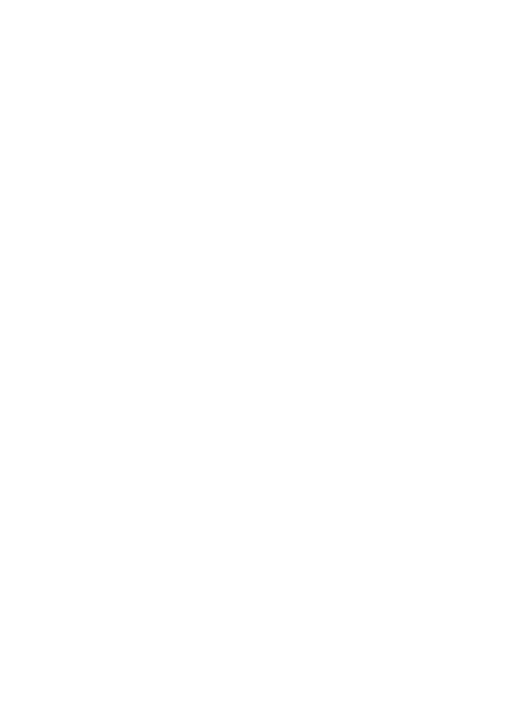
select select "******"
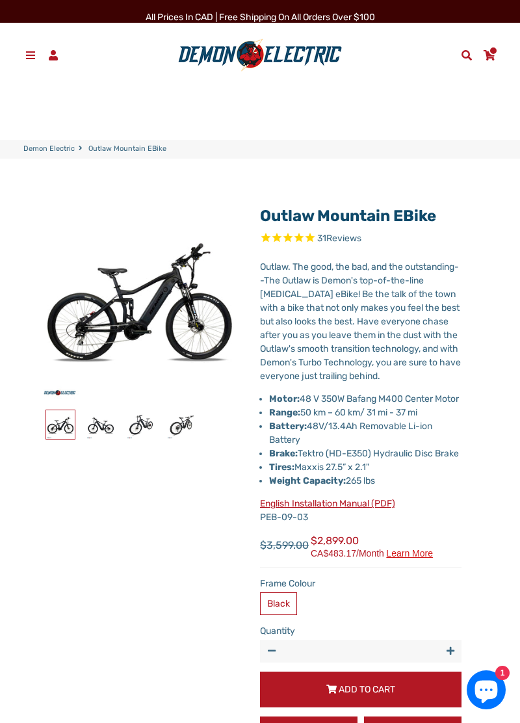
click at [33, 55] on span at bounding box center [31, 55] width 14 height 10
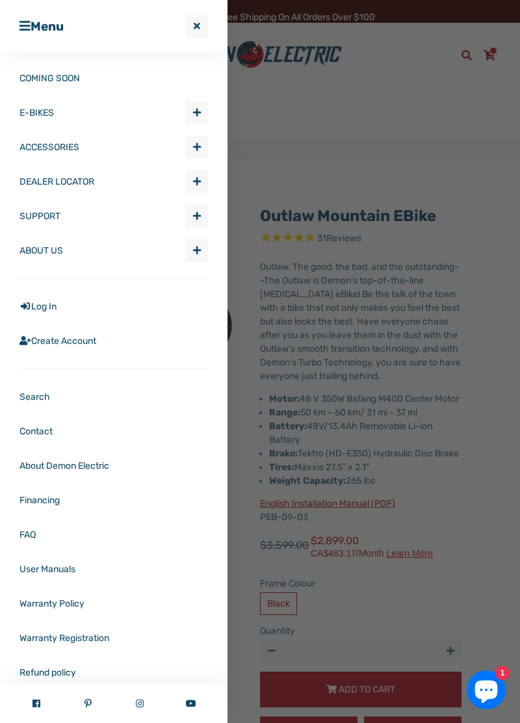
click at [205, 146] on span "Expand submenu ACCESSORIES" at bounding box center [196, 146] width 21 height 21
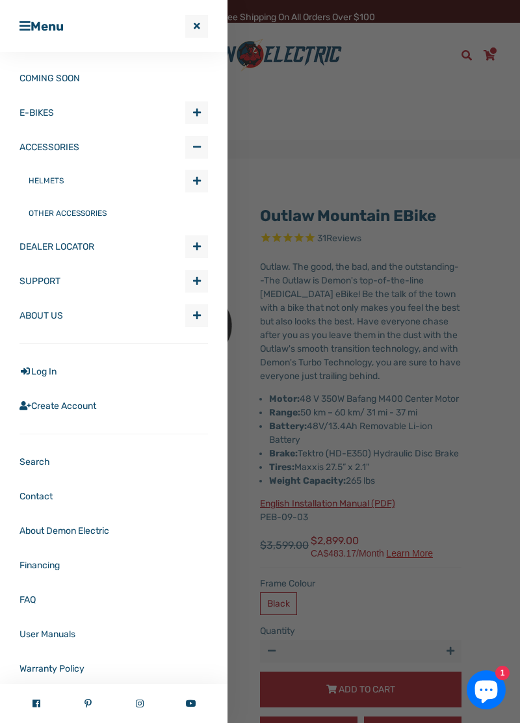
click at [203, 113] on span "Expand submenu E-BIKES" at bounding box center [196, 112] width 21 height 21
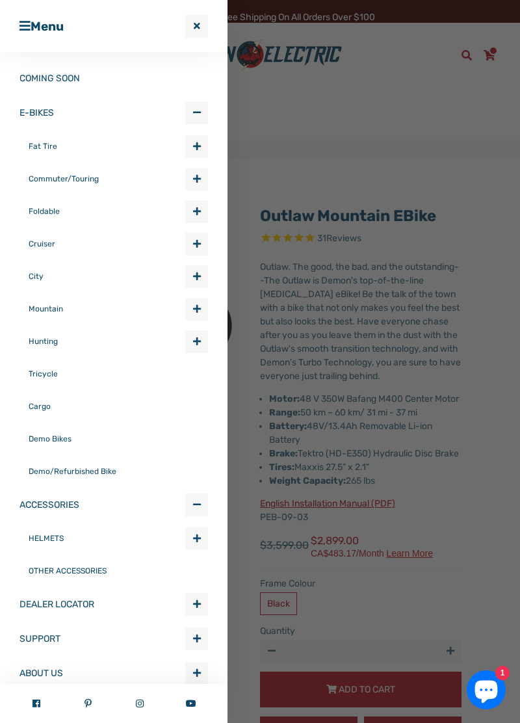
click at [207, 303] on span "Expand submenu E-BIKES" at bounding box center [196, 308] width 21 height 21
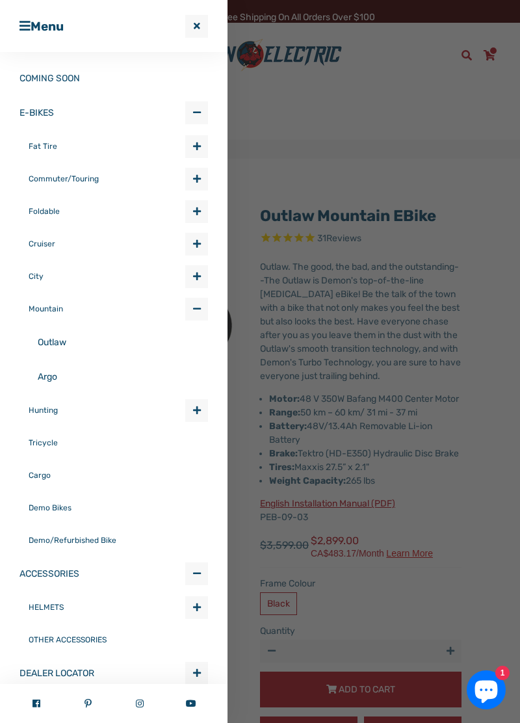
click at [51, 377] on link "Argo" at bounding box center [123, 376] width 170 height 34
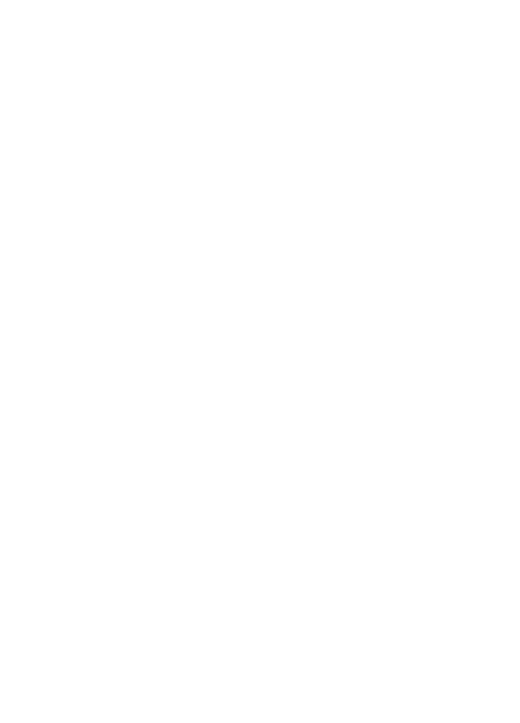
select select "******"
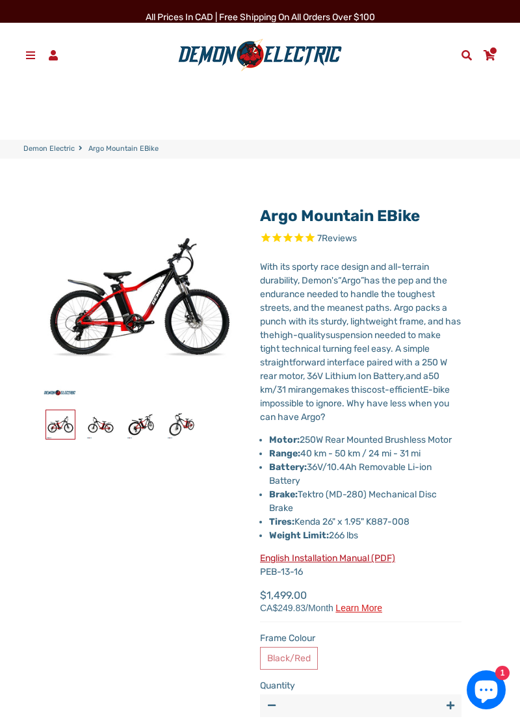
click at [25, 53] on span at bounding box center [31, 55] width 14 height 10
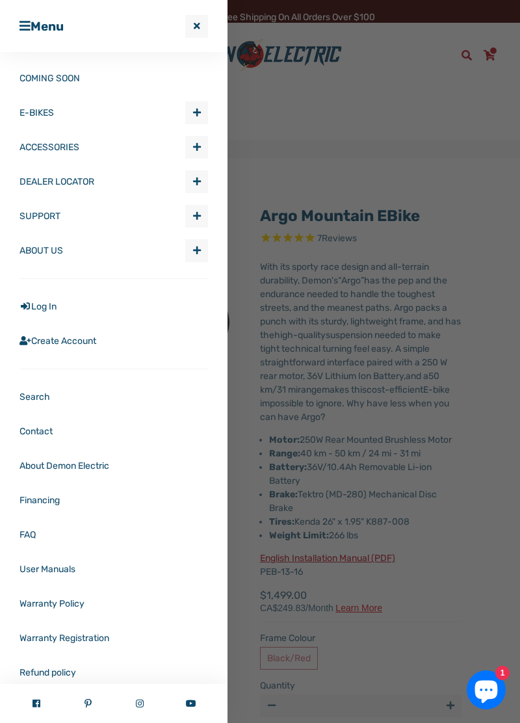
click at [204, 114] on span "Expand submenu E-BIKES" at bounding box center [196, 112] width 21 height 21
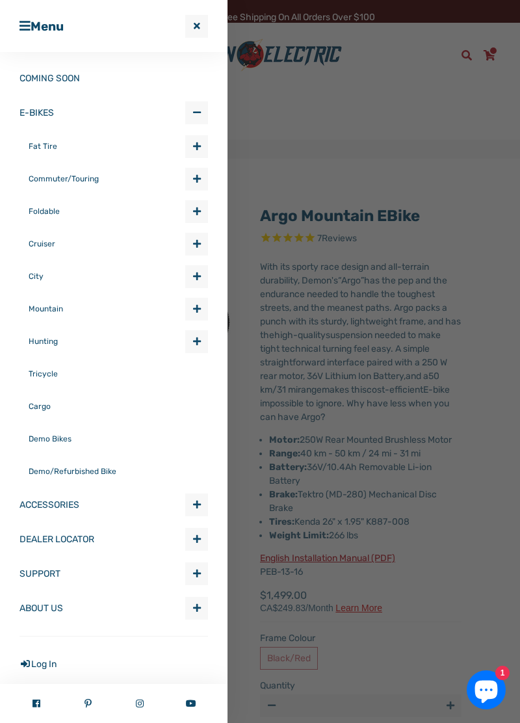
click at [201, 339] on span "Expand submenu E-BIKES" at bounding box center [196, 341] width 21 height 21
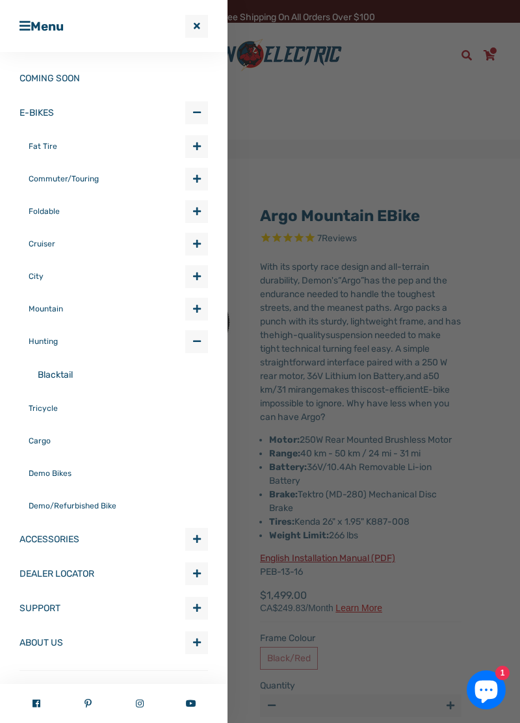
click at [84, 373] on link "Blacktail" at bounding box center [123, 374] width 170 height 34
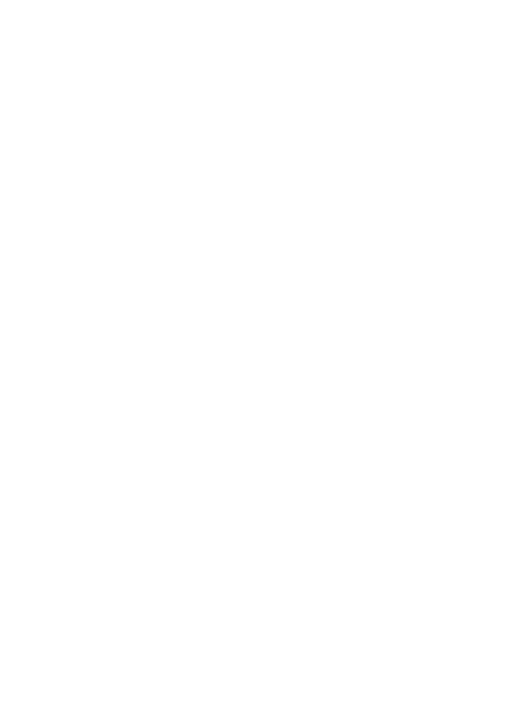
select select "******"
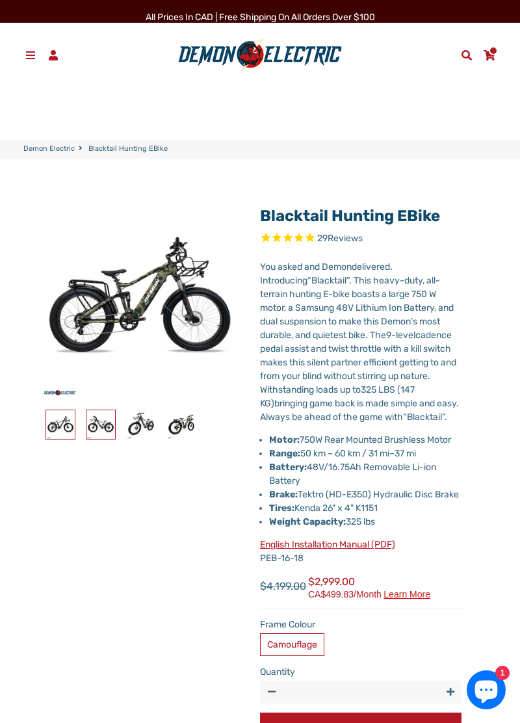
click at [96, 434] on img at bounding box center [100, 424] width 29 height 29
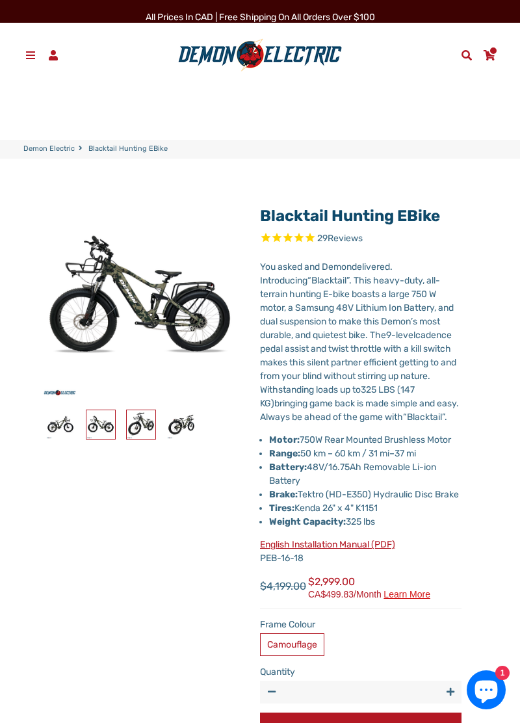
click at [131, 431] on img at bounding box center [141, 424] width 29 height 29
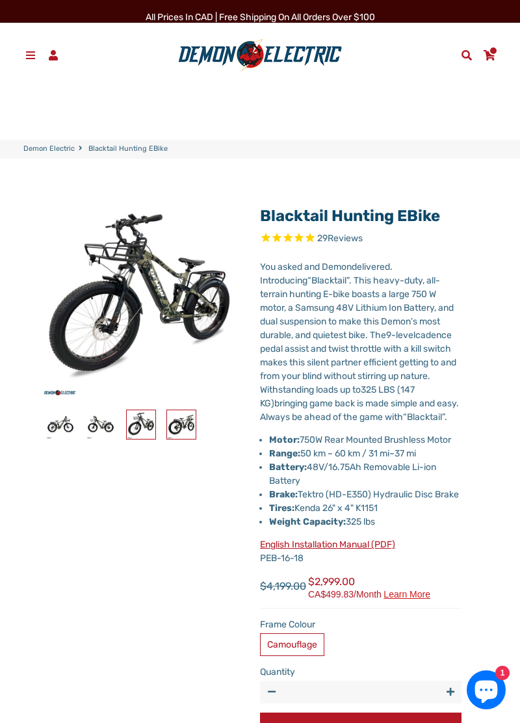
click at [172, 439] on link at bounding box center [181, 424] width 30 height 30
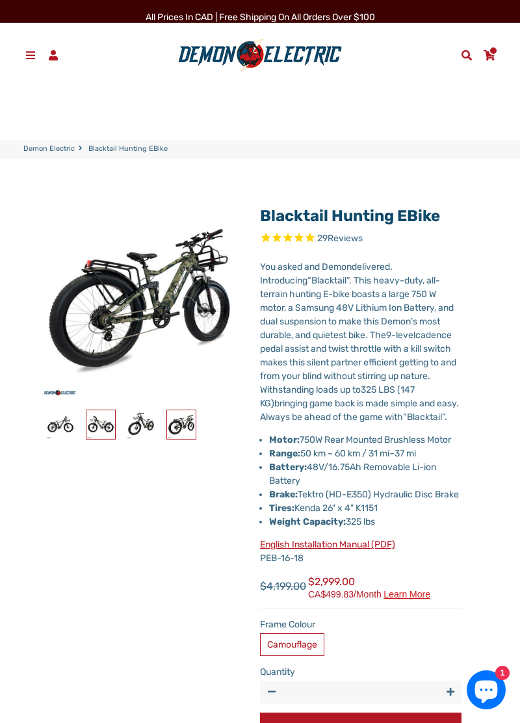
click at [113, 431] on img at bounding box center [100, 424] width 29 height 29
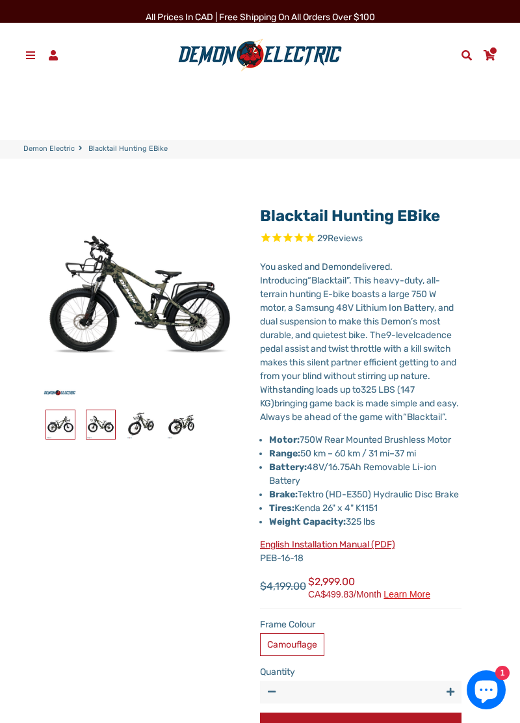
click at [51, 431] on img at bounding box center [60, 424] width 29 height 29
click at [35, 54] on span at bounding box center [31, 55] width 14 height 10
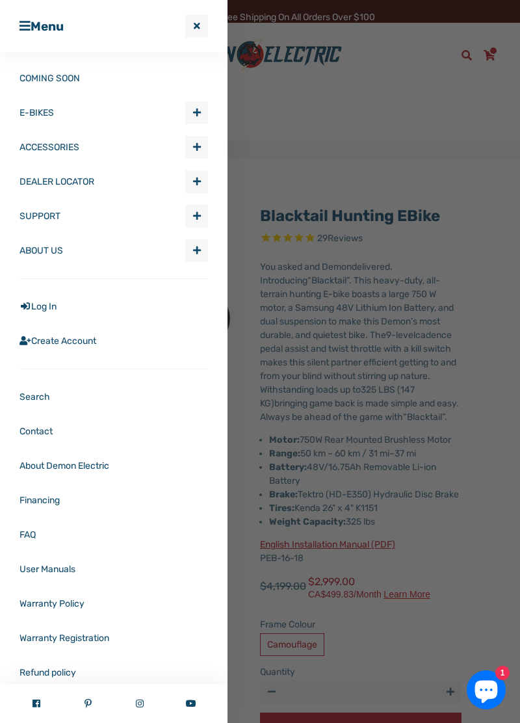
click at [56, 75] on link "COMING SOON" at bounding box center [113, 78] width 188 height 34
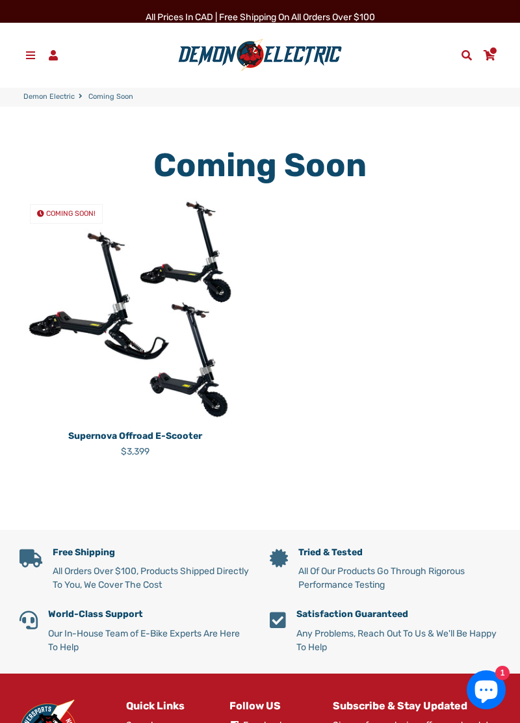
click at [25, 45] on link "Menu" at bounding box center [30, 55] width 23 height 20
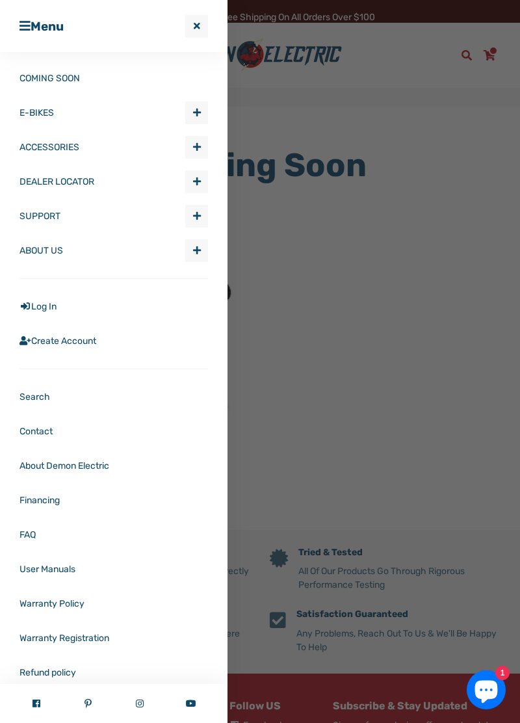
click at [203, 182] on span "Expand submenu DEALER LOCATOR" at bounding box center [196, 181] width 21 height 21
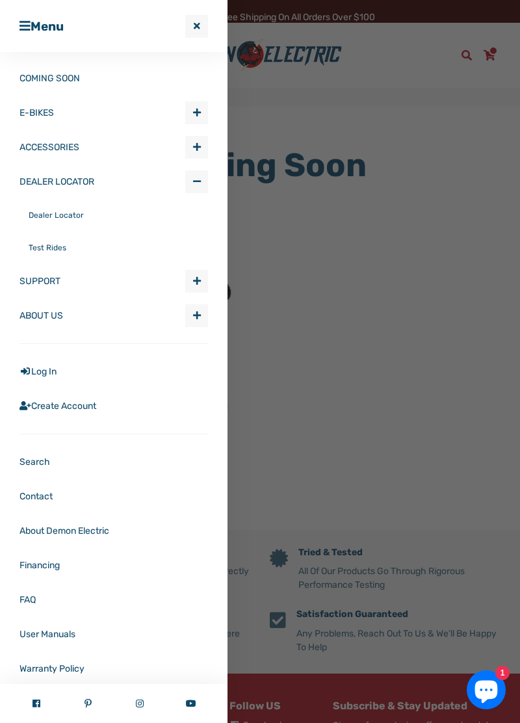
click at [205, 276] on span "Expand submenu SUPPORT" at bounding box center [196, 280] width 21 height 21
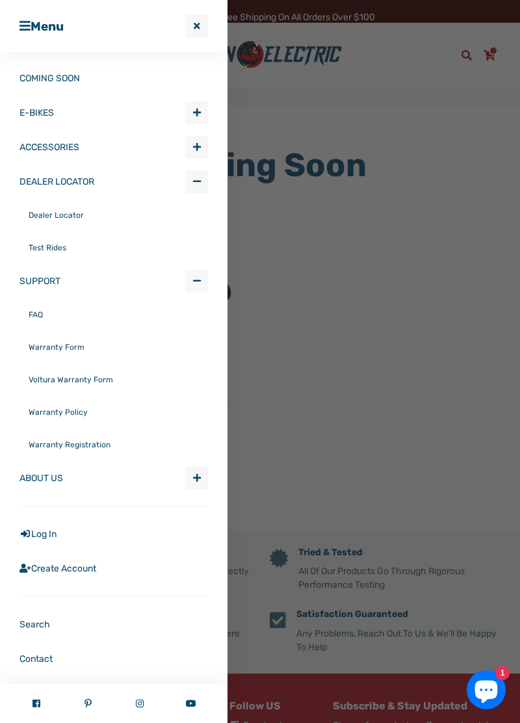
click at [206, 483] on span "Expand submenu ABOUT US" at bounding box center [196, 477] width 21 height 21
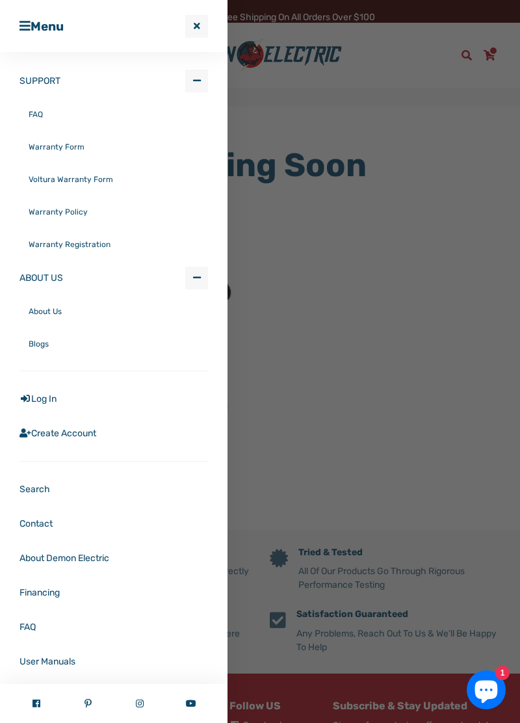
scroll to position [201, 0]
click at [378, 351] on div at bounding box center [260, 361] width 520 height 723
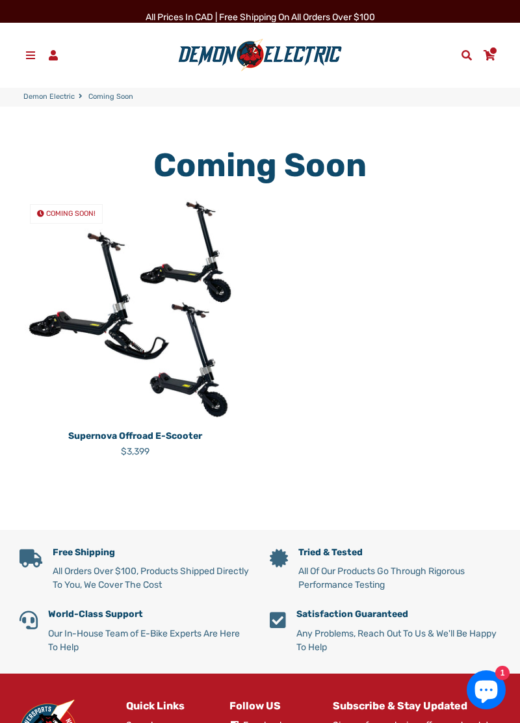
click at [498, 49] on link "Cart" at bounding box center [489, 55] width 23 height 20
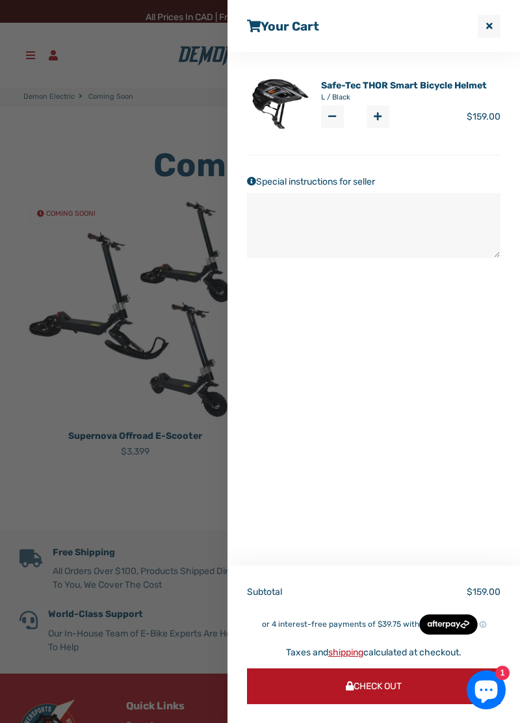
click at [460, 81] on link "Safe-Tec THOR Smart Bicycle Helmet" at bounding box center [404, 86] width 166 height 14
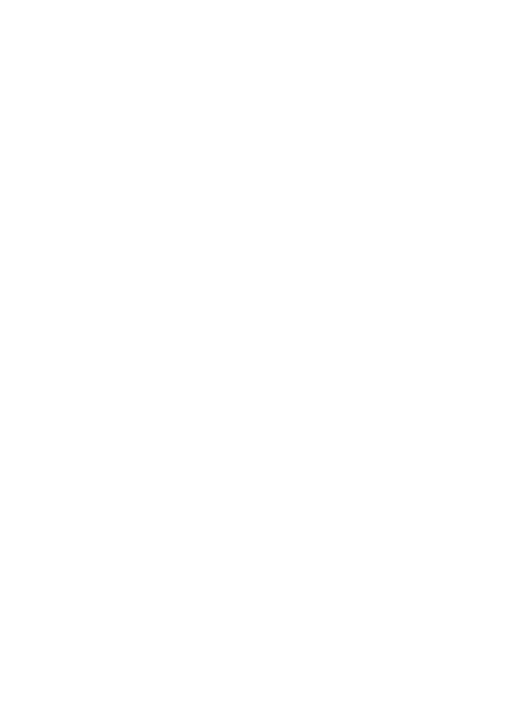
select select "******"
